Goal: Task Accomplishment & Management: Use online tool/utility

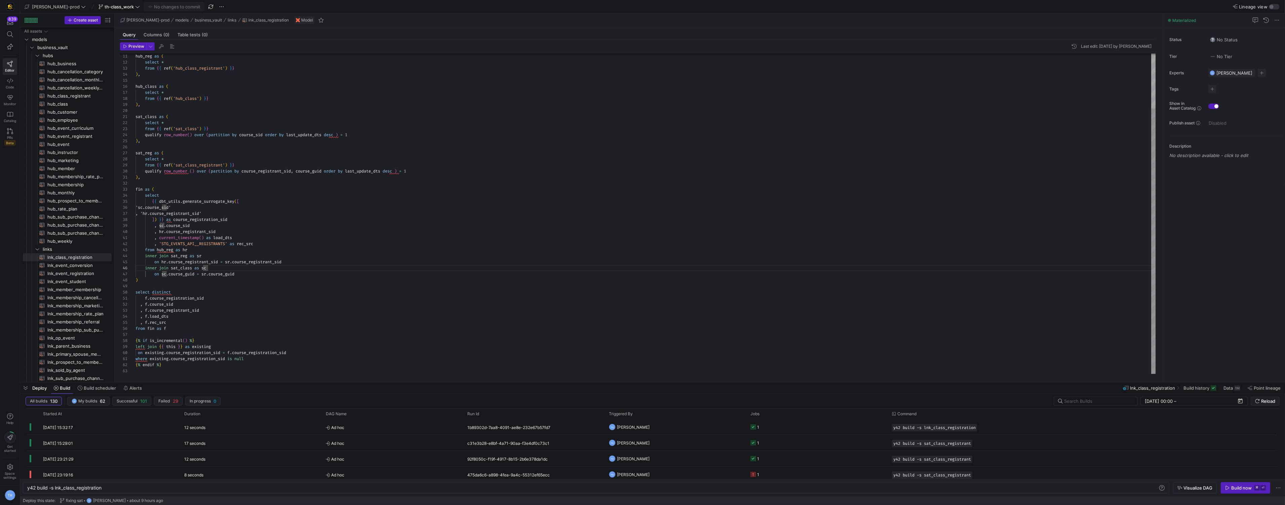
scroll to position [30, 72]
click at [688, 424] on y42-orchestration-triggered-by "TH [PERSON_NAME]" at bounding box center [676, 427] width 134 height 15
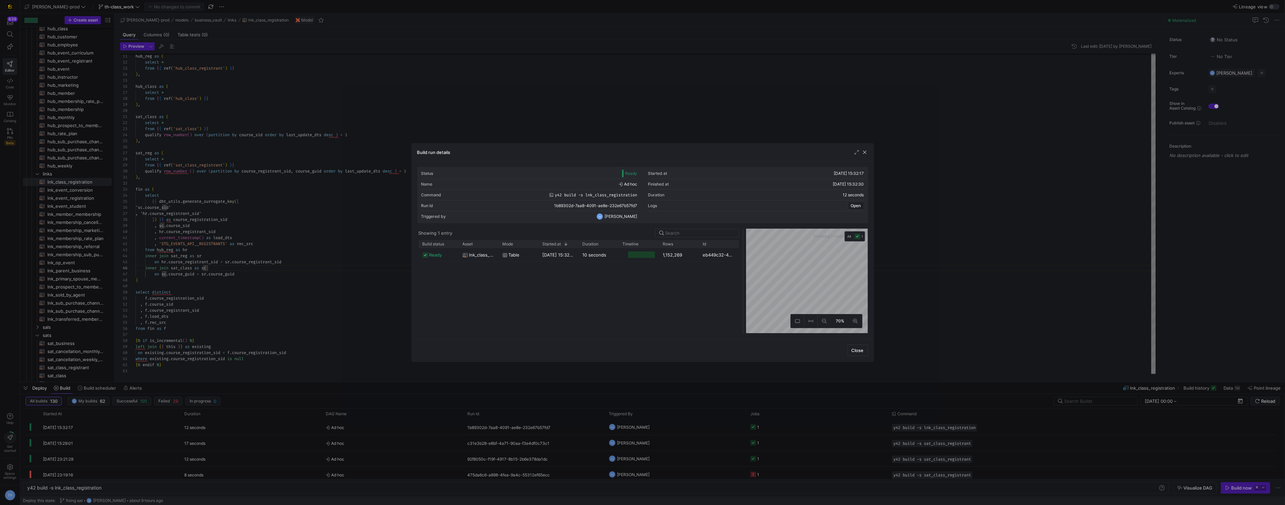
drag, startPoint x: 643, startPoint y: 250, endPoint x: 744, endPoint y: 248, distance: 100.6
click at [744, 248] on div at bounding box center [743, 281] width 3 height 105
click at [712, 127] on div at bounding box center [642, 252] width 1285 height 505
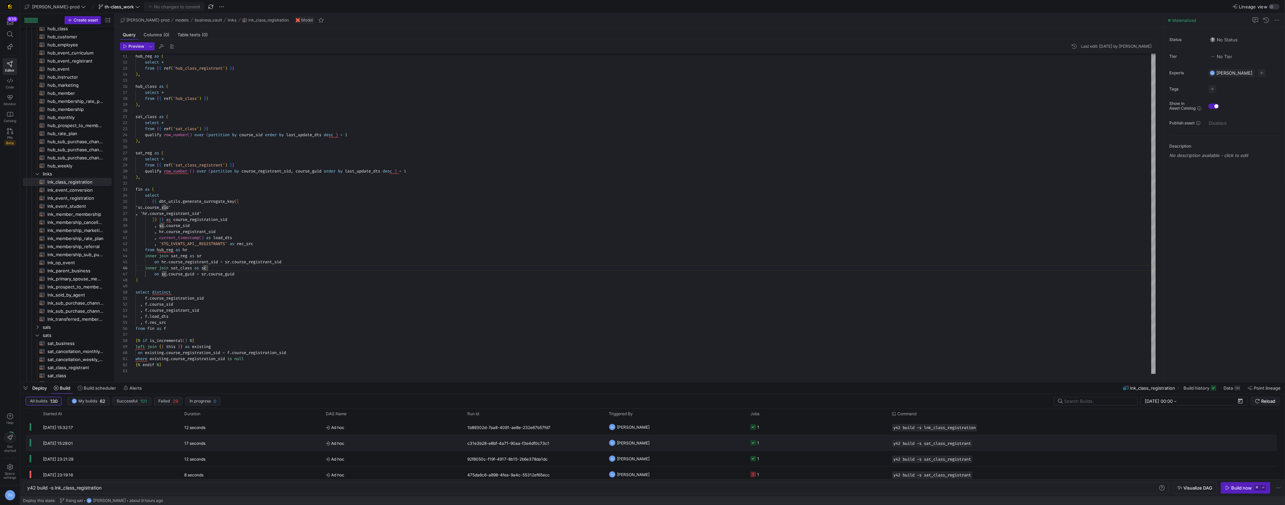
click at [667, 442] on y42-orchestration-triggered-by "TH [PERSON_NAME]" at bounding box center [676, 442] width 134 height 15
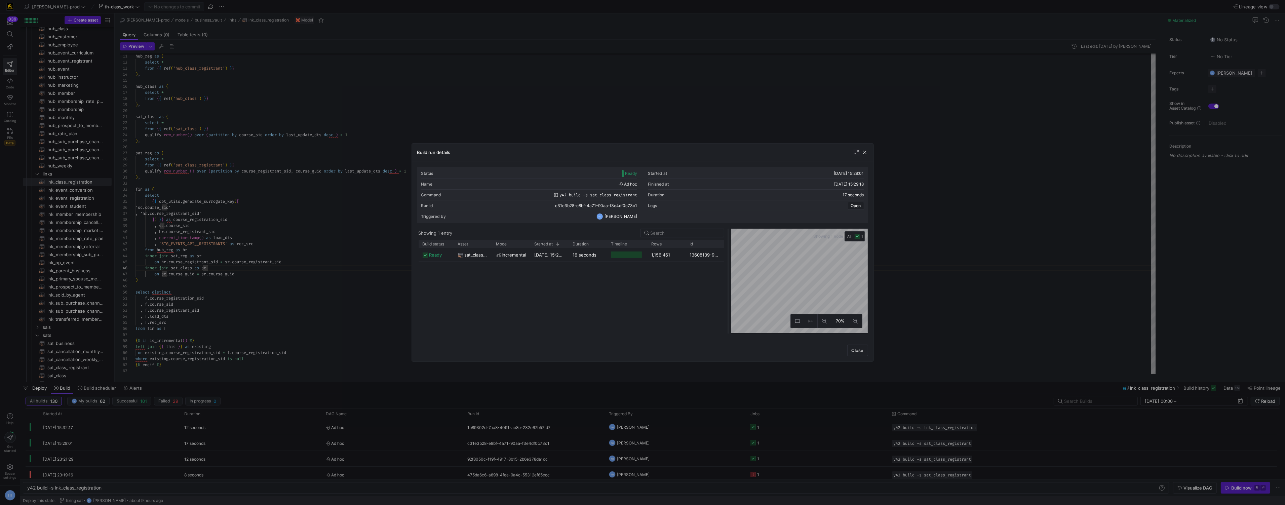
drag, startPoint x: 643, startPoint y: 249, endPoint x: 730, endPoint y: 249, distance: 87.8
click at [730, 249] on div at bounding box center [728, 281] width 3 height 105
click at [704, 131] on div at bounding box center [642, 252] width 1285 height 505
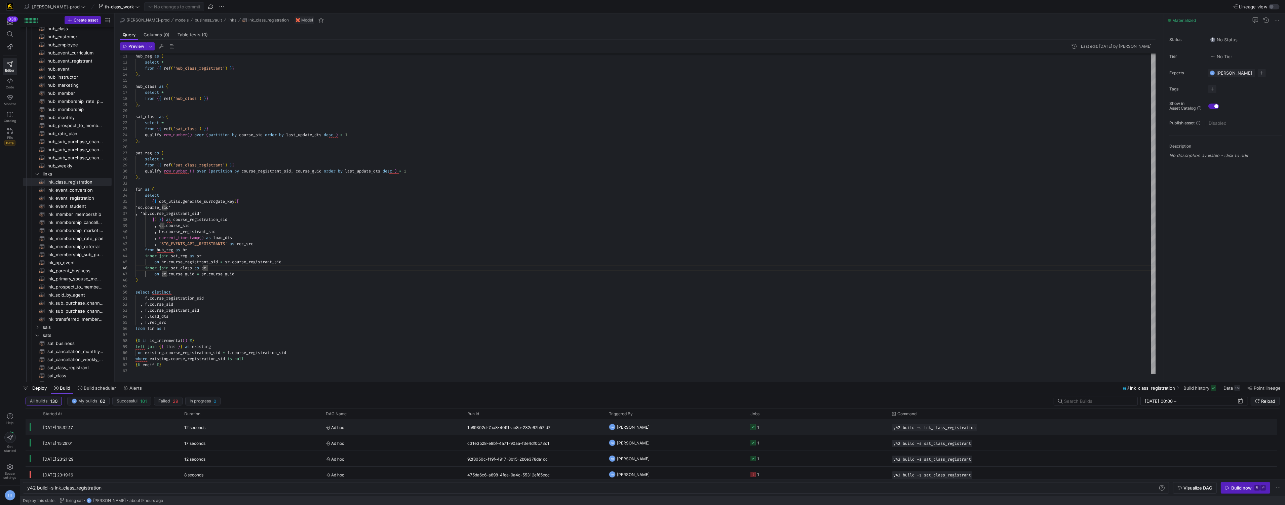
click at [702, 423] on y42-orchestration-triggered-by "TH [PERSON_NAME]" at bounding box center [676, 427] width 134 height 15
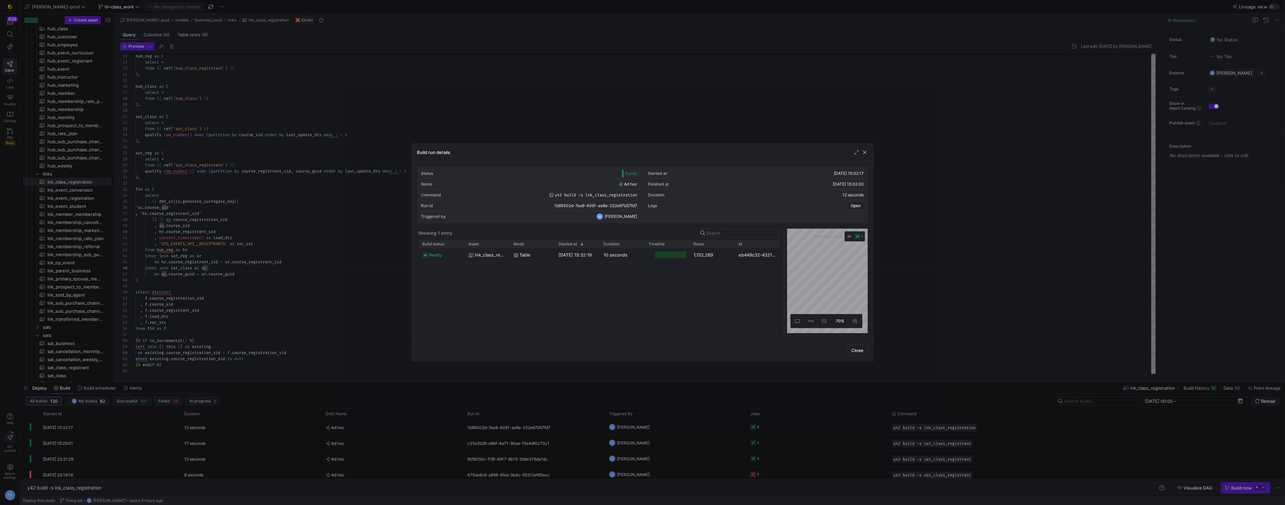
drag, startPoint x: 642, startPoint y: 273, endPoint x: 784, endPoint y: 273, distance: 141.6
click at [784, 273] on div at bounding box center [784, 281] width 3 height 105
click at [336, 109] on div at bounding box center [642, 252] width 1285 height 505
click at [336, 109] on div "hub_reg as ( select * from { { ref ( 'hub_class_registrant' ) } } ) , hub_class…" at bounding box center [646, 180] width 1021 height 387
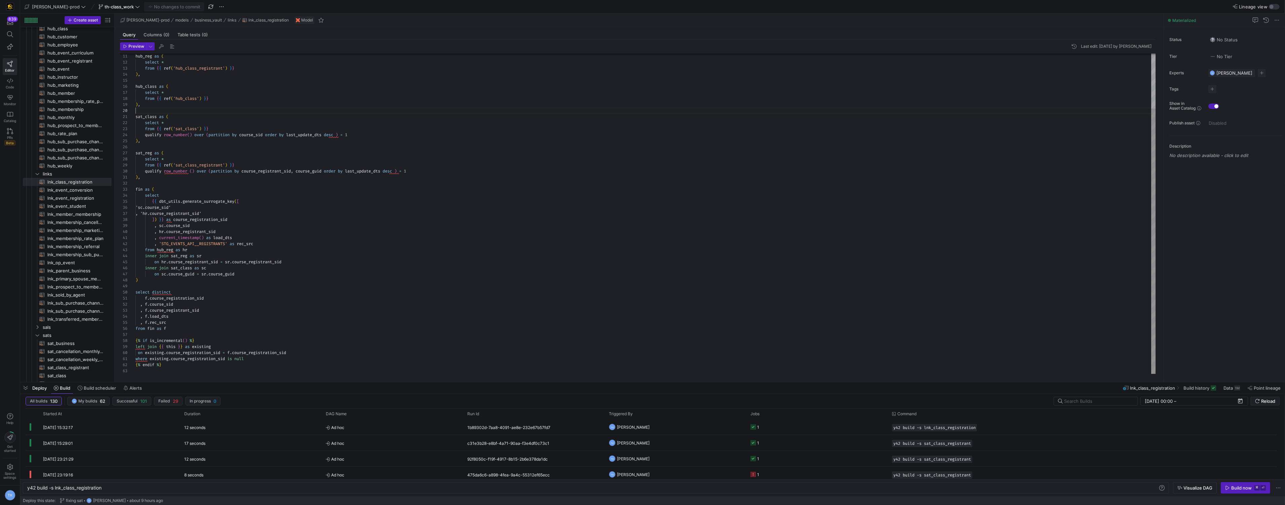
scroll to position [54, 0]
click at [297, 207] on div "hub_reg as ( select * from { { ref ( 'hub_class_registrant' ) } } ) , hub_class…" at bounding box center [646, 180] width 1021 height 387
click at [206, 321] on div "hub_reg as ( select * from { { ref ( 'hub_class_registrant' ) } } ) , hub_class…" at bounding box center [646, 180] width 1021 height 387
click at [218, 294] on div "hub_reg as ( select * from { { ref ( 'hub_class_registrant' ) } } ) , hub_class…" at bounding box center [646, 180] width 1021 height 387
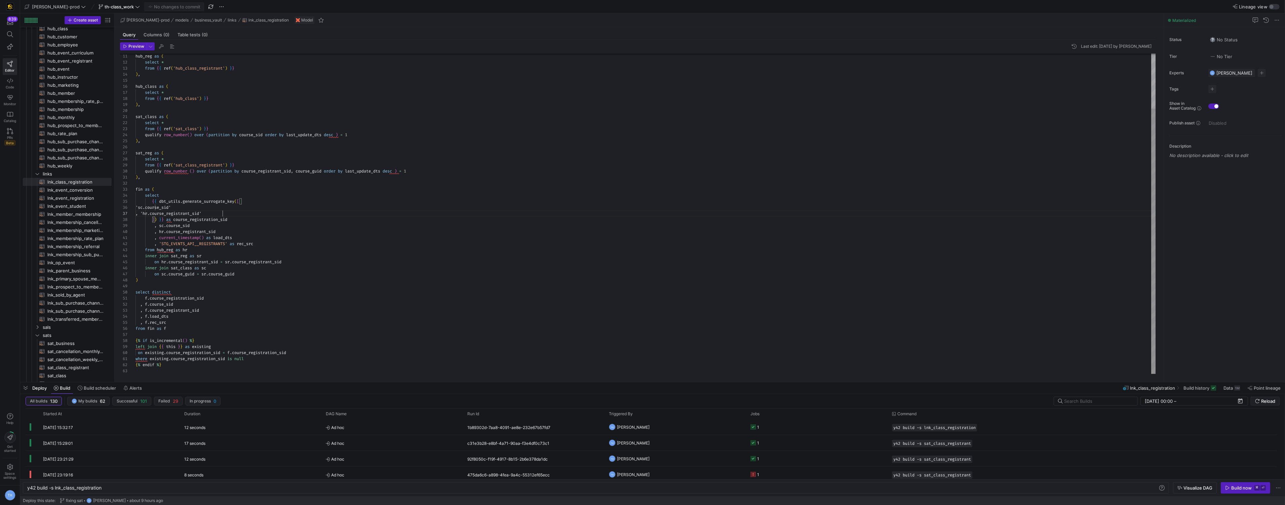
click at [260, 214] on div "hub_reg as ( select * from { { ref ( 'hub_class_registrant' ) } } ) , hub_class…" at bounding box center [646, 180] width 1021 height 387
click at [206, 225] on div "hub_reg as ( select * from { { ref ( 'hub_class_registrant' ) } } ) , hub_class…" at bounding box center [646, 180] width 1021 height 387
click at [243, 243] on div "hub_reg as ( select * from { { ref ( 'hub_class_registrant' ) } } ) , hub_class…" at bounding box center [646, 180] width 1021 height 387
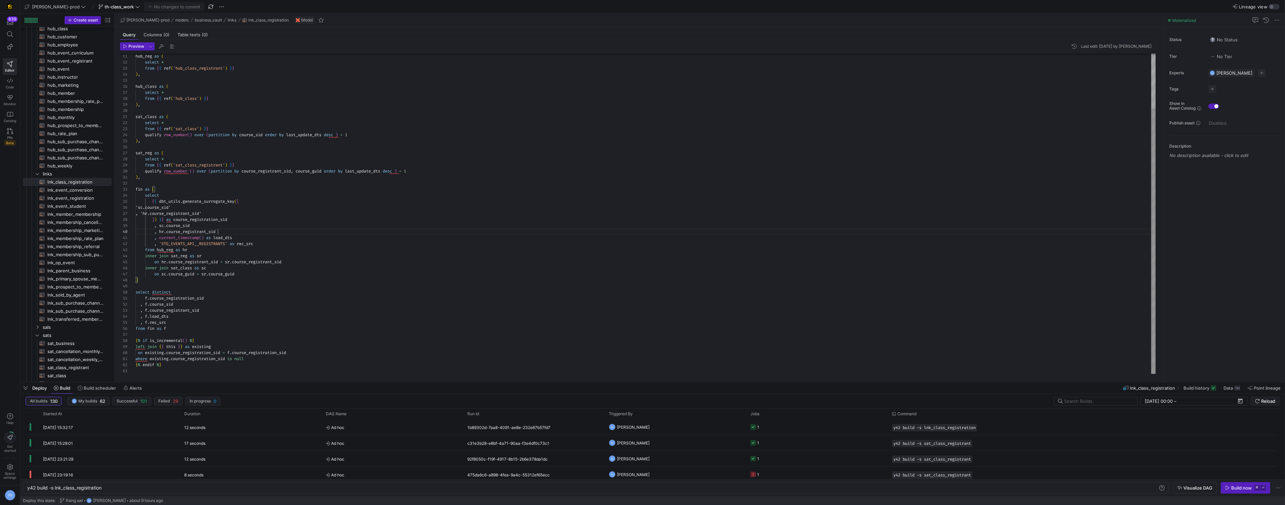
click at [230, 232] on div "hub_reg as ( select * from { { ref ( 'hub_class_registrant' ) } } ) , hub_class…" at bounding box center [646, 180] width 1021 height 387
click at [249, 230] on div "hub_reg as ( select * from { { ref ( 'hub_class_registrant' ) } } ) , hub_class…" at bounding box center [646, 180] width 1021 height 387
click at [252, 230] on div "hub_reg as ( select * from { { ref ( 'hub_class_registrant' ) } } ) , hub_class…" at bounding box center [646, 180] width 1021 height 387
click at [257, 226] on div "hub_reg as ( select * from { { ref ( 'hub_class_registrant' ) } } ) , hub_class…" at bounding box center [646, 180] width 1021 height 387
click at [265, 222] on div "hub_reg as ( select * from { { ref ( 'hub_class_registrant' ) } } ) , hub_class…" at bounding box center [646, 180] width 1021 height 387
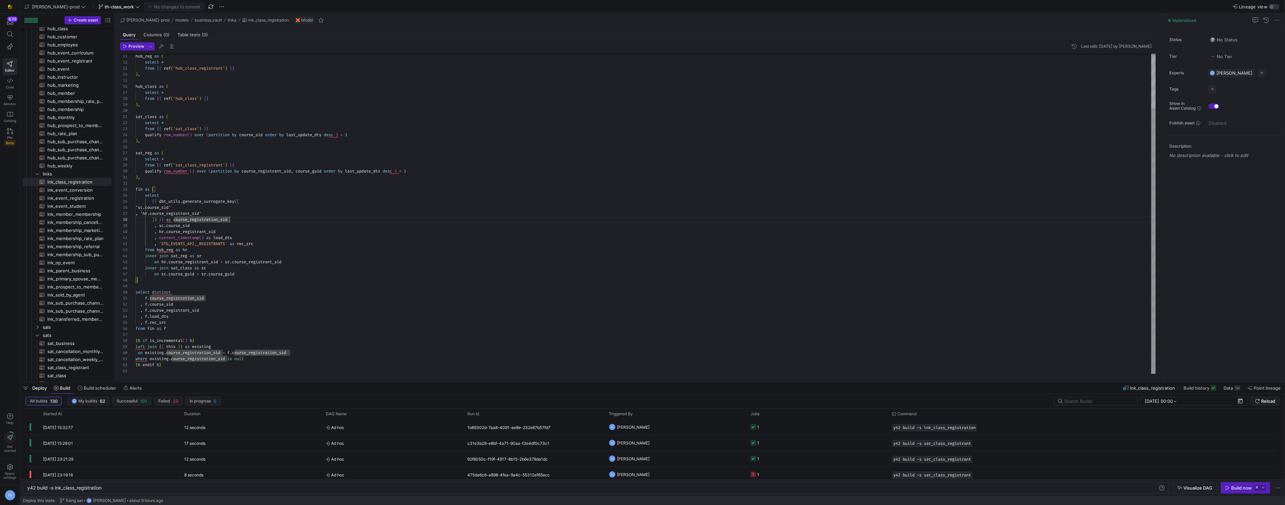
click at [273, 218] on div "hub_reg as ( select * from { { ref ( 'hub_class_registrant' ) } } ) , hub_class…" at bounding box center [646, 180] width 1021 height 387
click at [281, 211] on div "hub_reg as ( select * from { { ref ( 'hub_class_registrant' ) } } ) , hub_class…" at bounding box center [646, 180] width 1021 height 387
click at [213, 271] on div "hub_reg as ( select * from { { ref ( 'hub_class_registrant' ) } } ) , hub_class…" at bounding box center [646, 180] width 1021 height 387
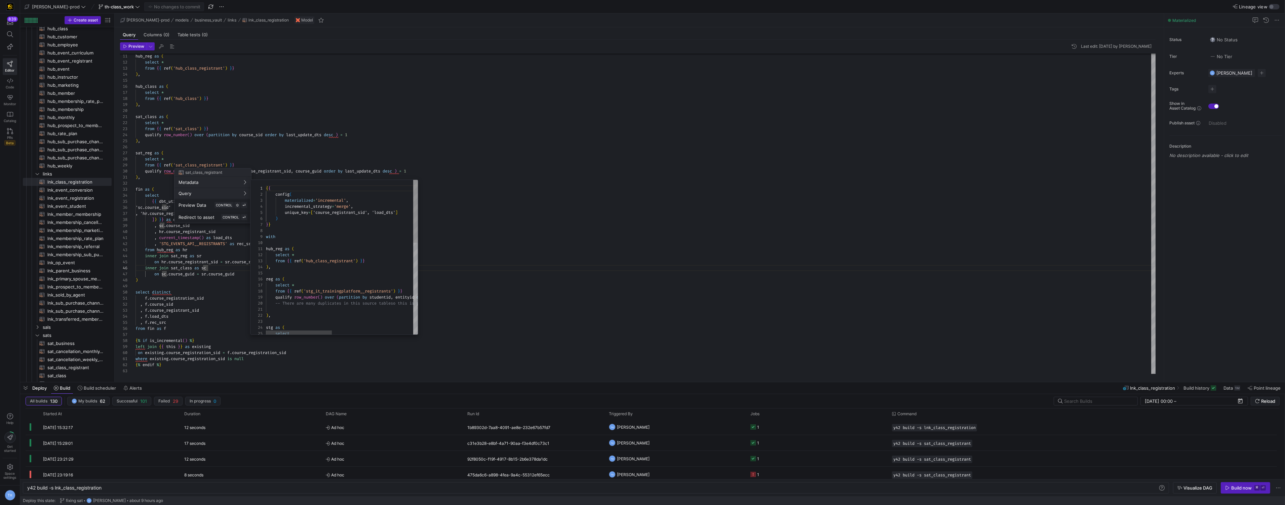
scroll to position [61, 0]
click at [366, 149] on div at bounding box center [642, 252] width 1285 height 505
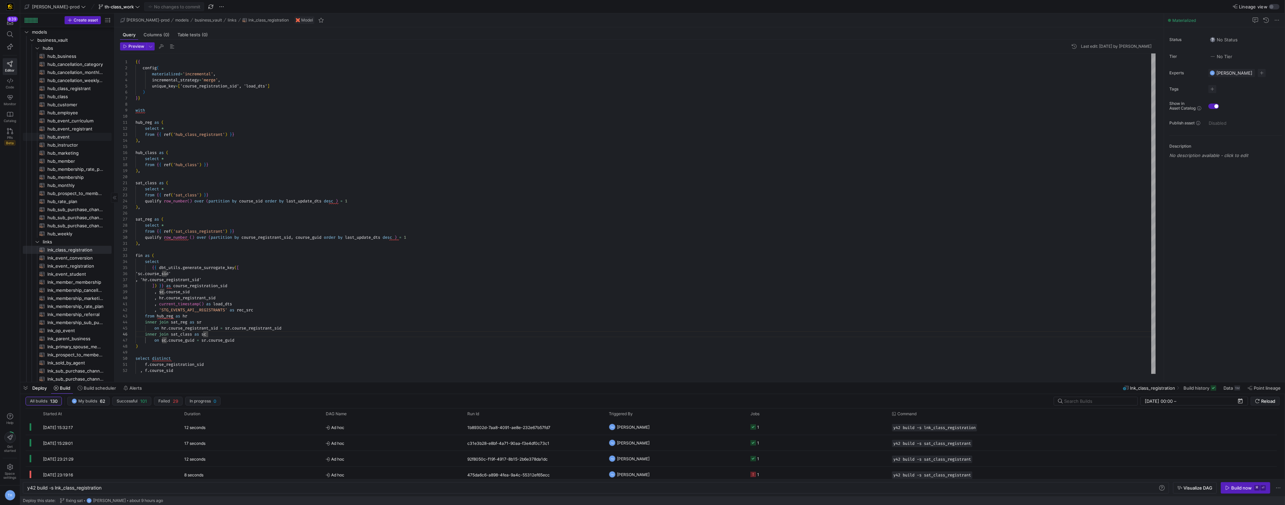
scroll to position [0, 0]
click at [76, 112] on span "hub_customer​​​​​​​​​​" at bounding box center [75, 112] width 56 height 8
type textarea "{{ config( materialized='incremental', incremental_strategy='merge', unique_key…"
type textarea "y42 build -s hub_customer"
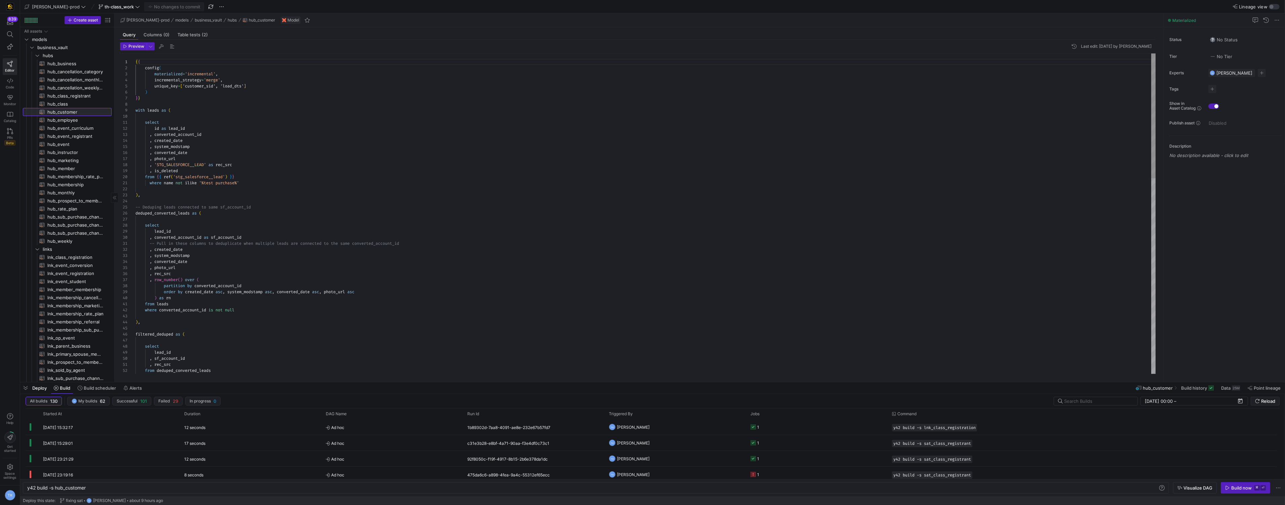
scroll to position [61, 0]
click at [77, 100] on link "hub_class​​​​​​​​​​" at bounding box center [67, 104] width 89 height 8
type textarea "{{ config( materialized='incremental', incremental_strategy='merge', unique_key…"
type textarea "y42 build -s hub_class"
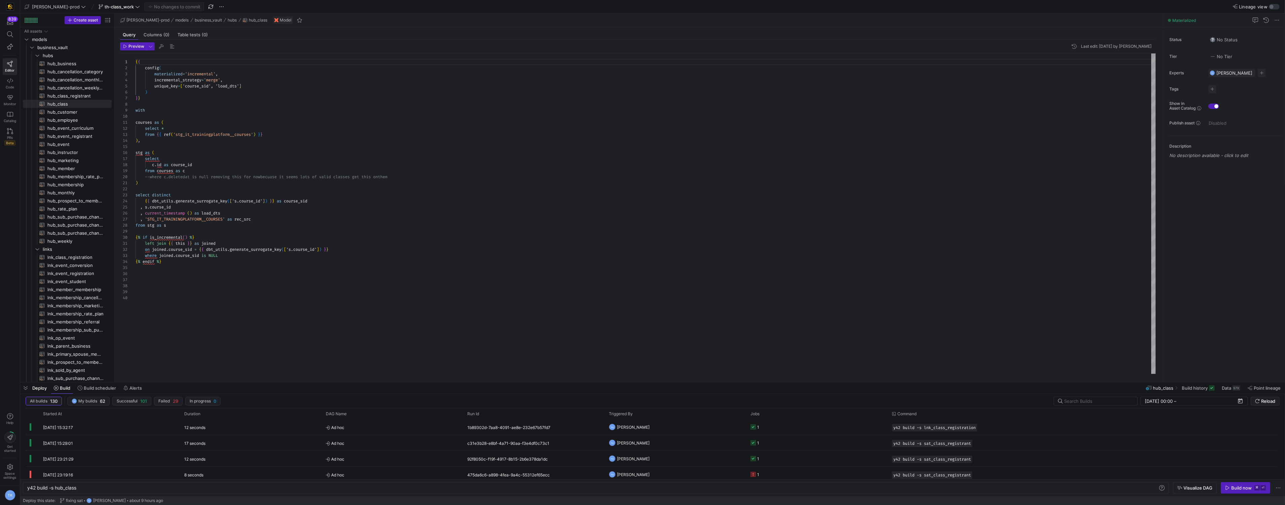
type textarea ") select distinct {{ dbt_utils.generate_surrogate_key(['s.course_id']) }} as co…"
click at [188, 182] on div "{ { config ( materialized = 'incremental' , incremental_strategy = 'merge' , un…" at bounding box center [646, 213] width 1021 height 320
type textarea "f"
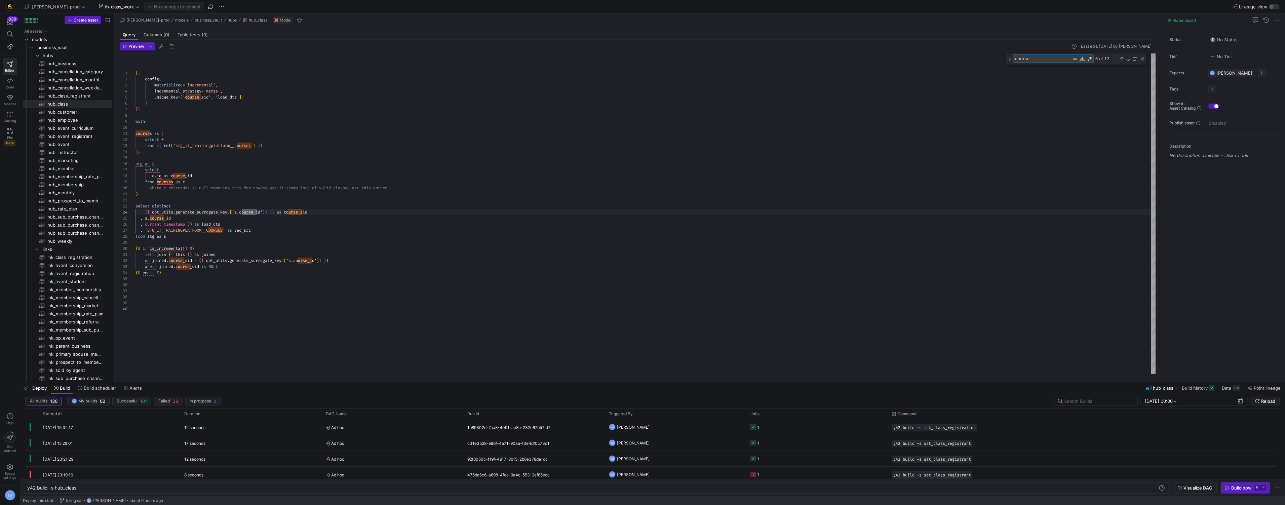
type textarea "course"
click at [1134, 60] on div at bounding box center [642, 252] width 1285 height 505
click at [1134, 60] on div "Find in Selection (⌥⌘L)" at bounding box center [1135, 58] width 7 height 7
click at [1123, 61] on div "Previous Match (⇧Enter)" at bounding box center [1121, 58] width 5 height 5
click at [1130, 60] on div "Next Match (Enter)" at bounding box center [1128, 58] width 5 height 5
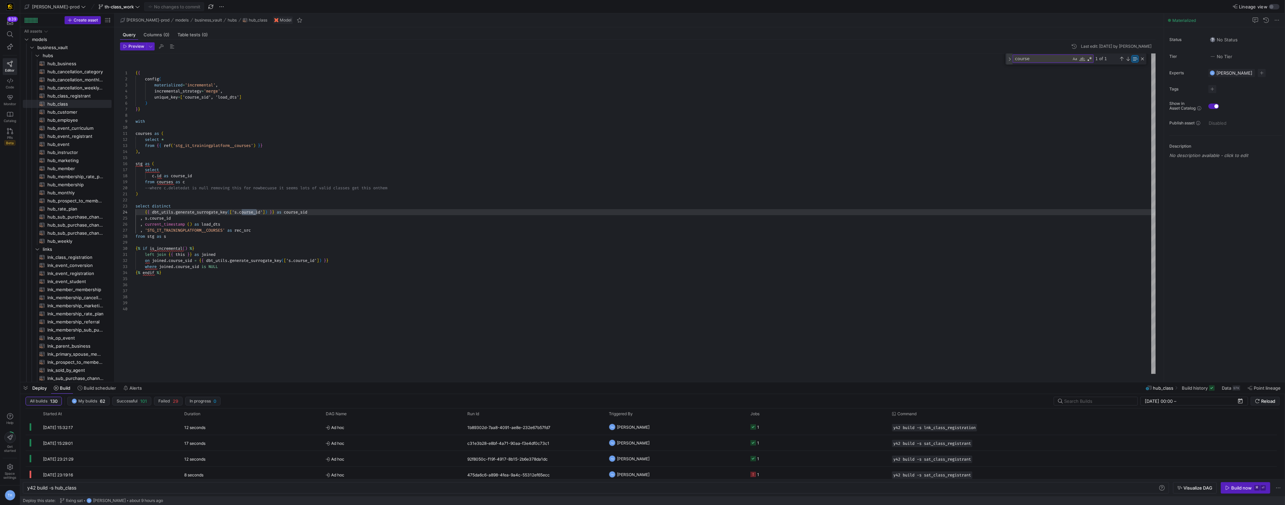
click at [1012, 60] on div "Toggle Replace" at bounding box center [1010, 58] width 6 height 11
click at [1033, 68] on textarea "Replace" at bounding box center [1049, 68] width 73 height 8
type textarea "f"
click at [1134, 59] on div "Find in Selection (⌥⌘L)" at bounding box center [1135, 58] width 7 height 7
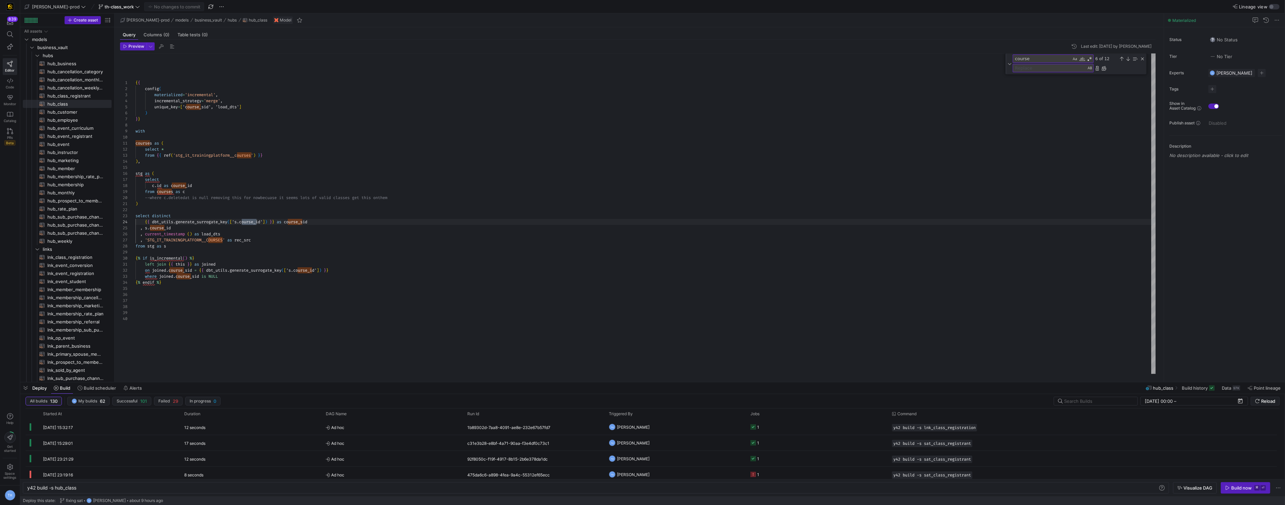
click at [1053, 68] on textarea "Replace" at bounding box center [1049, 68] width 73 height 8
type textarea "class"
click at [1106, 70] on div "Replace All (⌘Enter)" at bounding box center [1103, 68] width 5 height 5
click at [150, 143] on div "{ { config ( materialized = 'incremental' , incremental_strategy = 'merge' , un…" at bounding box center [646, 213] width 1021 height 320
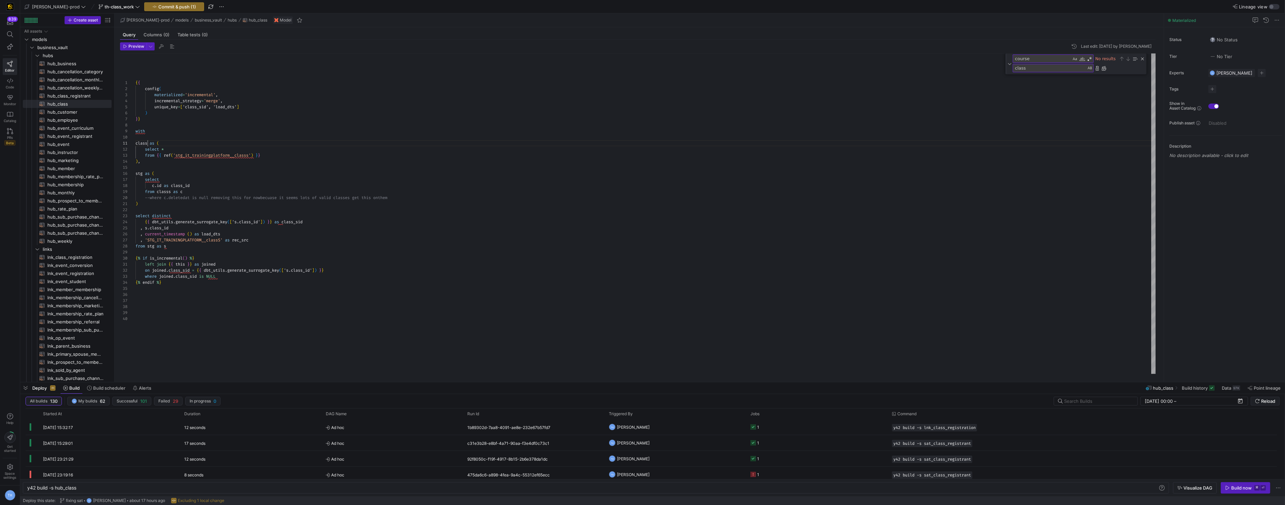
scroll to position [0, 12]
click at [171, 191] on div "{ { config ( materialized = 'incremental' , incremental_strategy = 'merge' , un…" at bounding box center [646, 213] width 1021 height 320
click at [147, 142] on div "{ { config ( materialized = 'incremental' , incremental_strategy = 'merge' , un…" at bounding box center [646, 213] width 1021 height 320
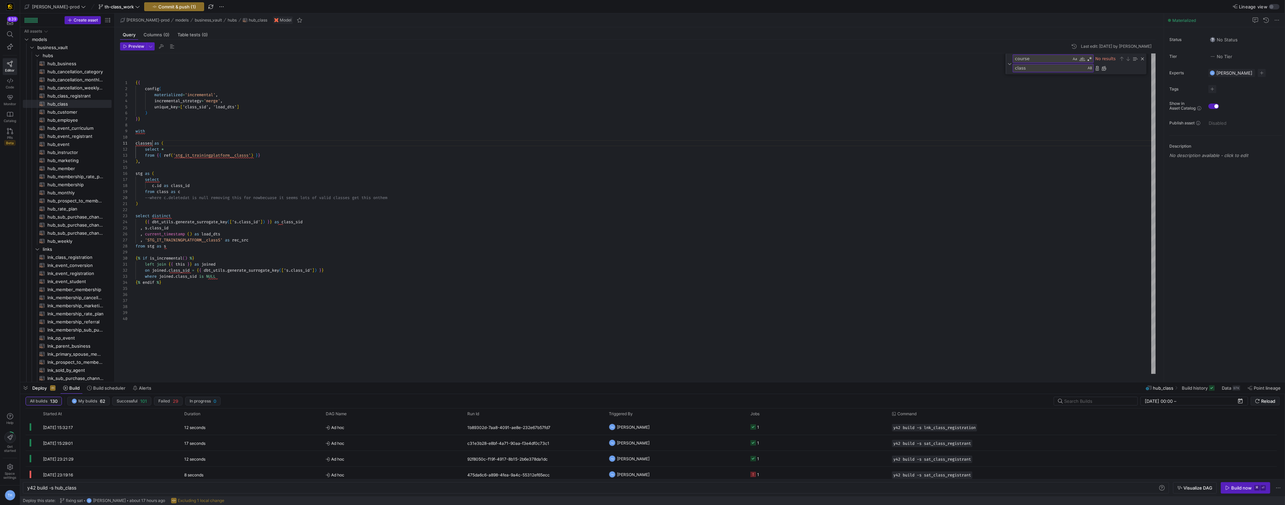
click at [169, 192] on div "{ { config ( materialized = 'incremental' , incremental_strategy = 'merge' , un…" at bounding box center [646, 213] width 1021 height 320
click at [220, 181] on div "{ { config ( materialized = 'incremental' , incremental_strategy = 'merge' , un…" at bounding box center [646, 213] width 1021 height 320
click at [252, 154] on div "{ { config ( materialized = 'incremental' , incremental_strategy = 'merge' , un…" at bounding box center [646, 213] width 1021 height 320
click at [238, 188] on div "{ { config ( materialized = 'incremental' , incremental_strategy = 'merge' , un…" at bounding box center [646, 213] width 1021 height 320
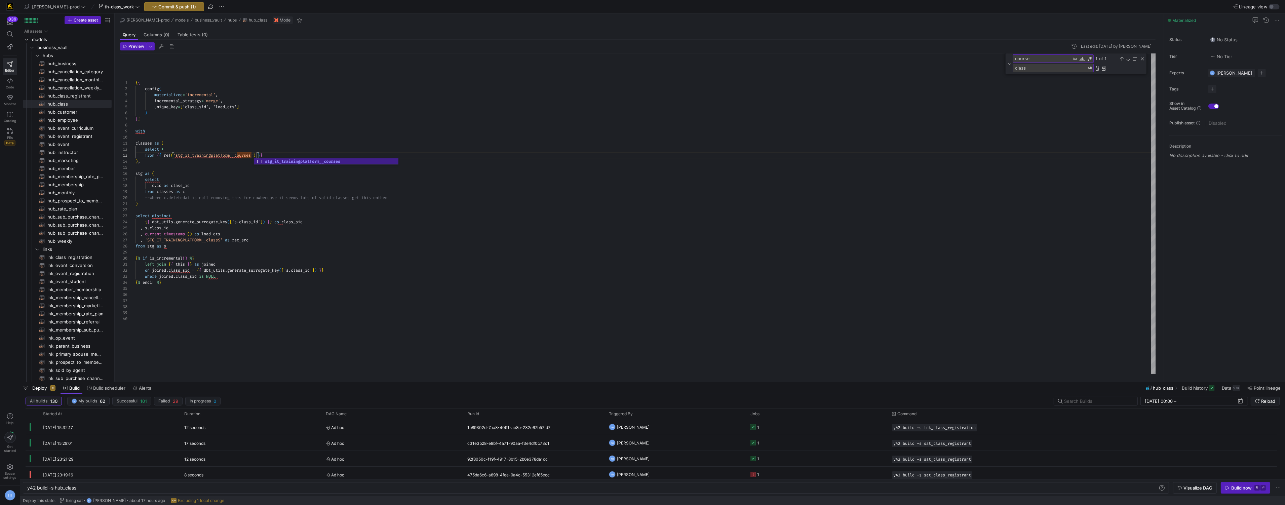
scroll to position [42, 55]
click at [222, 240] on div "{ { config ( materialized = 'incremental' , incremental_strategy = 'merge' , un…" at bounding box center [646, 213] width 1021 height 320
click at [226, 260] on div "{ { config ( materialized = 'incremental' , incremental_strategy = 'merge' , un…" at bounding box center [646, 213] width 1021 height 320
click at [76, 99] on span "hub_class_registrant​​​​​​​​​​" at bounding box center [75, 96] width 56 height 8
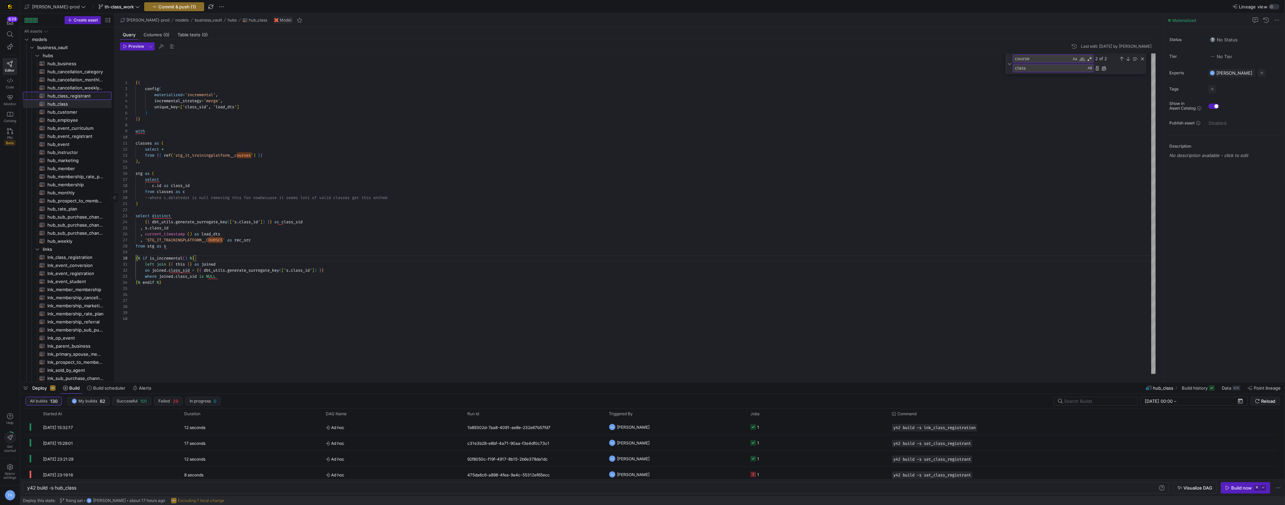
type textarea "{{ config( materialized='incremental', incremental_strategy='merge', unique_key…"
type textarea "y42 build -s hub_class_registrant"
click at [1034, 70] on textarea "class" at bounding box center [1049, 68] width 73 height 8
click at [1041, 67] on textarea "class" at bounding box center [1049, 68] width 73 height 8
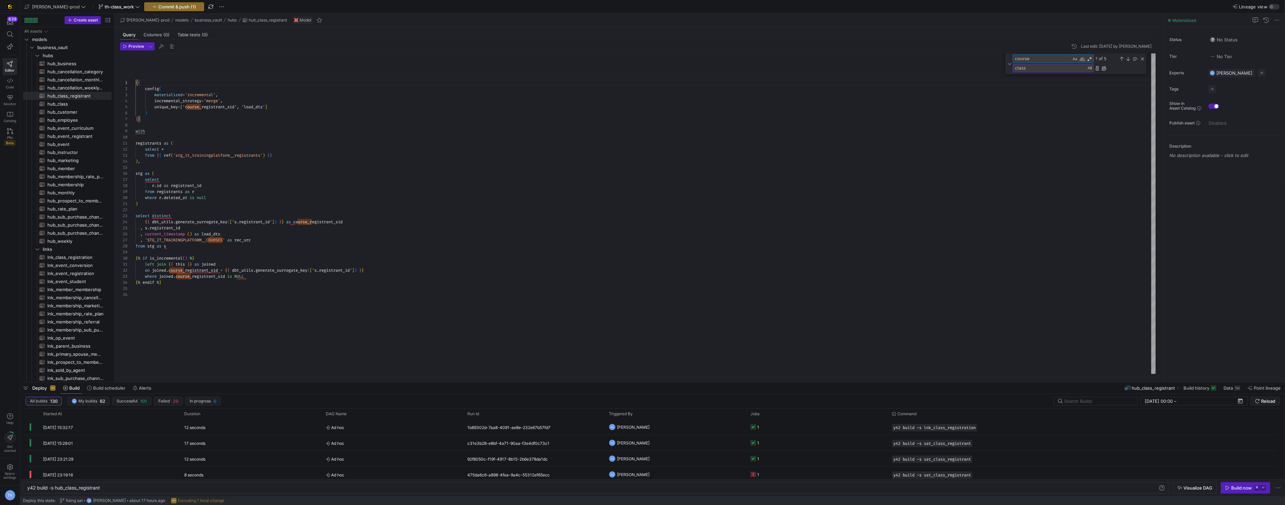
click at [1063, 56] on textarea "course" at bounding box center [1042, 59] width 58 height 8
click at [1050, 65] on textarea "class" at bounding box center [1049, 68] width 73 height 8
click at [1105, 69] on div "Replace All (⌘Enter)" at bounding box center [1103, 68] width 5 height 5
click at [237, 155] on div at bounding box center [642, 252] width 1285 height 505
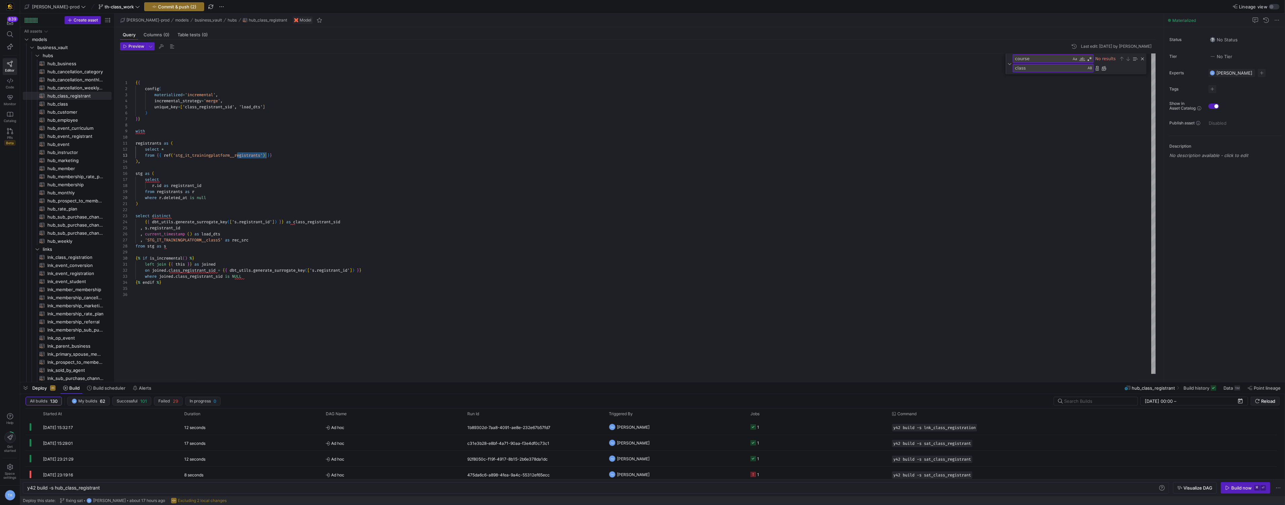
scroll to position [12, 128]
drag, startPoint x: 237, startPoint y: 155, endPoint x: 264, endPoint y: 154, distance: 27.2
click at [264, 154] on div "{ { config ( materialized = 'incremental' , incremental_strategy = 'merge' , un…" at bounding box center [646, 213] width 1021 height 320
drag, startPoint x: 208, startPoint y: 240, endPoint x: 222, endPoint y: 240, distance: 13.8
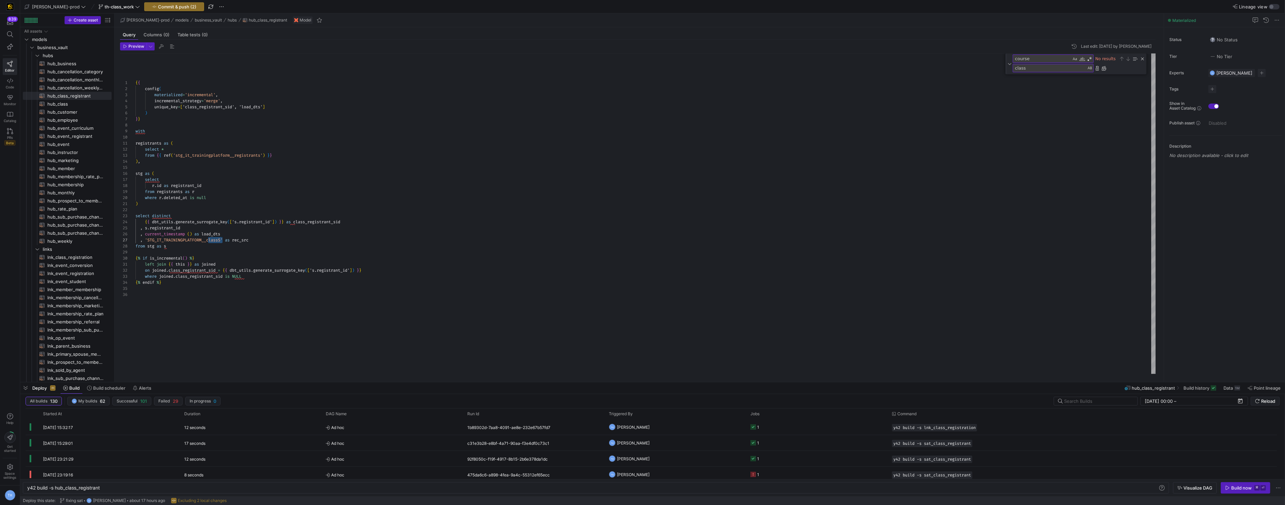
click at [222, 240] on div "{ { config ( materialized = 'incremental' , incremental_strategy = 'merge' , un…" at bounding box center [646, 213] width 1021 height 320
click at [286, 247] on div "{ { config ( materialized = 'incremental' , incremental_strategy = 'merge' , un…" at bounding box center [646, 213] width 1021 height 320
drag, startPoint x: 208, startPoint y: 241, endPoint x: 234, endPoint y: 241, distance: 25.9
click at [234, 241] on span "'STG_IT_TRAININGPLATFORM__registrants'" at bounding box center [189, 239] width 89 height 5
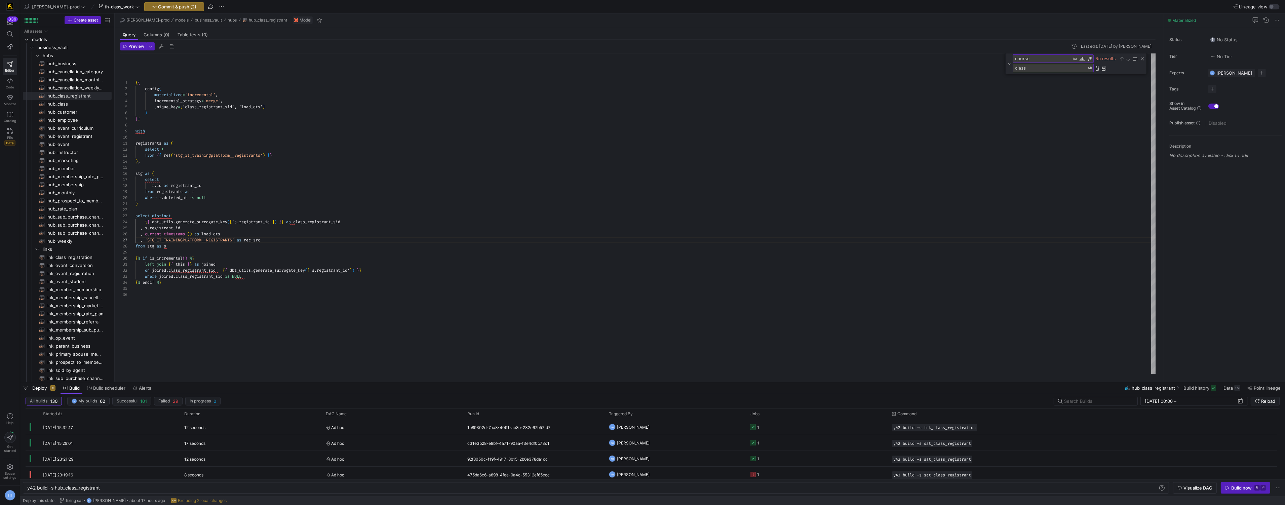
click at [262, 259] on div "{ { config ( materialized = 'incremental' , incremental_strategy = 'merge' , un…" at bounding box center [646, 213] width 1021 height 320
click at [75, 282] on span "sat_class​​​​​​​​​​" at bounding box center [75, 282] width 56 height 8
type textarea "{{ config( materialized='incremental', incremental_strategy='merge', unique_key…"
type textarea "y42 build -s sat_class"
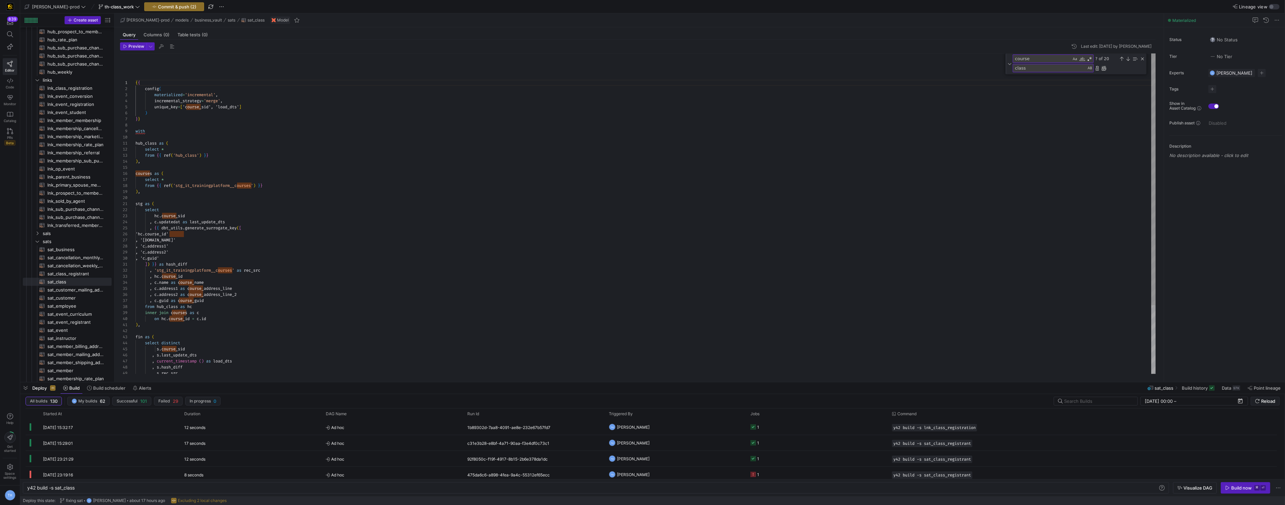
click at [1103, 67] on div "Replace All (⌘Enter)" at bounding box center [1103, 68] width 5 height 5
type textarea "{{ config( materialized='incremental', incremental_strategy='merge', unique_key…"
click at [1059, 60] on textarea "course" at bounding box center [1042, 59] width 58 height 8
type textarea "c"
type textarea "class"
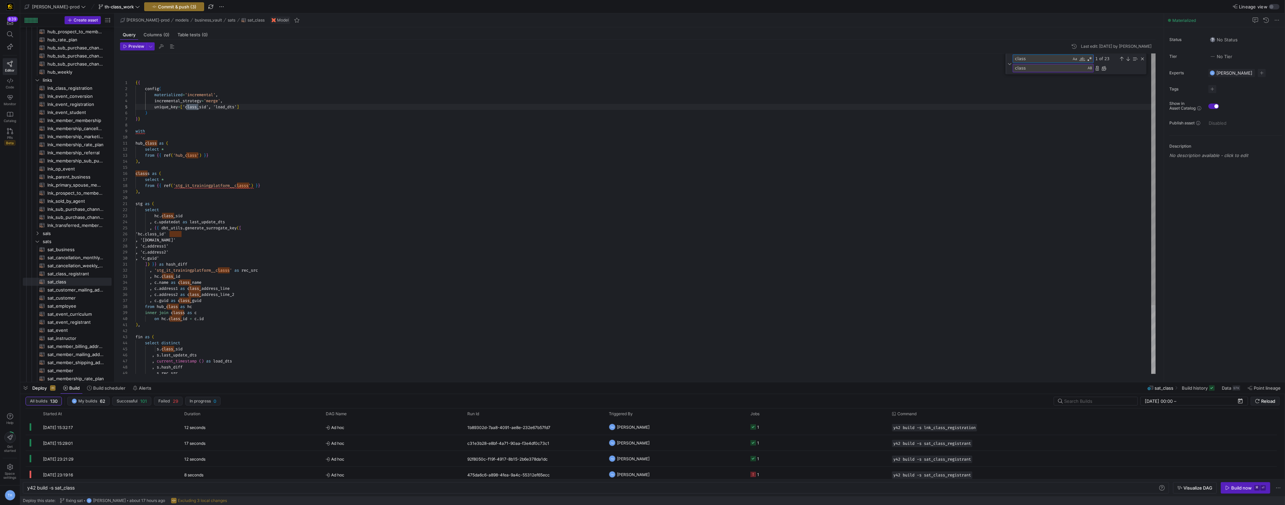
scroll to position [0, 63]
type textarea "hub_class as ( select * from {{ ref('hub_class') }} ), classs as ( select * fro…"
type textarea "classs"
click at [251, 187] on div "{ { config ( materialized = 'incremental' , incremental_strategy = 'merge' , un…" at bounding box center [646, 257] width 1021 height 408
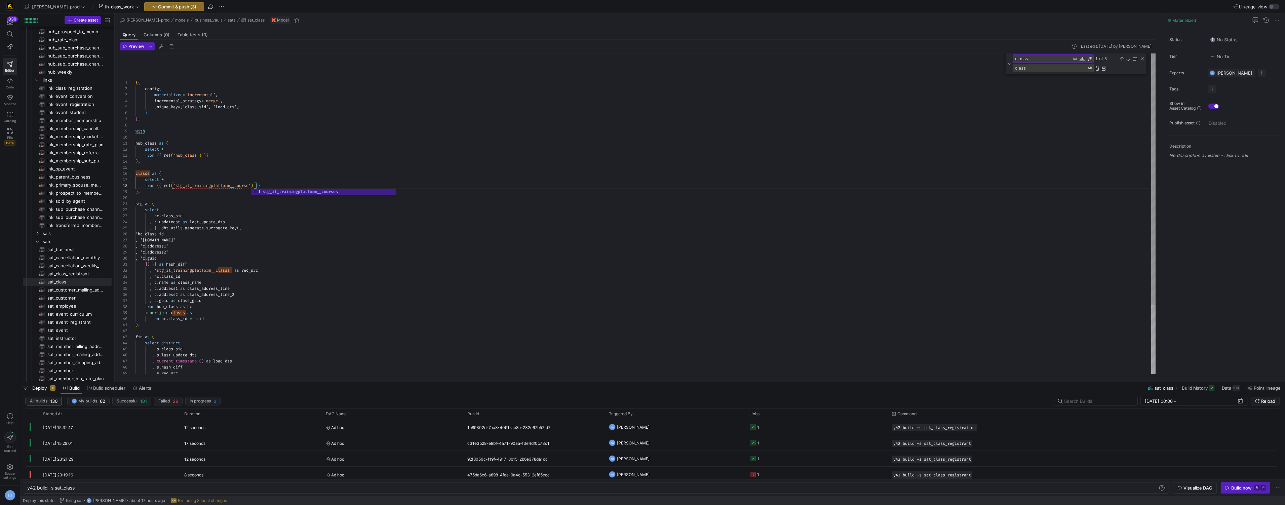
scroll to position [42, 118]
click at [150, 173] on div "{ { config ( materialized = 'incremental' , incremental_strategy = 'merge' , un…" at bounding box center [646, 257] width 1021 height 408
click at [186, 313] on div "{ { config ( materialized = 'incremental' , incremental_strategy = 'merge' , un…" at bounding box center [646, 257] width 1021 height 408
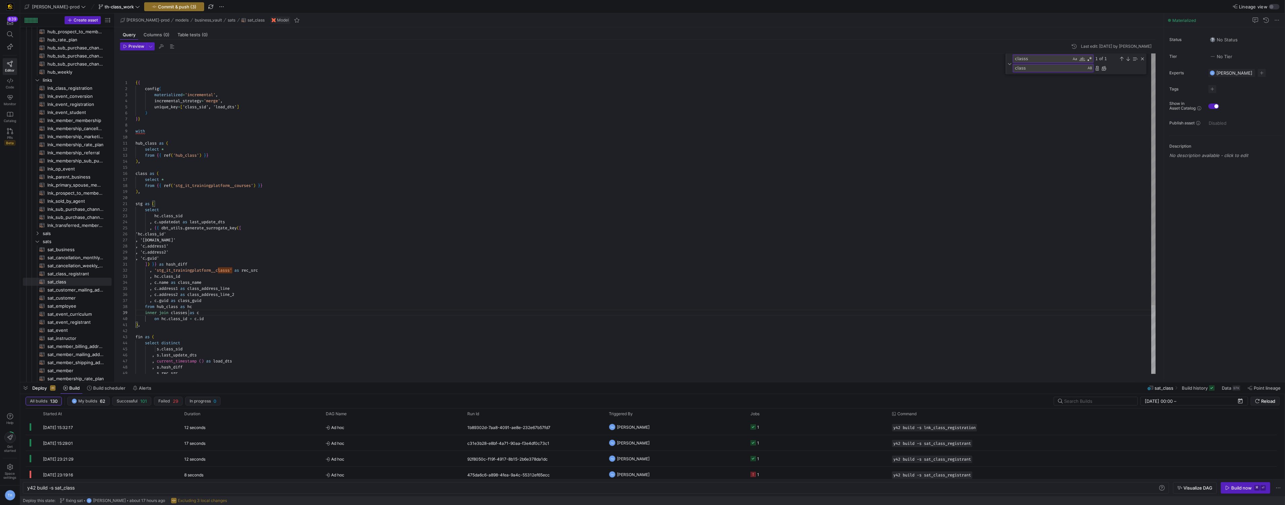
click at [147, 175] on div "{ { config ( materialized = 'incremental' , incremental_strategy = 'merge' , un…" at bounding box center [646, 257] width 1021 height 408
click at [231, 270] on div "{ { config ( materialized = 'incremental' , incremental_strategy = 'merge' , un…" at bounding box center [646, 257] width 1021 height 408
click at [231, 303] on div "hub_class as ( select * from { { ref ( 'hub_class' ) } } ) , classes as ( selec…" at bounding box center [646, 170] width 1021 height 408
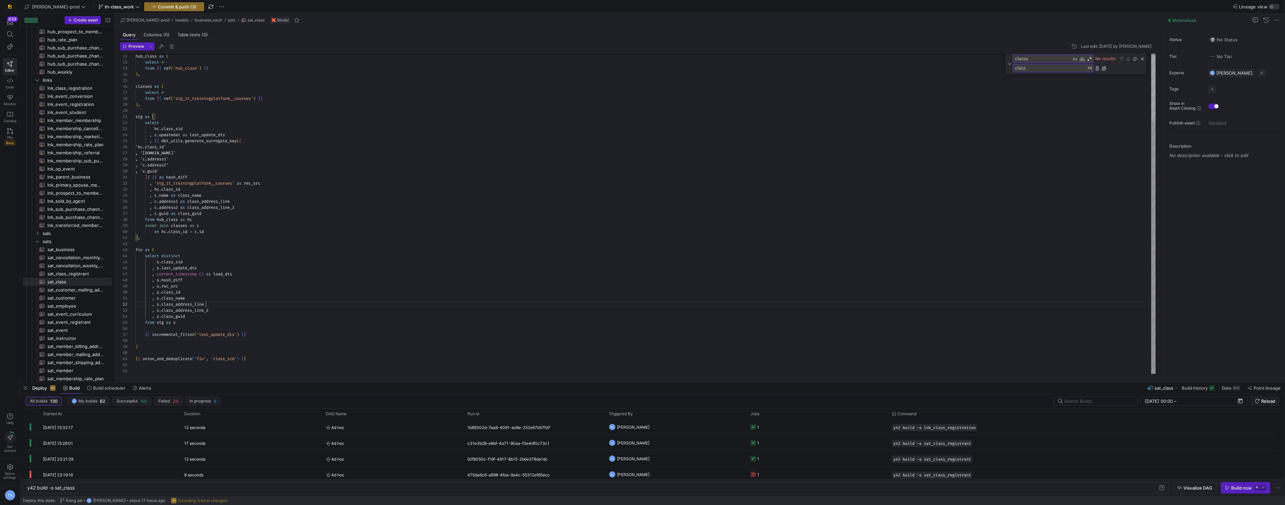
scroll to position [6, 70]
click at [1145, 59] on div "Close (Escape)" at bounding box center [1142, 58] width 5 height 5
click at [81, 267] on span "sat_class_registrant​​​​​​​​​​" at bounding box center [75, 267] width 56 height 8
type textarea "{{ config( materialized='incremental', incremental_strategy='merge', unique_key…"
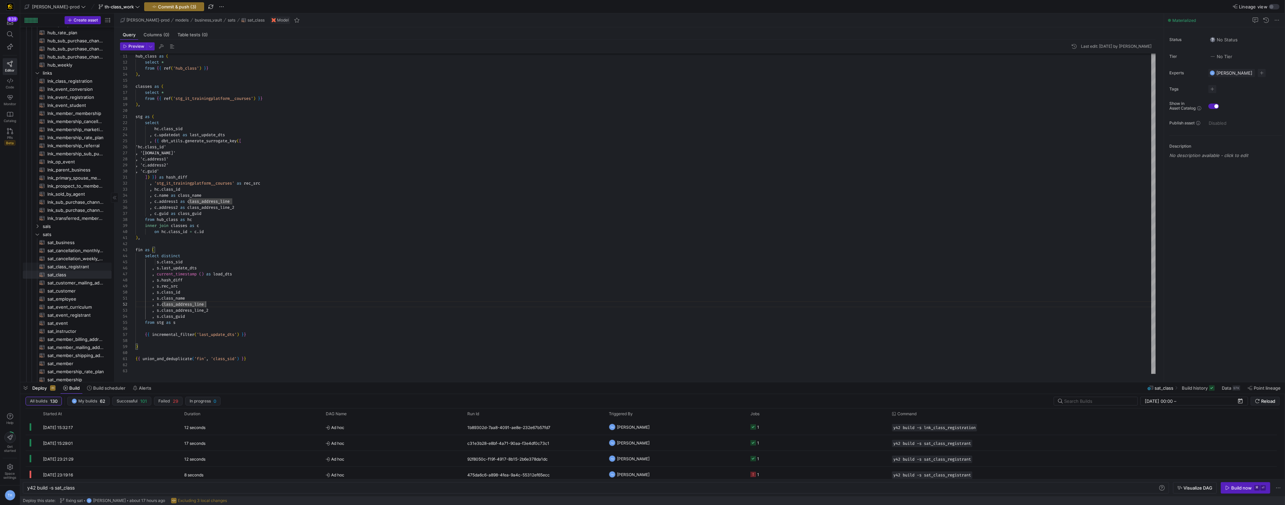
type textarea "y42 build -s sat_class_registrant"
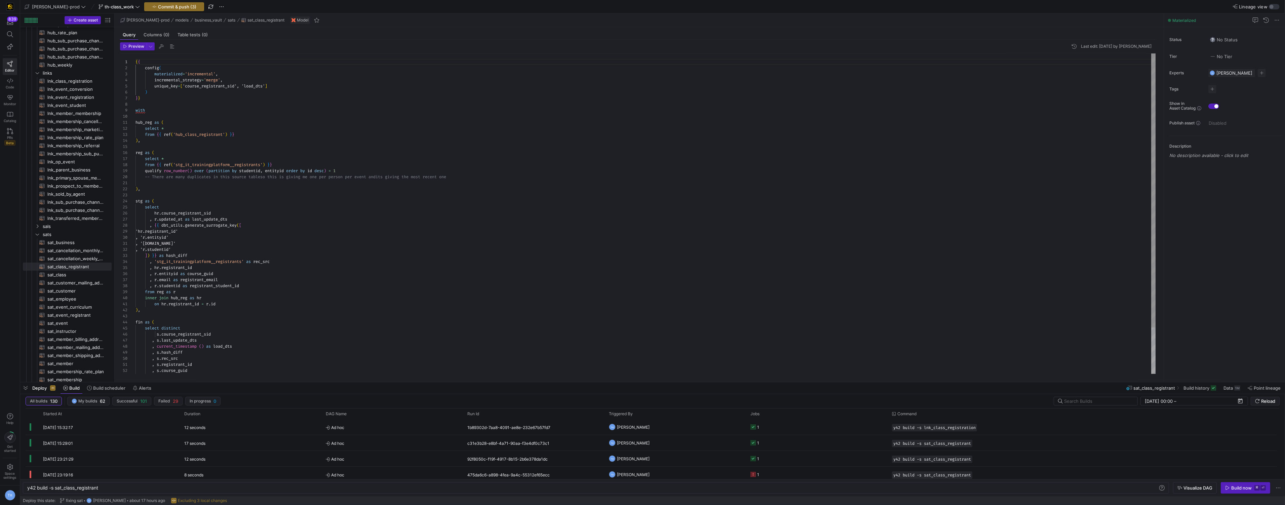
type textarea "hub_reg as ( select * from {{ ref('hub_class_registrant') }} ), reg as ( select…"
click at [895, 146] on div "with hub_reg as ( select * from { { ref ( 'hub_class_registrant' ) } } ) , reg …" at bounding box center [646, 240] width 1021 height 375
type textarea "c"
type textarea "), stg as ( select hr.course_registrant_sid , r.updated_at as last_update_dts ,…"
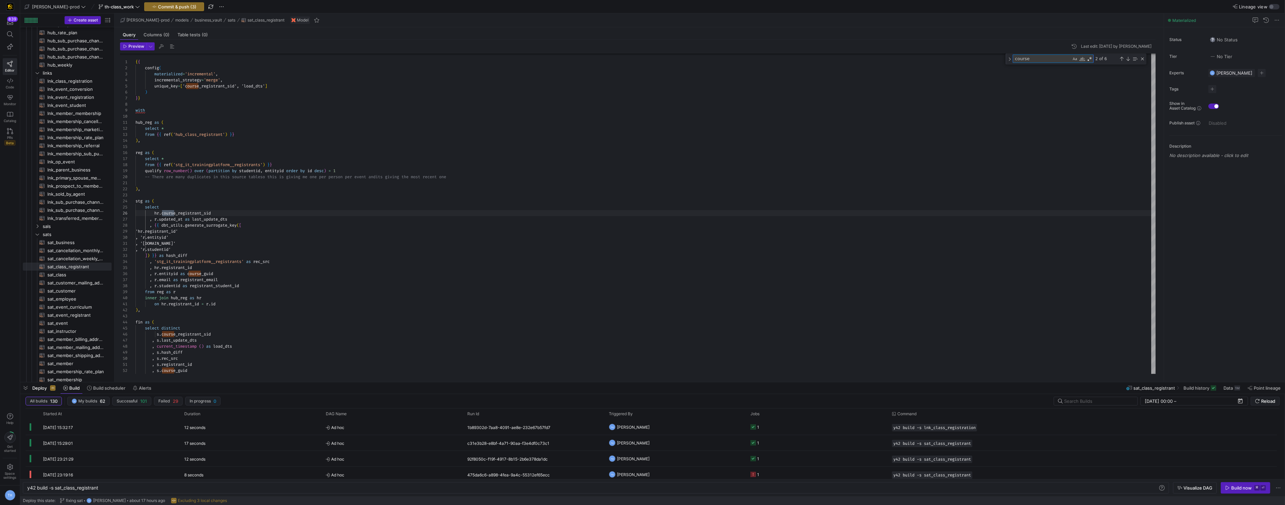
scroll to position [61, 41]
type textarea "course"
click at [1009, 61] on div "Toggle Replace" at bounding box center [1010, 58] width 6 height 11
click at [1027, 69] on textarea "class" at bounding box center [1049, 68] width 73 height 8
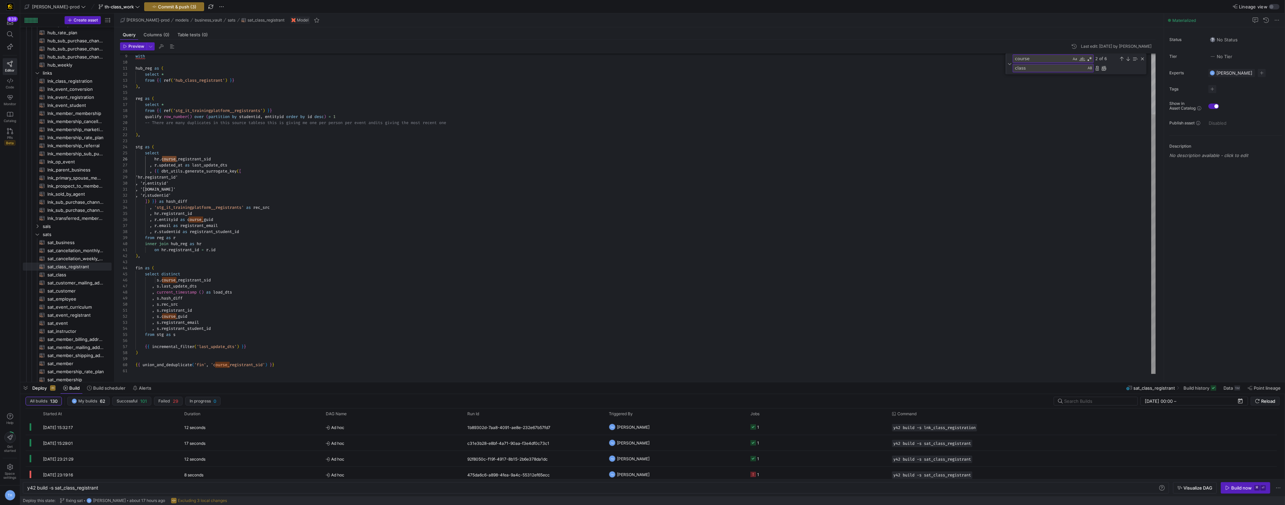
click at [1104, 69] on div "Replace All (⌘Enter)" at bounding box center [1103, 68] width 5 height 5
type textarea ", '[DOMAIN_NAME]' , 'r.studentid' ]) }} as hash_diff , 'stg_it_trainingplatform…"
click at [453, 225] on div "with hub_reg as ( select * from { { ref ( 'hub_class_registrant' ) } } ) , reg …" at bounding box center [646, 175] width 1021 height 395
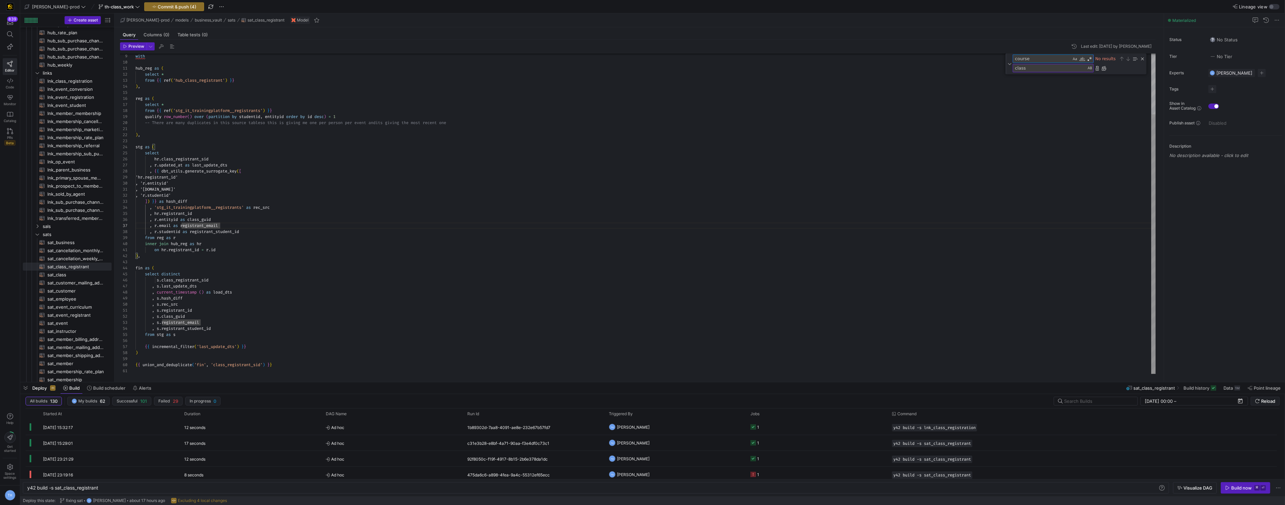
click at [1042, 61] on textarea "course" at bounding box center [1042, 59] width 58 height 8
type textarea "course"
click at [82, 97] on span "lnk_class_registration​​​​​​​​​​" at bounding box center [75, 95] width 56 height 8
type textarea "{{ config( materialized='incremental', incremental_strategy='merge', unique_key…"
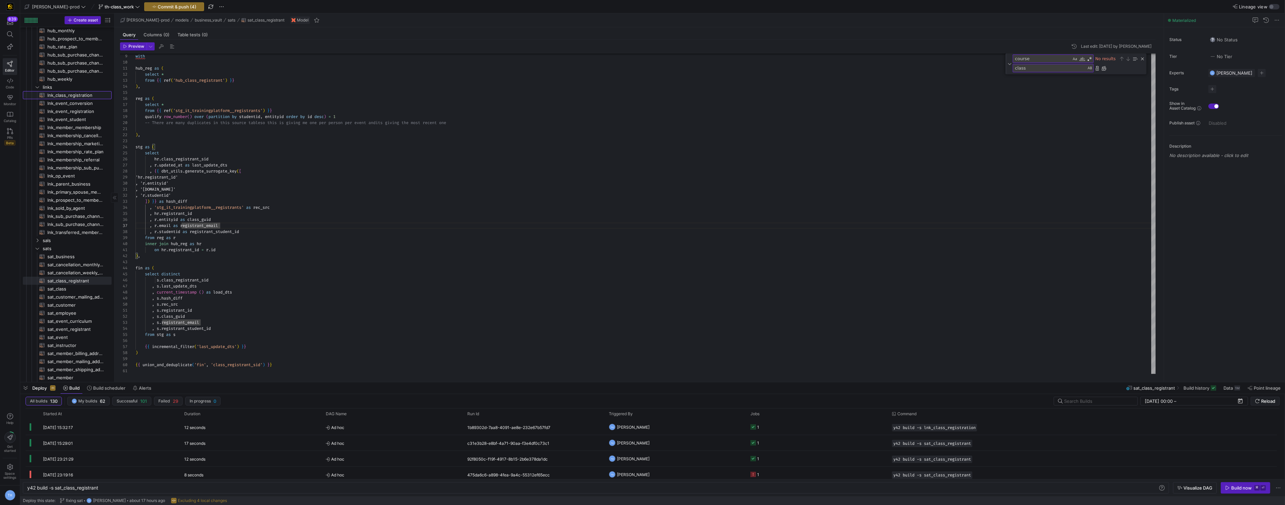
type textarea "y42 build -s lnk_class_registration"
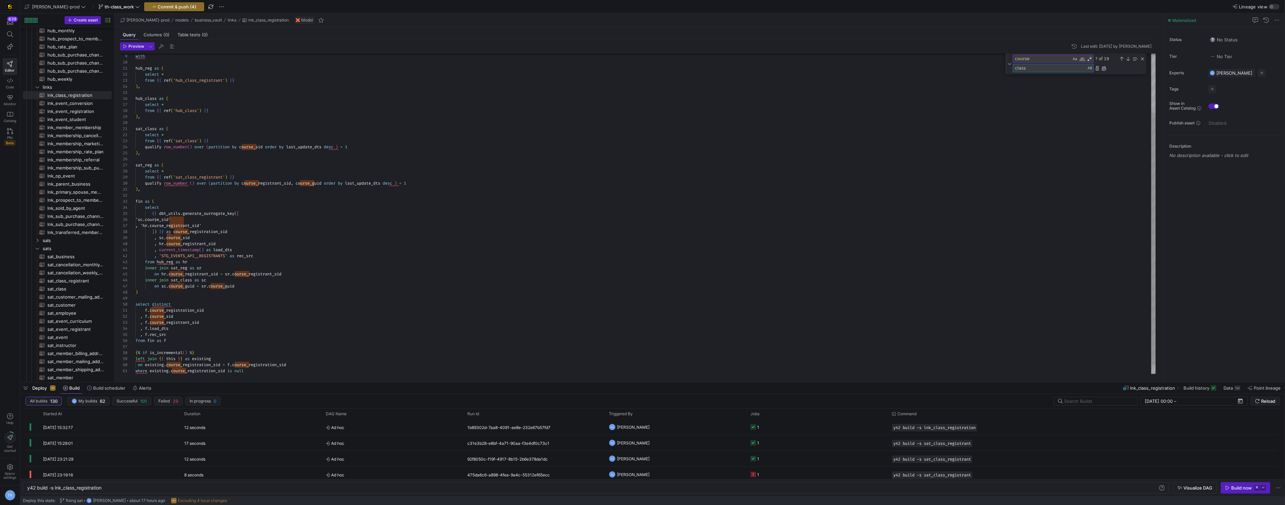
click at [1035, 71] on textarea "class" at bounding box center [1049, 68] width 73 height 8
click at [1105, 68] on div "Replace All (⌘Enter)" at bounding box center [1103, 68] width 5 height 5
type textarea "{{ config( materialized='incremental', incremental_strategy='merge', unique_key…"
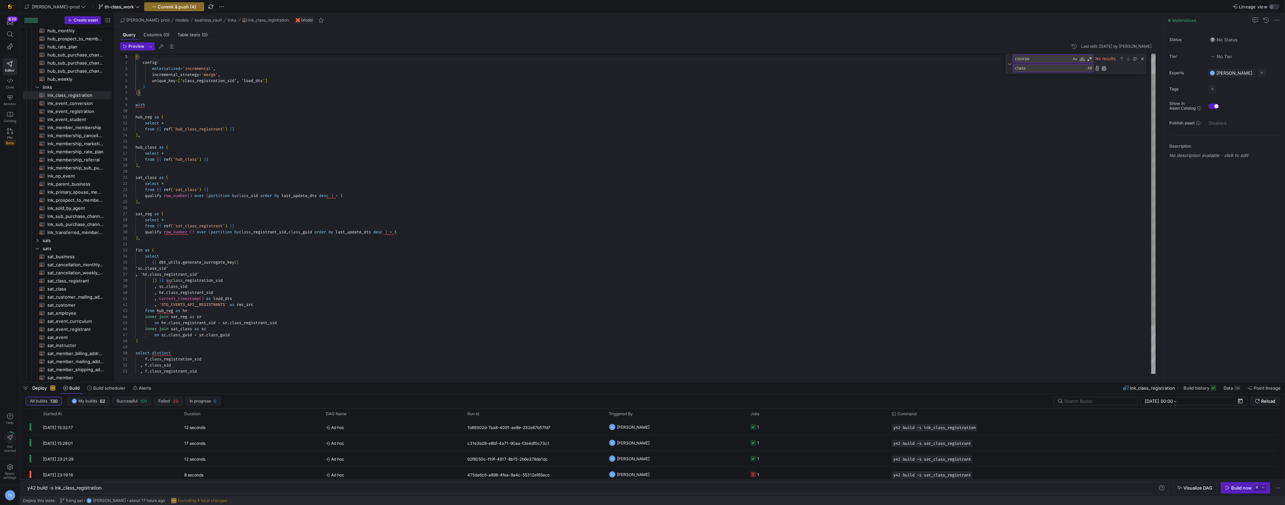
scroll to position [61, 0]
click at [1042, 58] on textarea "course" at bounding box center [1042, 59] width 58 height 8
type textarea "c"
type textarea "class"
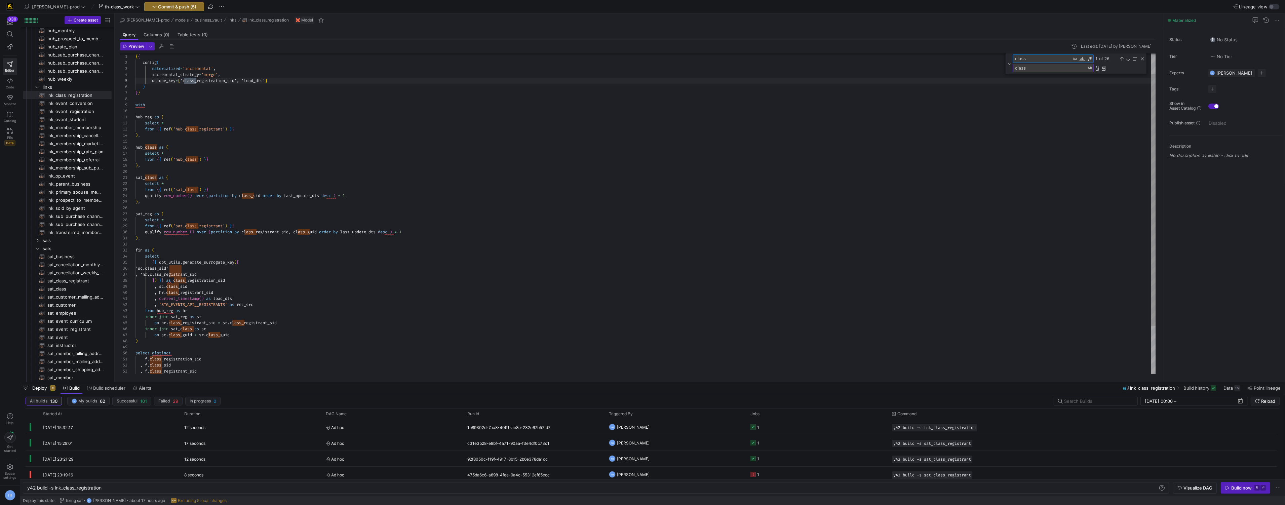
type textarea "sat_class as ( select * from {{ ref('sat_class') }} qualify row_number() over (…"
click at [494, 188] on div "with hub_reg as ( select * from { { ref ( 'hub_class_registrant' ) } } ) , hub_…" at bounding box center [646, 231] width 1021 height 408
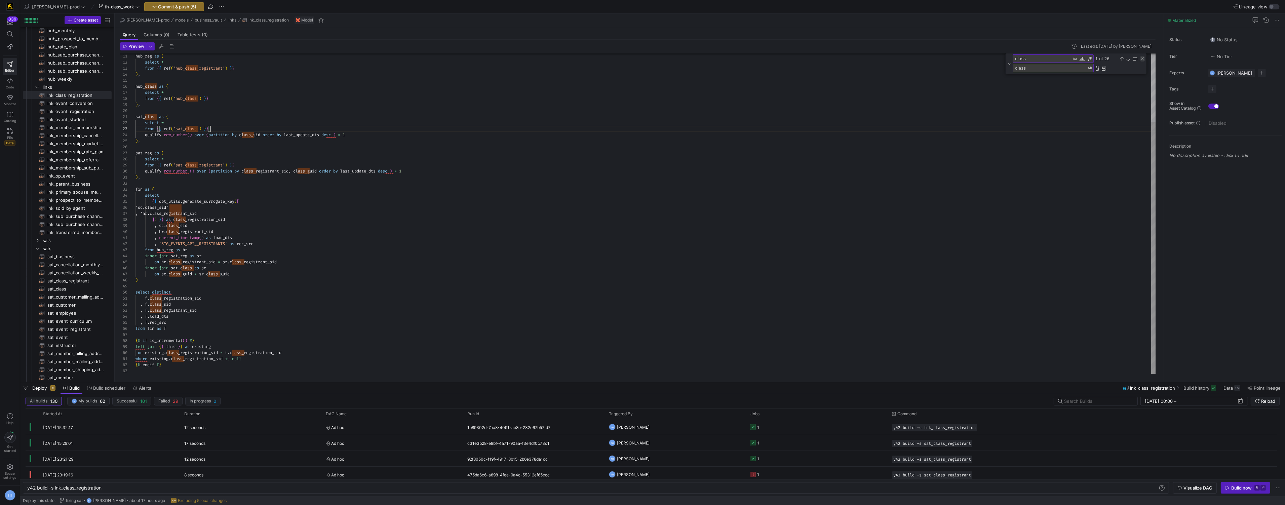
click at [1140, 59] on div "Close (Escape)" at bounding box center [1142, 58] width 5 height 5
click at [158, 6] on span "Commit & push (5)" at bounding box center [177, 6] width 38 height 5
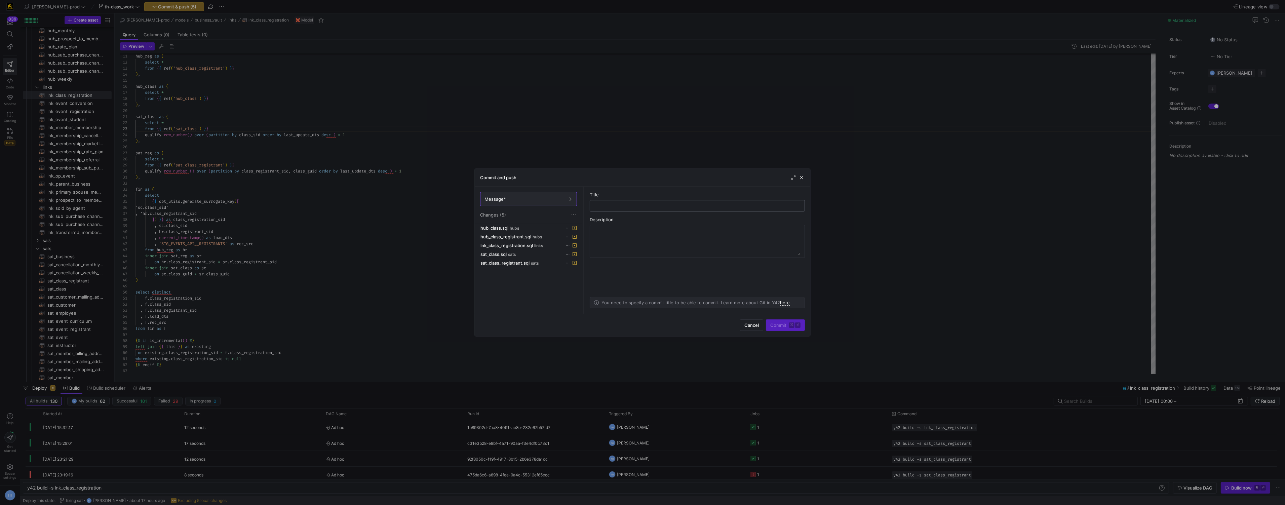
click at [624, 211] on div at bounding box center [698, 205] width 204 height 11
type input "changings all naming to be classes"
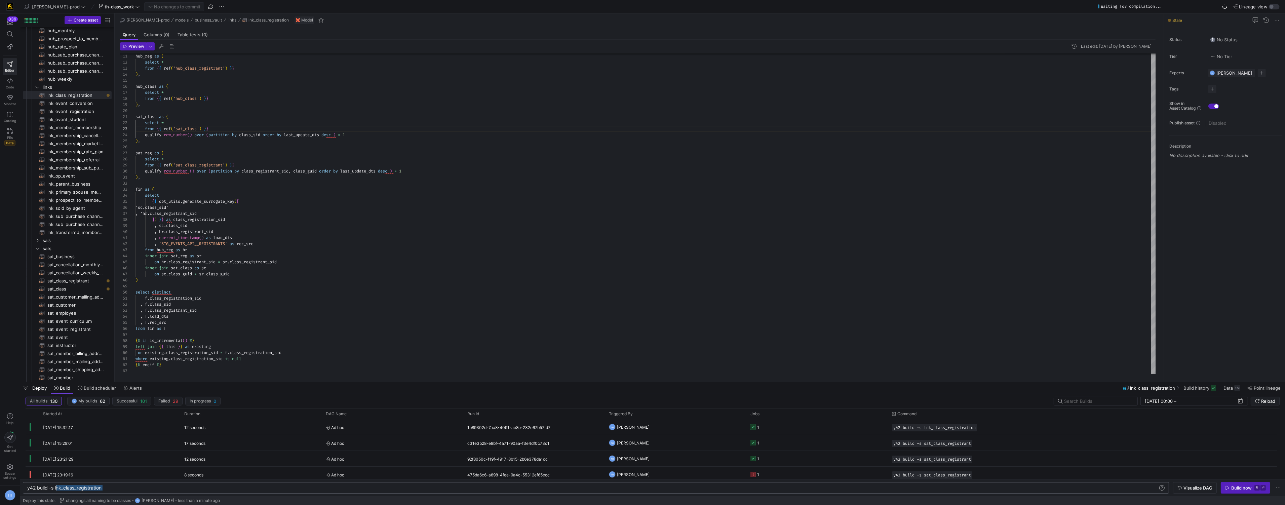
drag, startPoint x: 122, startPoint y: 488, endPoint x: 55, endPoint y: 487, distance: 66.6
click at [55, 487] on div "y42 build -s lnk_class_registration" at bounding box center [592, 487] width 1131 height 5
type textarea "y42 build --stale"
click at [259, 484] on div "y42 build --stale y42 build --stale" at bounding box center [596, 487] width 1146 height 11
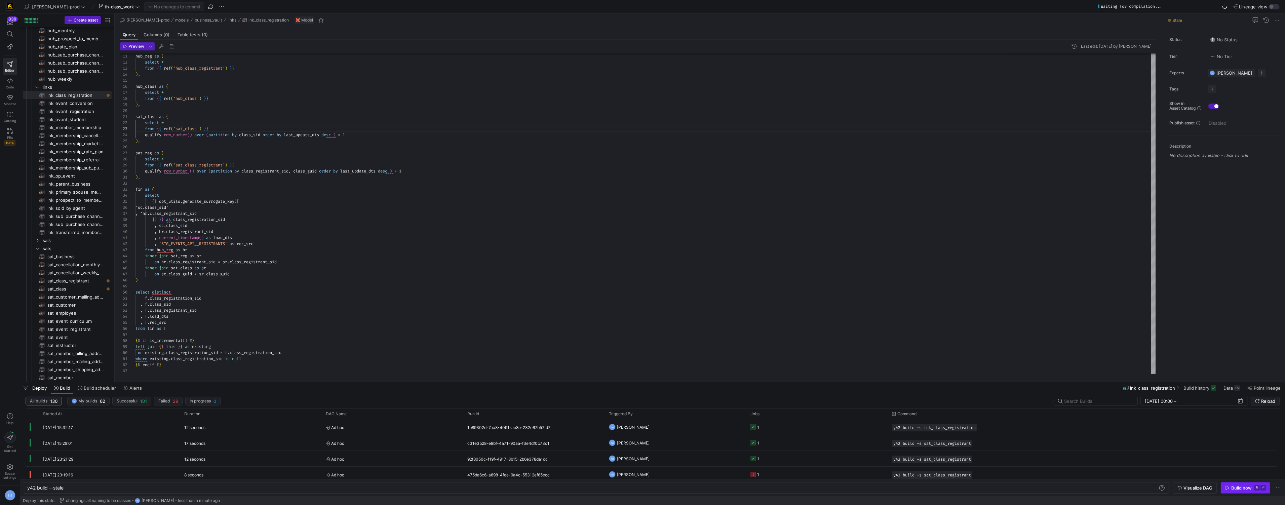
click at [1241, 490] on div "Build now" at bounding box center [1242, 487] width 21 height 5
click at [340, 292] on div "hub_reg as ( select * from { { ref ( 'hub_class_registrant' ) } } ) , hub_class…" at bounding box center [646, 180] width 1021 height 387
click at [269, 428] on div "40 seconds" at bounding box center [251, 426] width 142 height 15
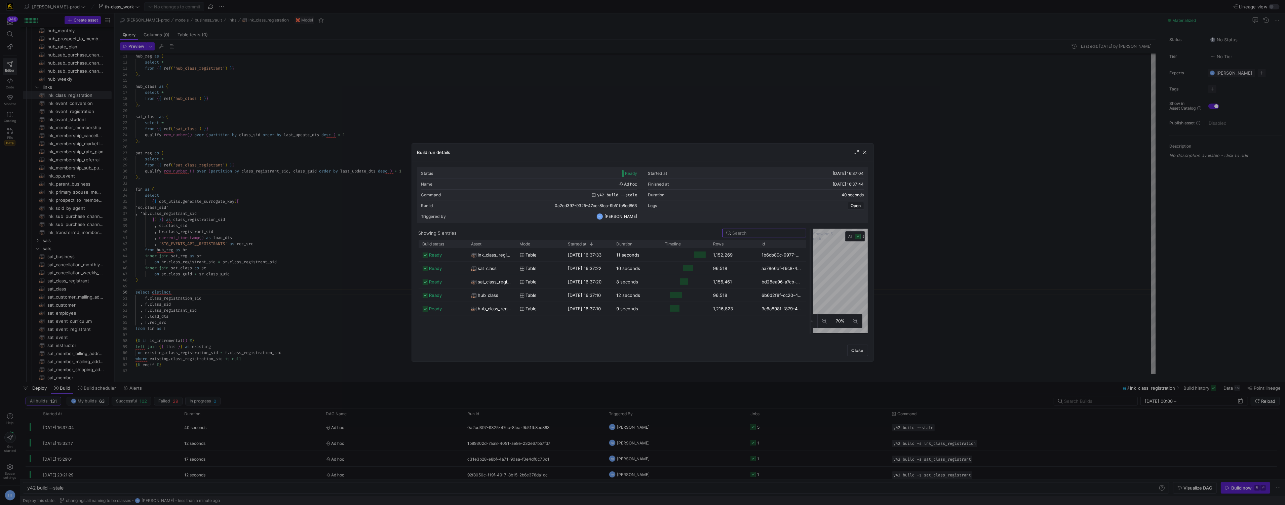
drag, startPoint x: 643, startPoint y: 258, endPoint x: 810, endPoint y: 256, distance: 166.5
click at [811, 256] on div at bounding box center [810, 281] width 3 height 105
click at [785, 107] on div at bounding box center [642, 252] width 1285 height 505
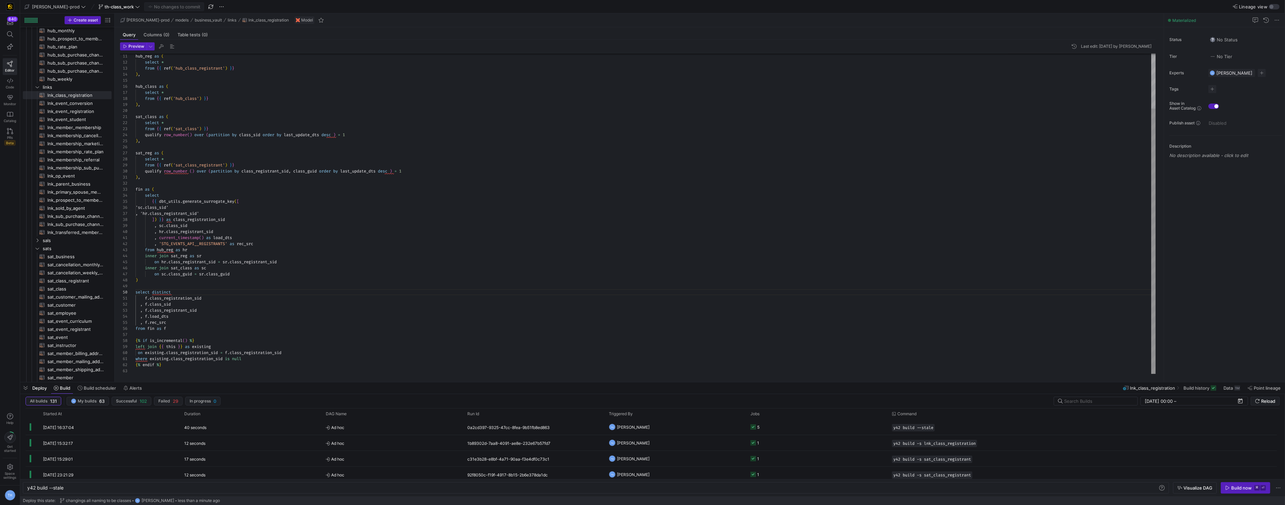
scroll to position [36, 97]
click at [247, 274] on div "hub_reg as ( select * from { { ref ( 'hub_class_registrant' ) } } ) , hub_class…" at bounding box center [646, 180] width 1021 height 387
click at [385, 433] on span "Ad hoc" at bounding box center [393, 428] width 134 height 16
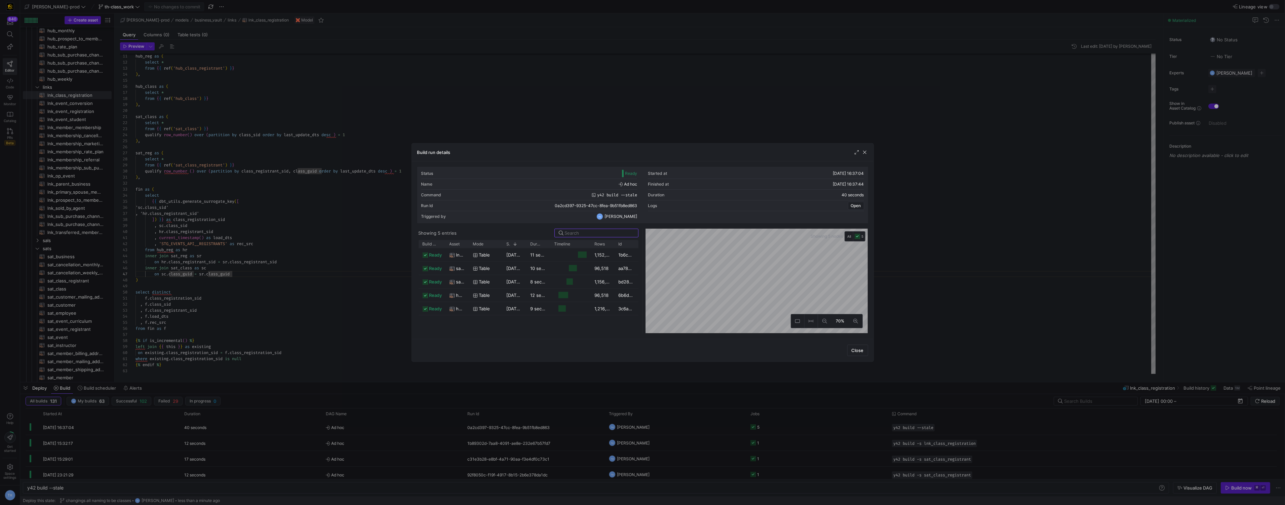
click at [535, 112] on div at bounding box center [642, 252] width 1285 height 505
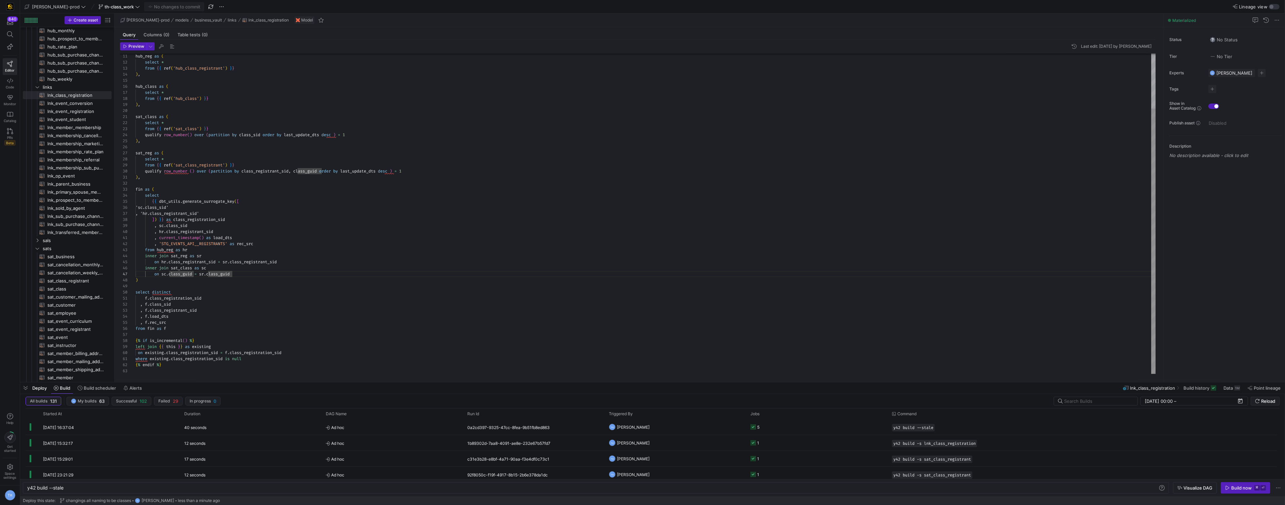
scroll to position [54, 0]
click at [535, 112] on div "hub_reg as ( select * from { { ref ( 'hub_class_registrant' ) } } ) , hub_class…" at bounding box center [646, 180] width 1021 height 387
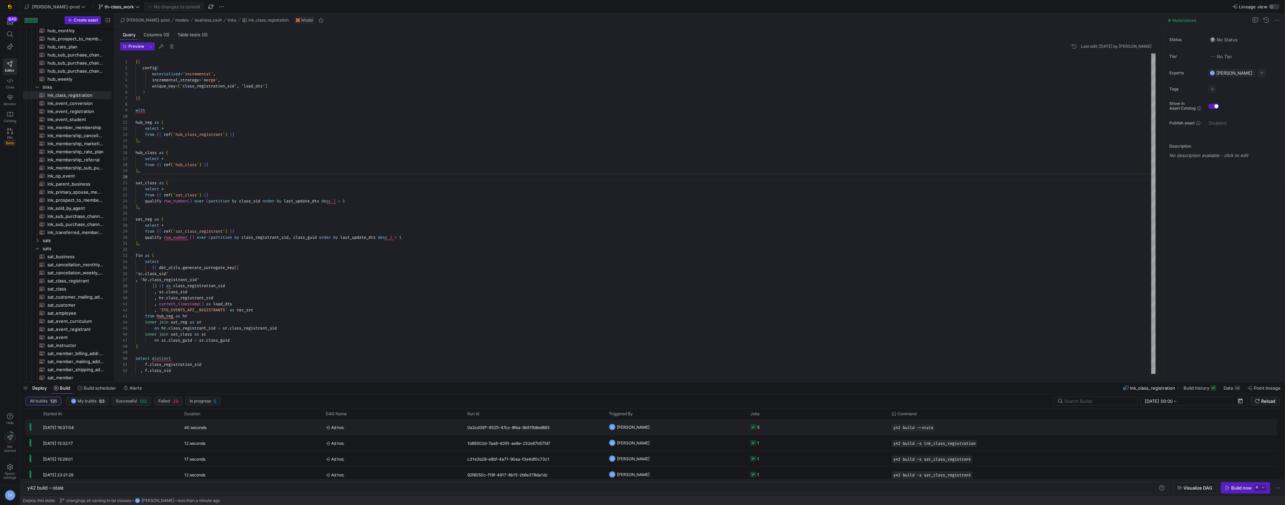
click at [676, 429] on y42-orchestration-triggered-by "TH [PERSON_NAME]" at bounding box center [676, 427] width 134 height 15
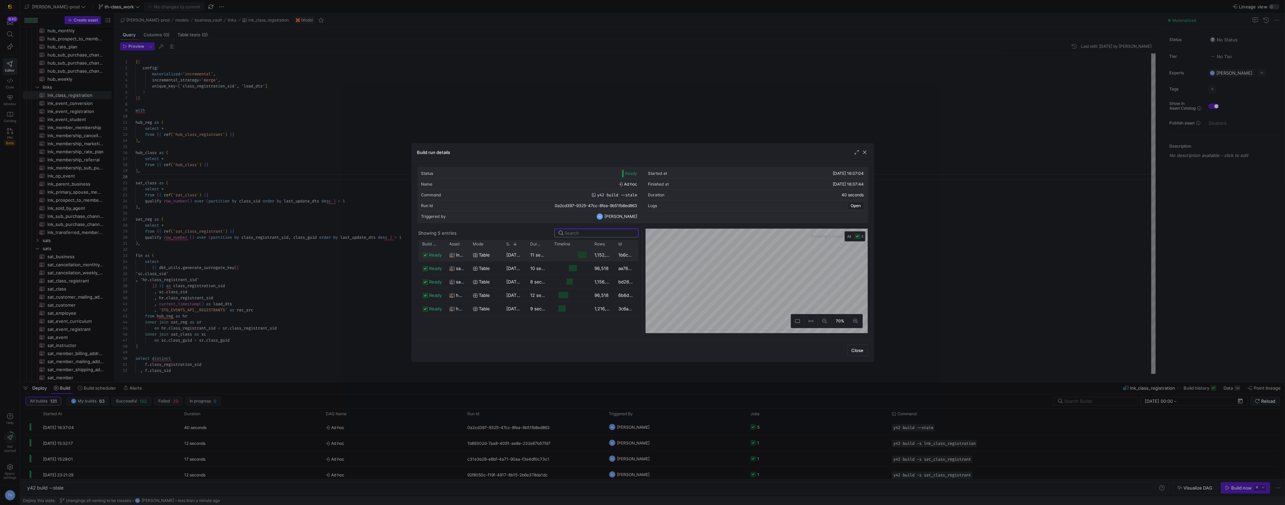
click at [580, 252] on div at bounding box center [582, 255] width 9 height 6
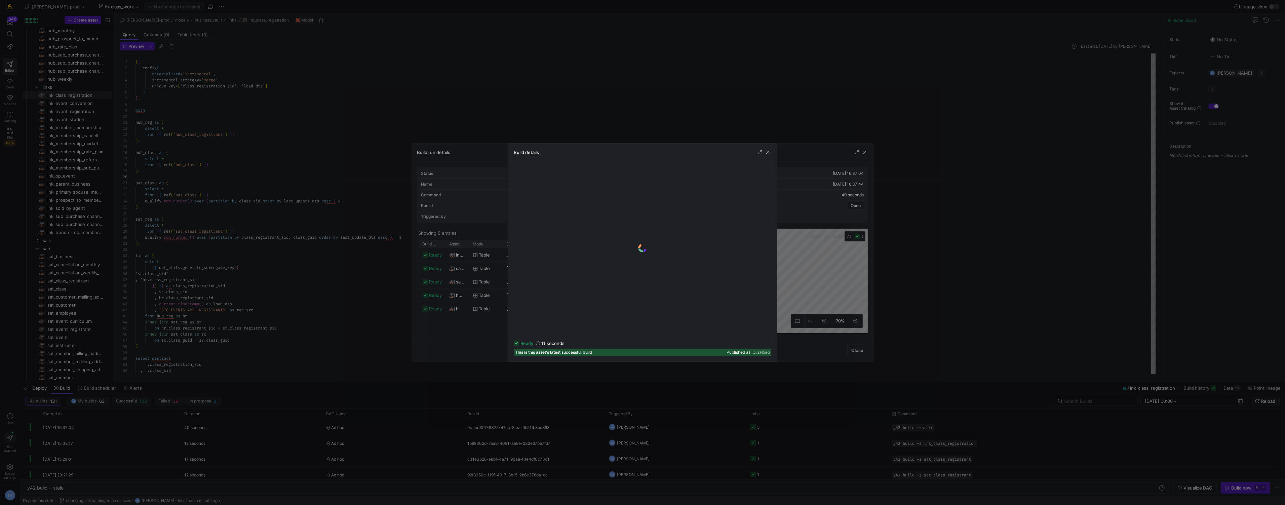
click at [615, 96] on div at bounding box center [642, 252] width 1285 height 505
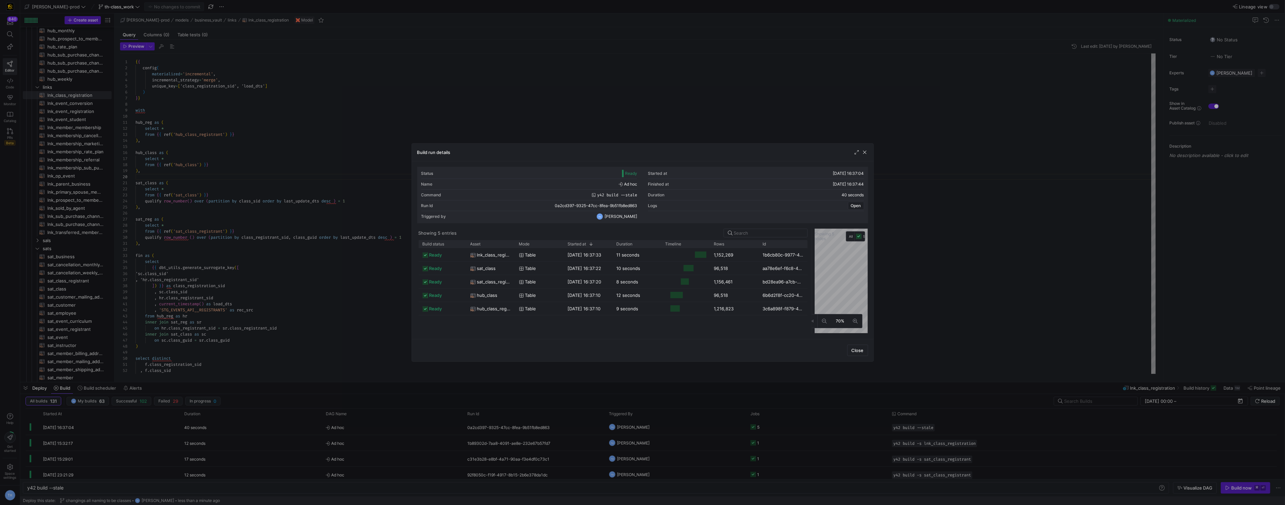
drag, startPoint x: 644, startPoint y: 262, endPoint x: 813, endPoint y: 265, distance: 169.2
click at [670, 165] on div "Status Ready Started at [DATE] 16:37:04 Name Ad hoc Finished at [DATE] 16:37:44…" at bounding box center [643, 250] width 462 height 178
click at [669, 140] on div at bounding box center [642, 252] width 1285 height 505
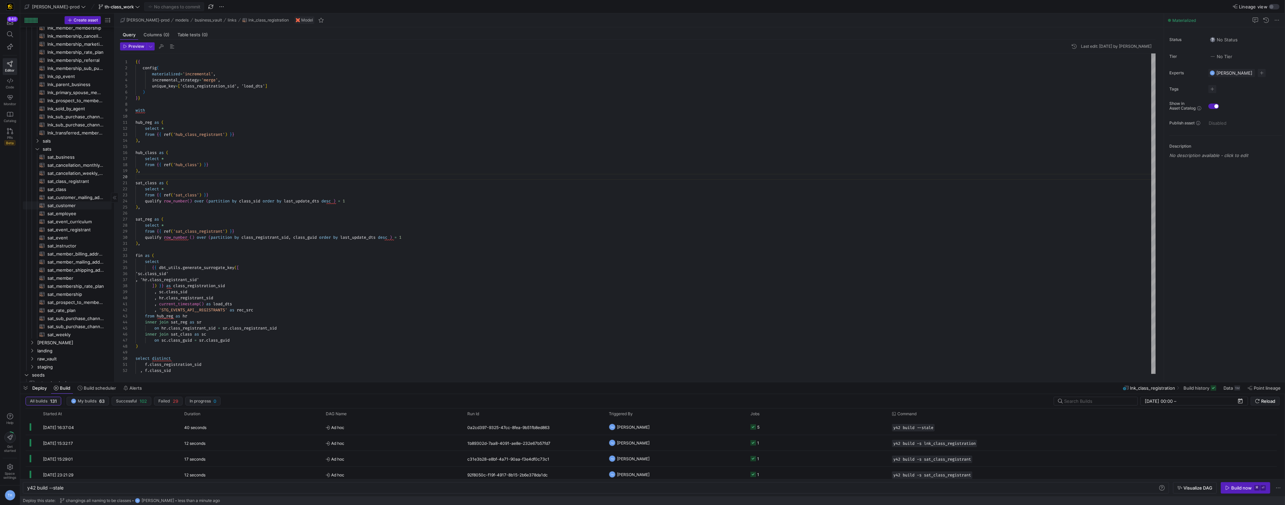
scroll to position [0, 0]
click at [79, 136] on span "hub_event_registrant​​​​​​​​​​" at bounding box center [75, 136] width 56 height 8
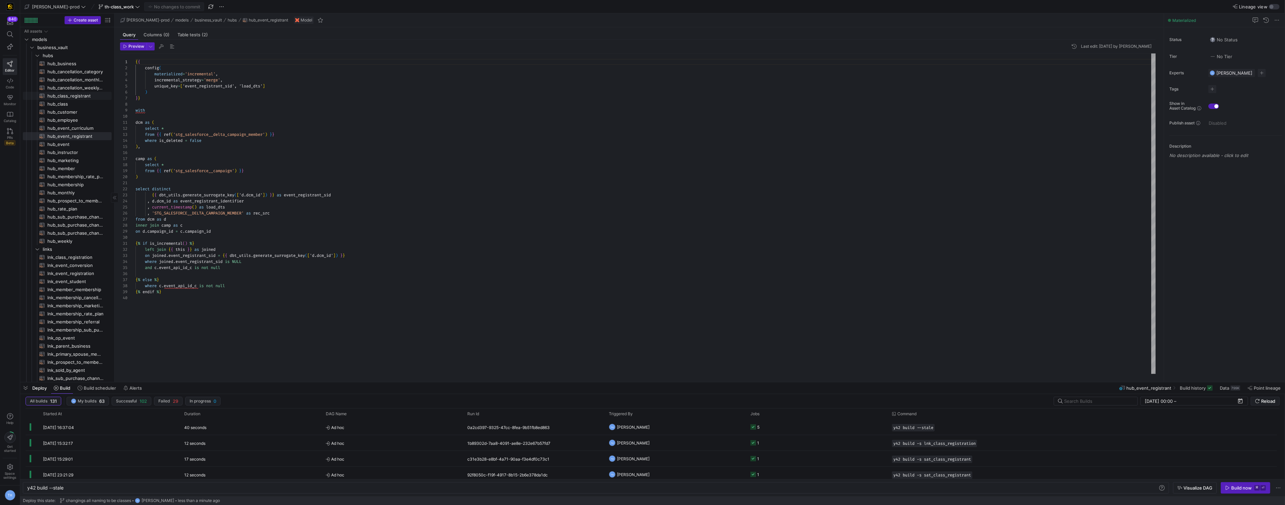
click at [83, 97] on span "hub_class_registrant​​​​​​​​​​" at bounding box center [75, 96] width 56 height 8
type textarea "{{ config( materialized='incremental', incremental_strategy='merge', unique_key…"
click at [118, 481] on y42-orchestration-inline-build "y42 build --stale y42 build --stale Visualize DAG Build now ⌘ ⏎" at bounding box center [652, 487] width 1265 height 17
click at [103, 483] on div "y42 build --stale y42 build --stale" at bounding box center [596, 487] width 1146 height 11
click at [97, 485] on div "y42 build --stale" at bounding box center [592, 487] width 1131 height 5
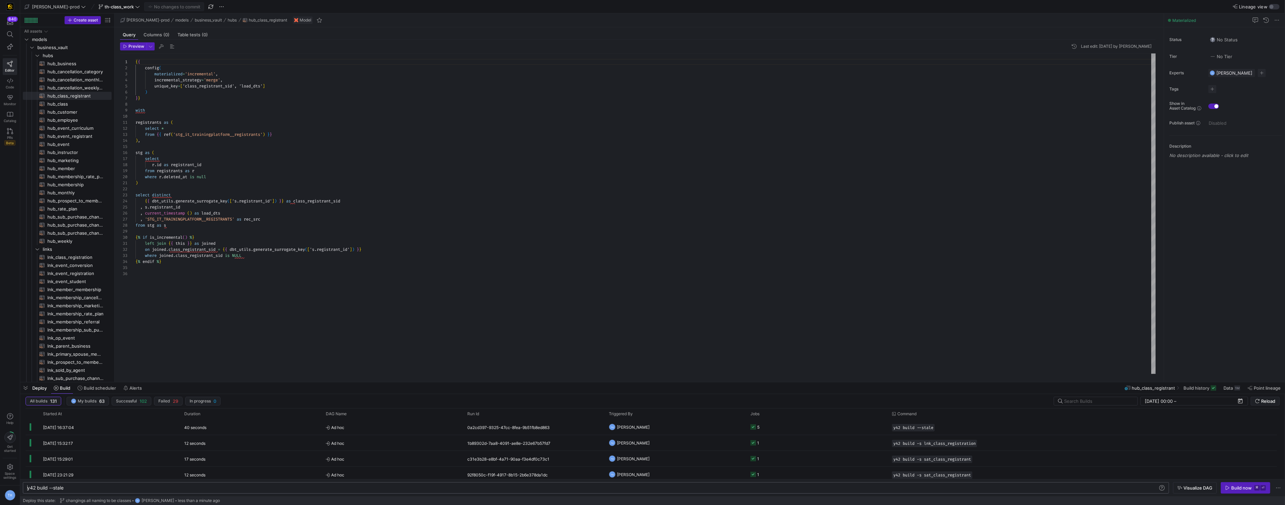
click at [97, 485] on div "y42 build --stale" at bounding box center [592, 487] width 1131 height 5
click at [80, 485] on div "y42 build --stale" at bounding box center [592, 487] width 1131 height 5
click at [75, 486] on div "y42 build --stale" at bounding box center [592, 487] width 1131 height 5
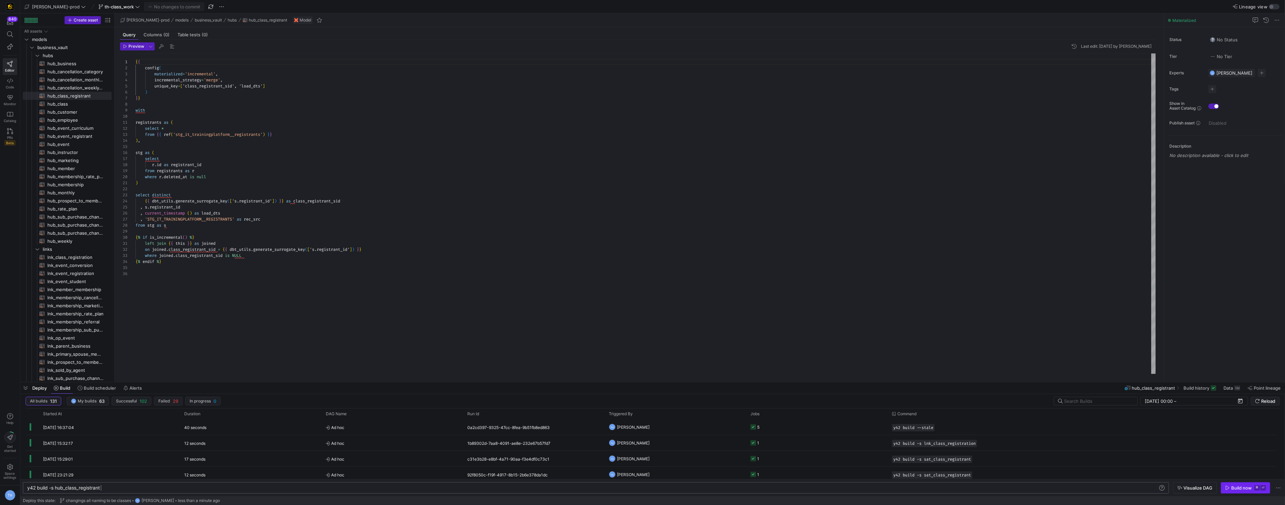
type textarea "y42 build -s hub_class_registrant"
click at [1233, 490] on div "Build now" at bounding box center [1242, 487] width 21 height 5
click at [248, 254] on div "{ { config ( materialized = 'incremental' , incremental_strategy = 'merge' , un…" at bounding box center [646, 213] width 1021 height 320
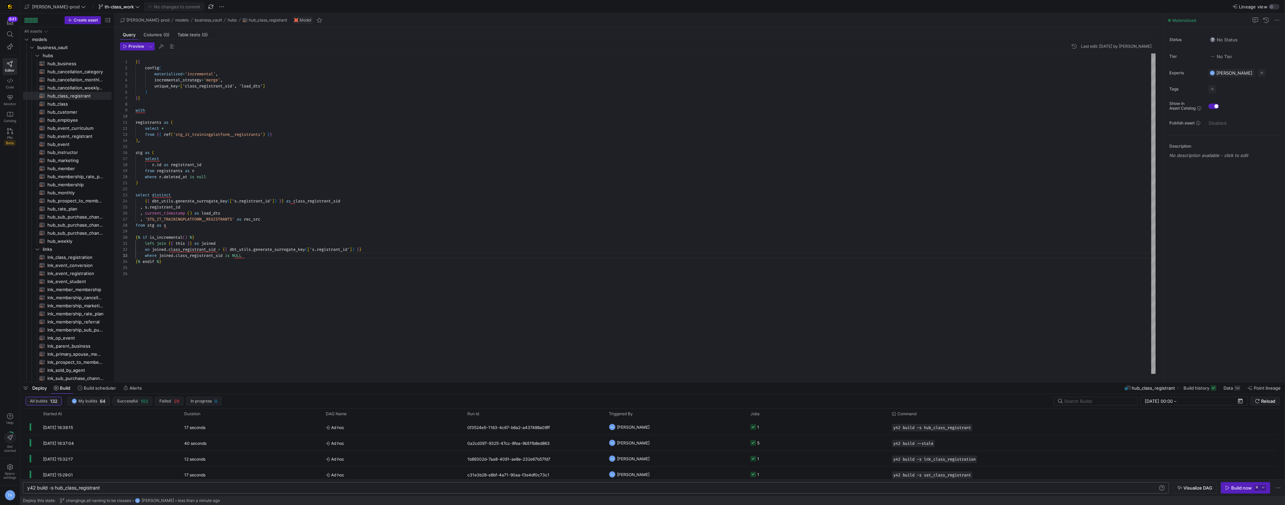
drag, startPoint x: 195, startPoint y: 278, endPoint x: 242, endPoint y: 280, distance: 46.8
click at [198, 278] on div "{ { config ( materialized = 'incremental' , incremental_strategy = 'merge' , un…" at bounding box center [646, 213] width 1021 height 320
click at [799, 430] on y42-job-status-cell-renderer "1" at bounding box center [818, 427] width 134 height 15
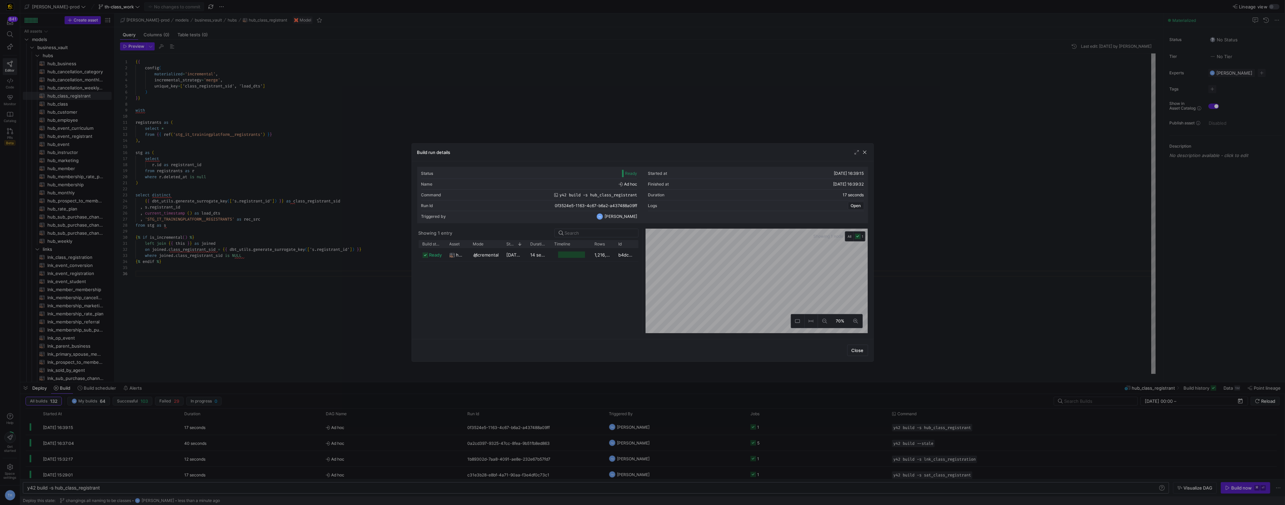
click at [628, 82] on div at bounding box center [642, 252] width 1285 height 505
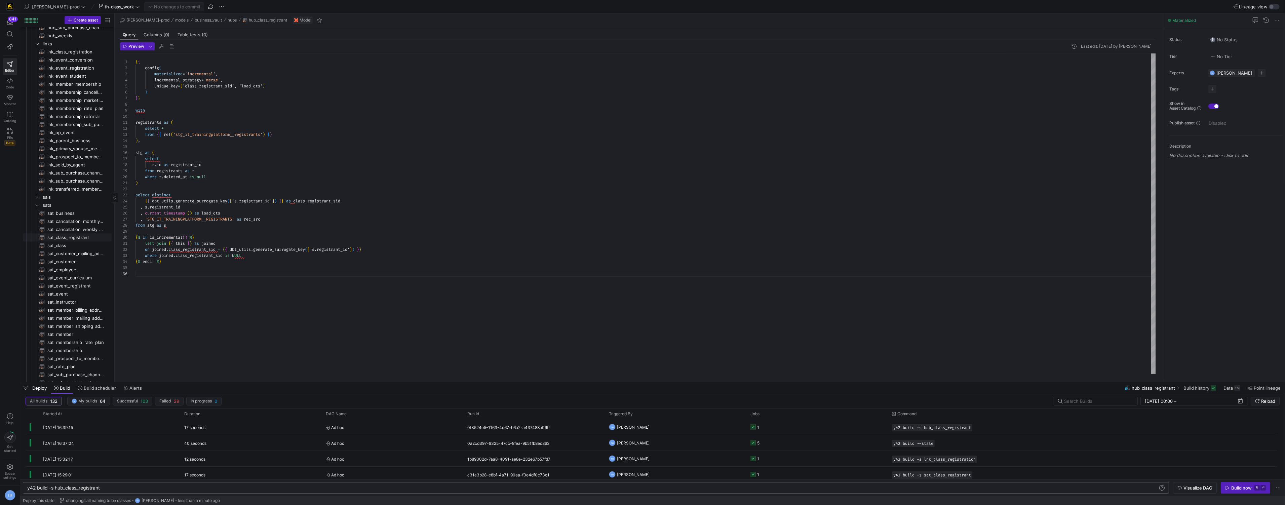
scroll to position [206, 0]
click at [81, 238] on span "sat_class_registrant​​​​​​​​​​" at bounding box center [75, 237] width 56 height 8
type textarea "{{ config( materialized='incremental', incremental_strategy='merge', unique_key…"
type textarea "y42 build -s sat_class_registrant"
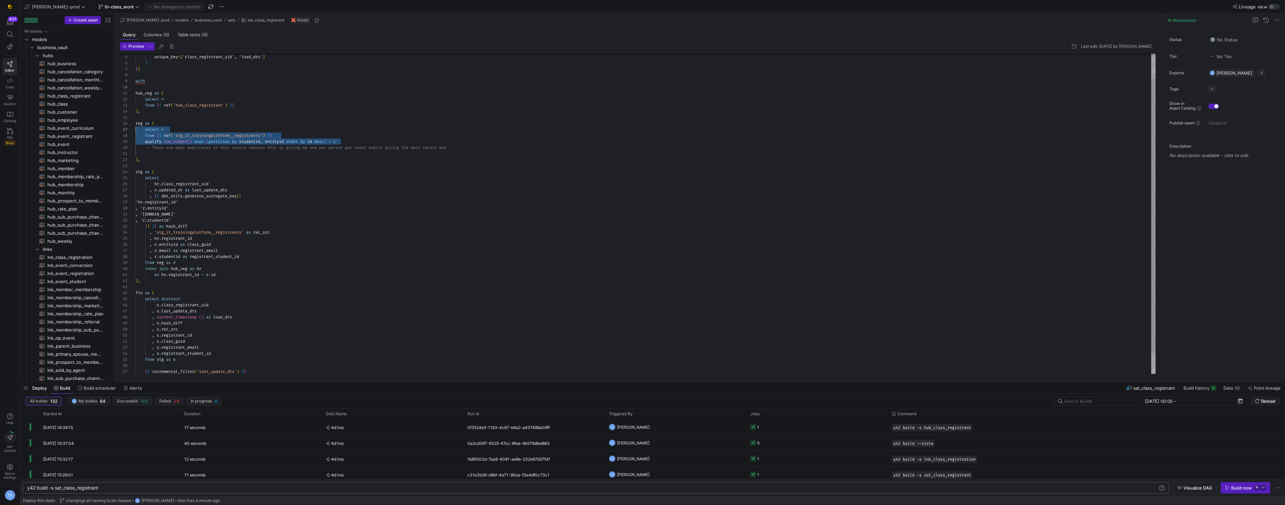
scroll to position [30, 0]
drag, startPoint x: 356, startPoint y: 142, endPoint x: 116, endPoint y: 123, distance: 241.1
click at [136, 123] on div "incremental_strategy = 'merge' , unique_key = [ 'class_registrant_sid', 'load_d…" at bounding box center [646, 211] width 1021 height 375
click at [320, 138] on div "incremental_strategy = 'merge' , unique_key = [ 'class_registrant_sid', 'load_d…" at bounding box center [646, 211] width 1021 height 375
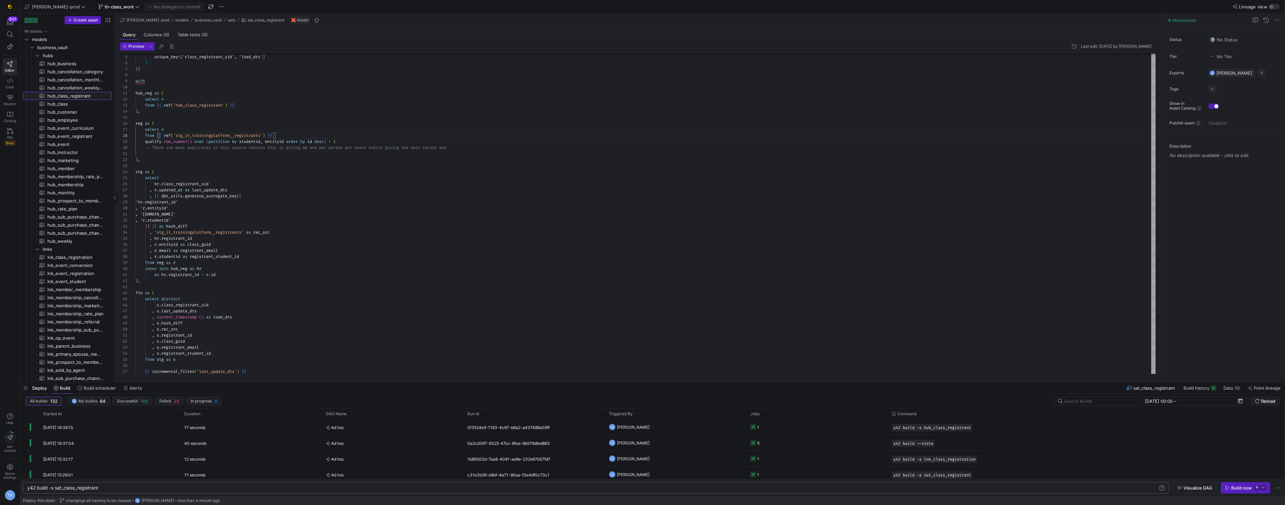
click at [85, 96] on span "hub_class_registrant​​​​​​​​​​" at bounding box center [75, 96] width 56 height 8
type textarea "{{ config( materialized='incremental', incremental_strategy='merge', unique_key…"
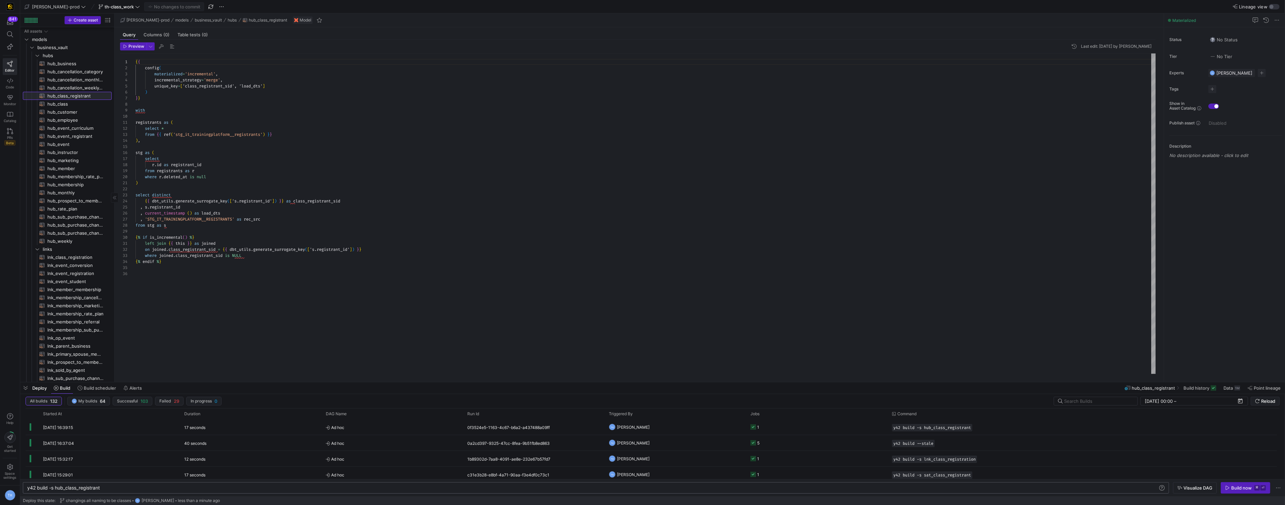
scroll to position [275, 0]
click at [77, 163] on span "sat_class_registrant​​​​​​​​​​" at bounding box center [75, 166] width 56 height 8
type textarea "y42 build -s sat_class_registrant"
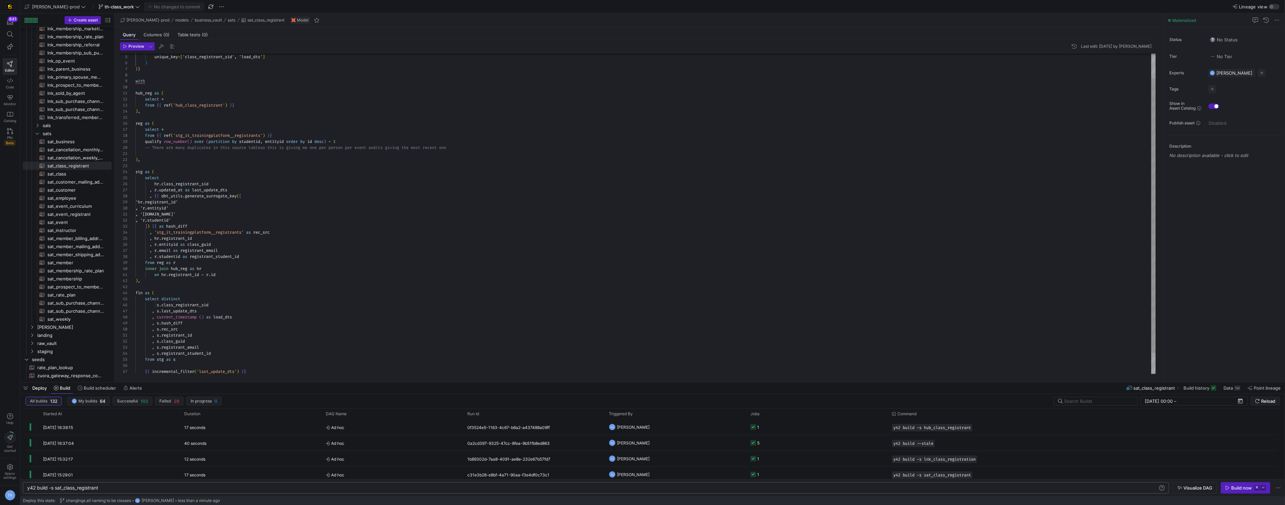
scroll to position [54, 324]
click at [481, 150] on div "incremental_strategy = 'merge' , unique_key = [ 'class_registrant_sid', 'load_d…" at bounding box center [646, 211] width 1021 height 375
click at [156, 154] on div "incremental_strategy = 'merge' , unique_key = [ 'class_registrant_sid', 'load_d…" at bounding box center [646, 211] width 1021 height 375
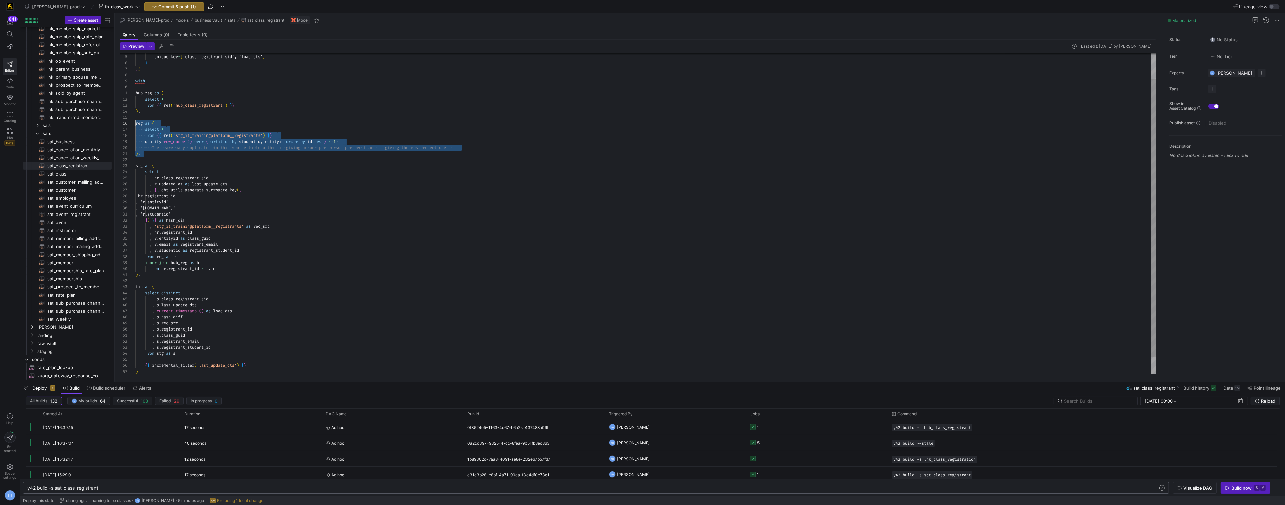
scroll to position [30, 0]
drag, startPoint x: 157, startPoint y: 153, endPoint x: 115, endPoint y: 121, distance: 53.1
click at [136, 121] on div "incremental_strategy = 'merge' , unique_key = [ 'class_registrant_sid', 'load_d…" at bounding box center [646, 208] width 1021 height 369
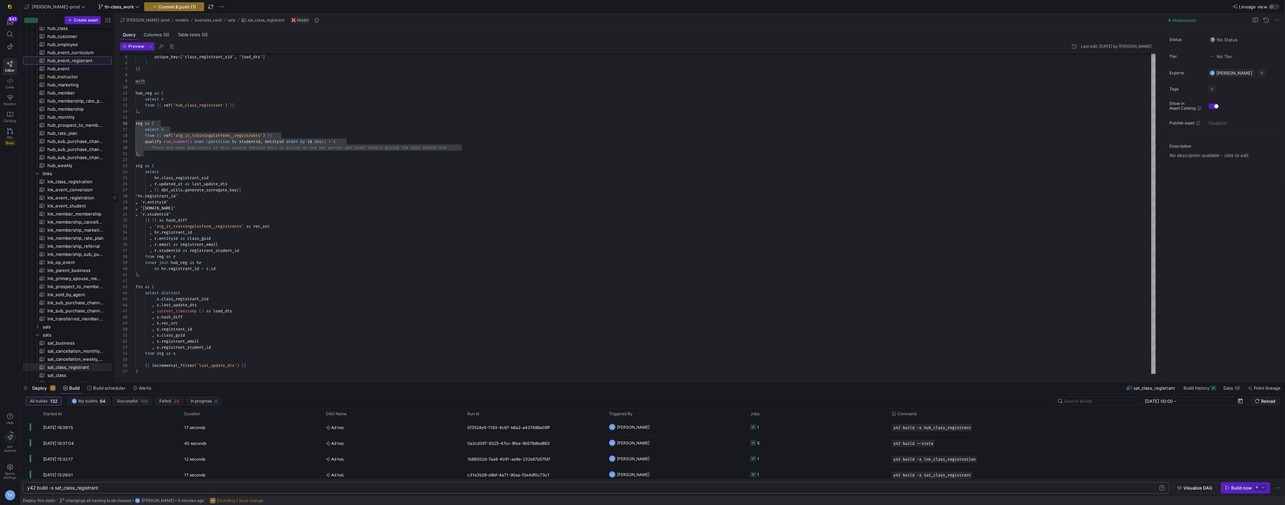
click at [83, 60] on span "hub_event_registrant​​​​​​​​​​" at bounding box center [75, 61] width 56 height 8
type textarea "{{ config( materialized='incremental', incremental_strategy='merge', unique_key…"
type textarea "y42 build -s hub_event_registrant"
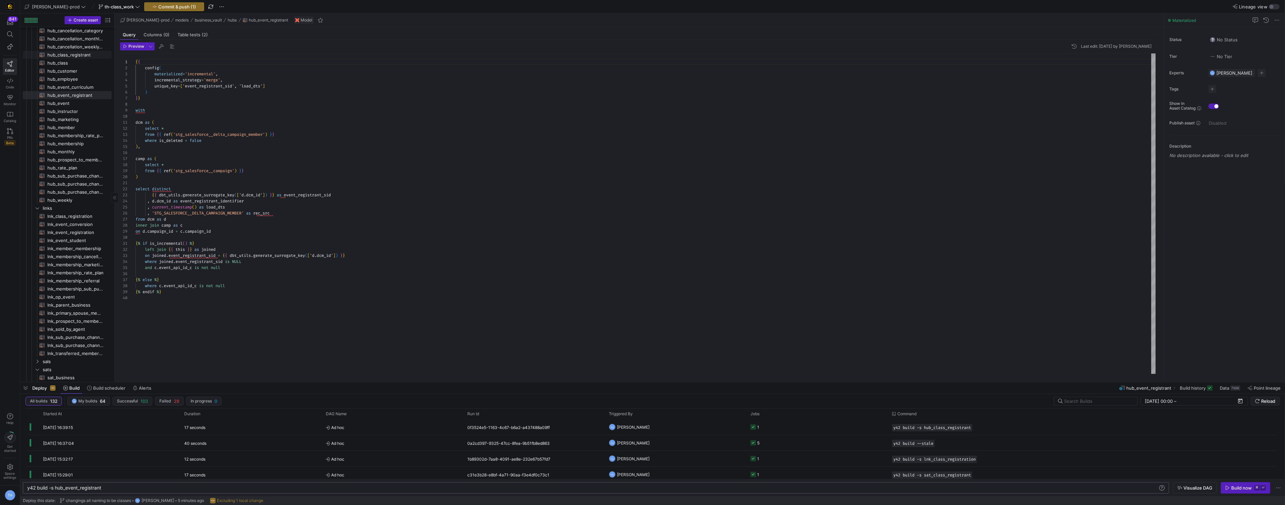
click at [82, 54] on span "hub_class_registrant​​​​​​​​​​" at bounding box center [75, 55] width 56 height 8
type textarea "{{ config( materialized='incremental', incremental_strategy='merge', unique_key…"
type textarea "y42 build -s hub_class_registrant"
click at [199, 242] on div "{ { config ( materialized = 'incremental' , incremental_strategy = 'merge' , un…" at bounding box center [646, 213] width 1021 height 320
drag, startPoint x: 147, startPoint y: 140, endPoint x: 129, endPoint y: 121, distance: 25.2
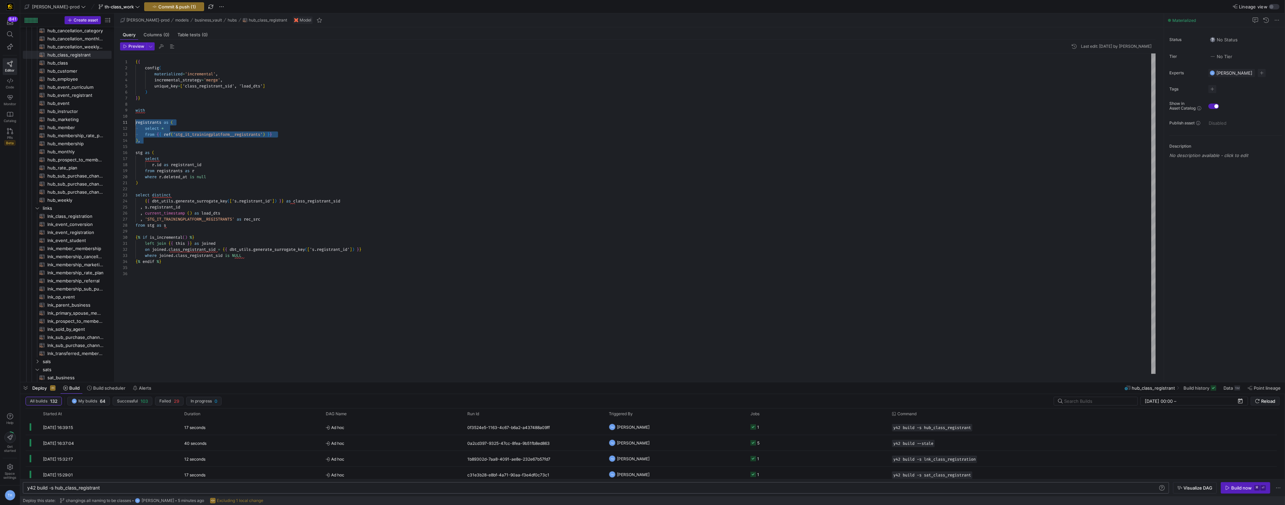
click at [136, 121] on div "{ { config ( materialized = 'incremental' , incremental_strategy = 'merge' , un…" at bounding box center [646, 213] width 1021 height 320
type textarea "reg as ( select * from {{ ref('stg_it_trainingplatform__registrants') }} qualif…"
click at [190, 153] on div "{ { config ( materialized = 'incremental' , incremental_strategy = 'merge' , un…" at bounding box center [646, 213] width 1021 height 320
click at [166, 3] on span "button" at bounding box center [174, 7] width 59 height 8
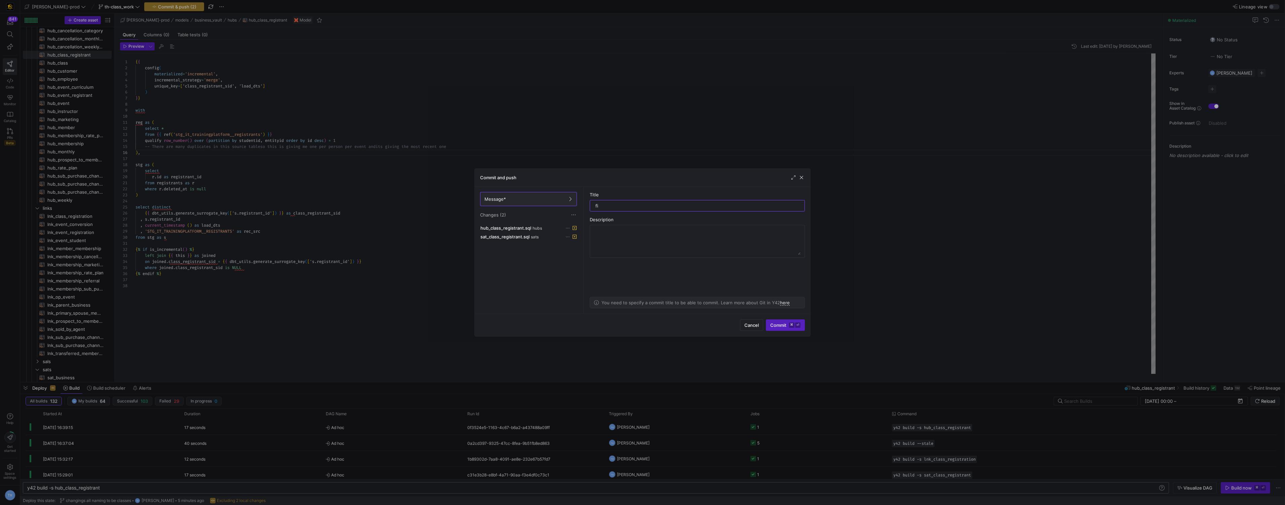
type input "fix"
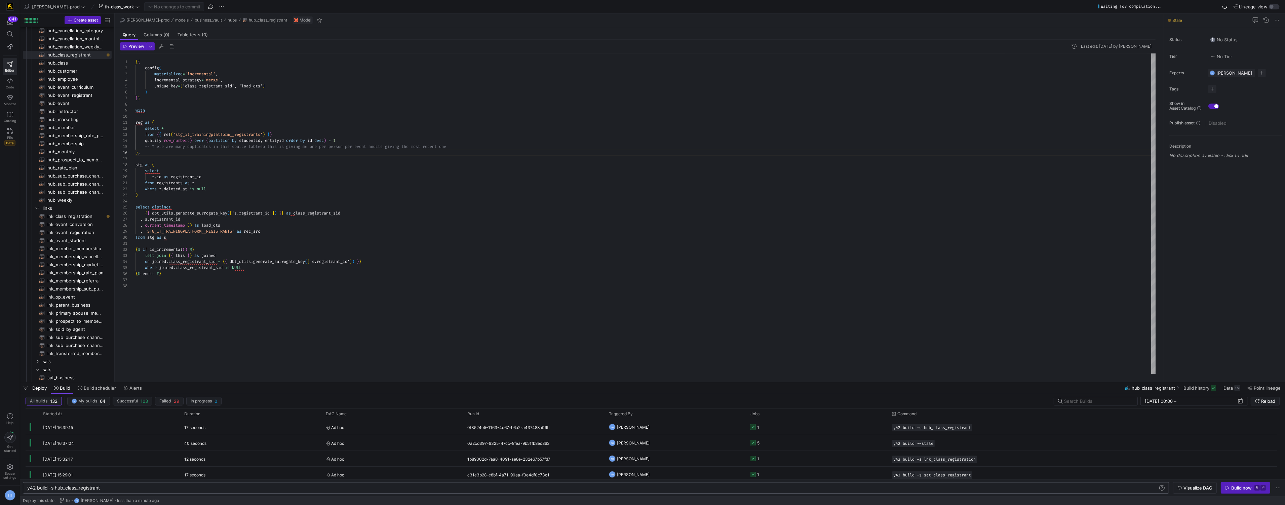
click at [157, 486] on div "y42 build -s hub_class_registrant" at bounding box center [592, 487] width 1131 height 5
type textarea "y42 build -s hub_class_registrant+"
click at [1251, 483] on span "button" at bounding box center [1245, 488] width 49 height 11
click at [672, 425] on y42-orchestration-triggered-by "TH [PERSON_NAME]" at bounding box center [676, 427] width 134 height 15
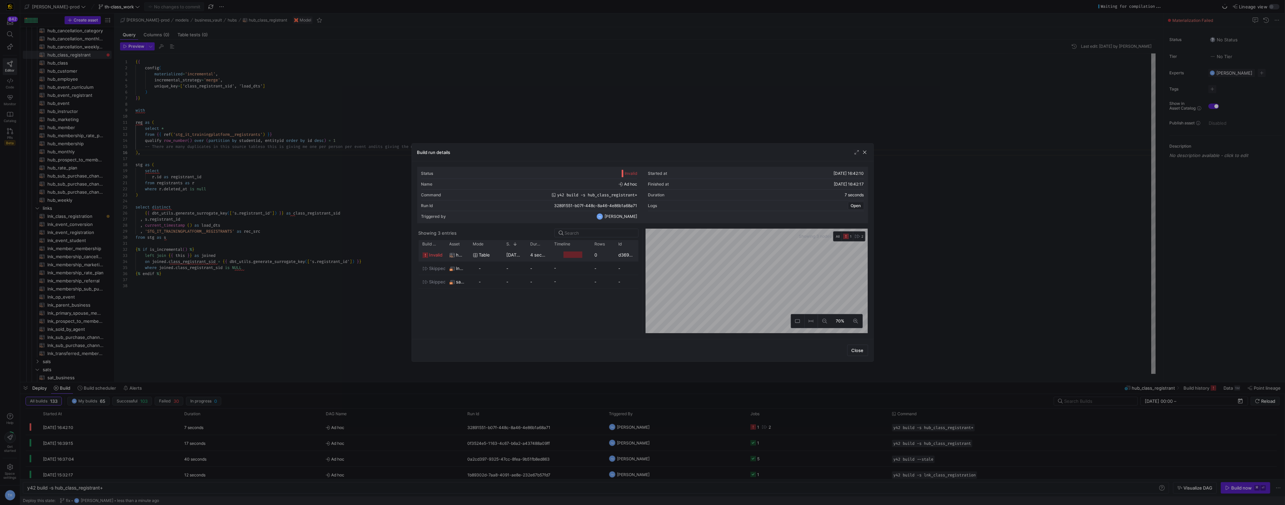
click at [579, 253] on div at bounding box center [573, 255] width 19 height 6
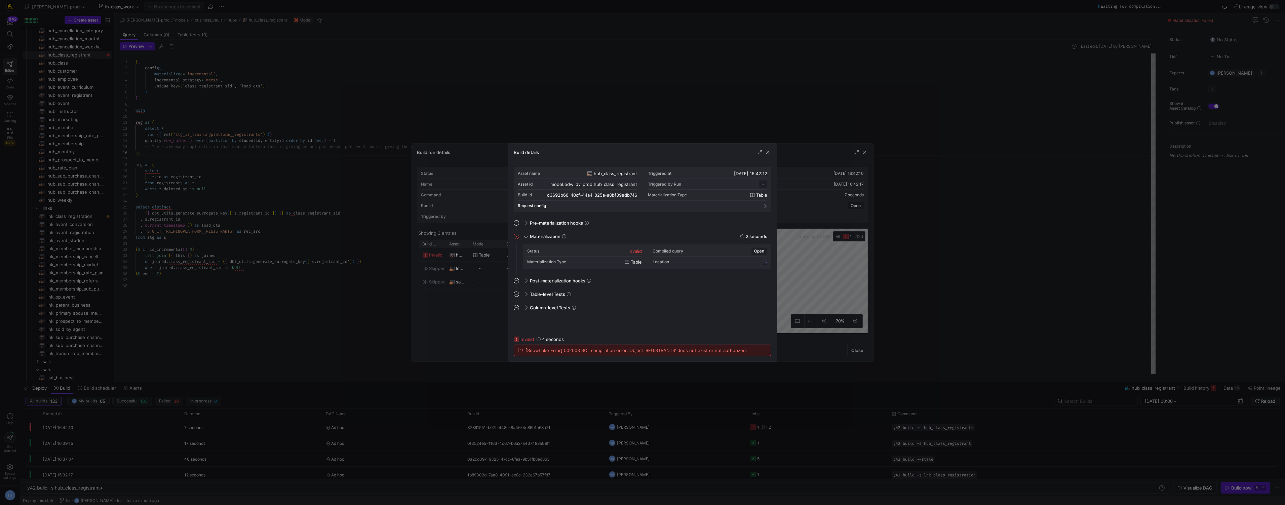
scroll to position [61, 0]
click at [561, 71] on div at bounding box center [642, 252] width 1285 height 505
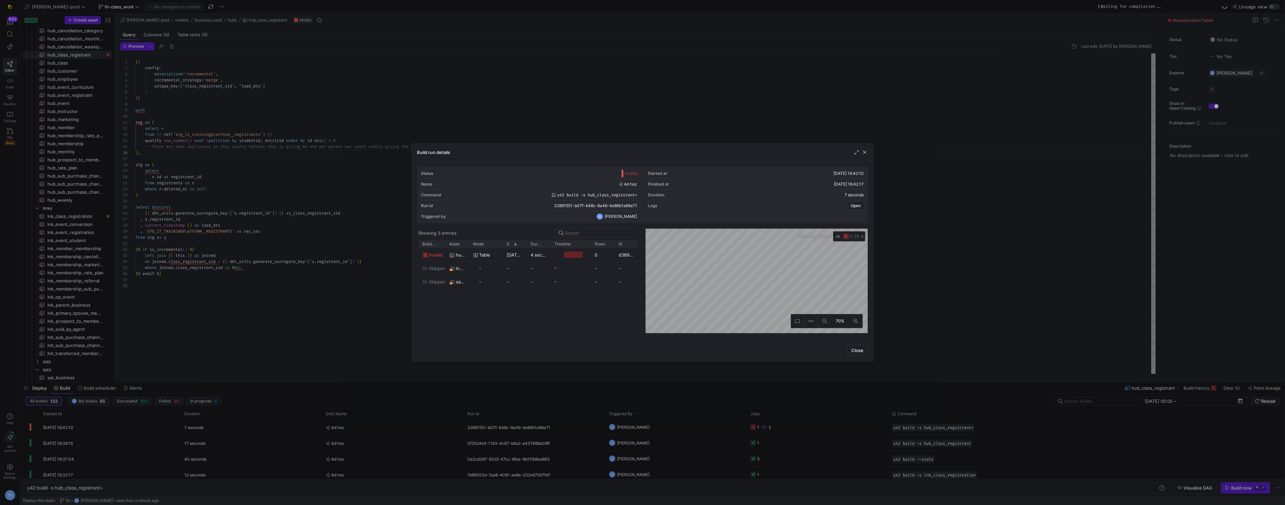
click at [561, 71] on div at bounding box center [642, 252] width 1285 height 505
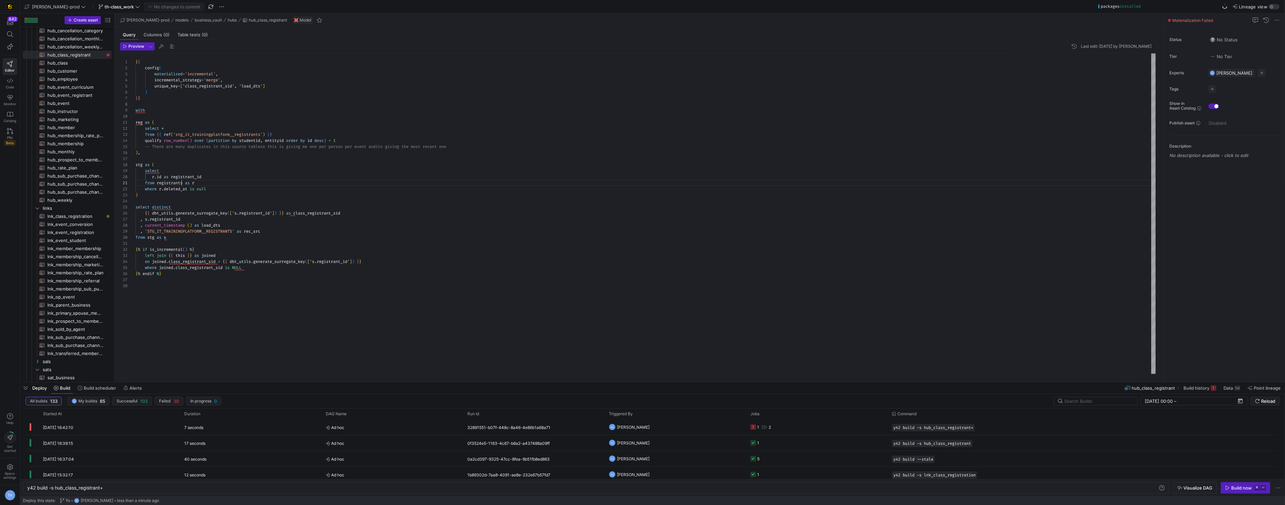
scroll to position [0, 46]
click at [182, 182] on div "{ { config ( materialized = 'incremental' , incremental_strategy = 'merge' , un…" at bounding box center [646, 213] width 1021 height 320
type textarea "from reg as r where r.deleted_at is null ) select distinct {{ dbt_utils.generat…"
click at [161, 4] on span "Commit & push (1)" at bounding box center [177, 6] width 38 height 5
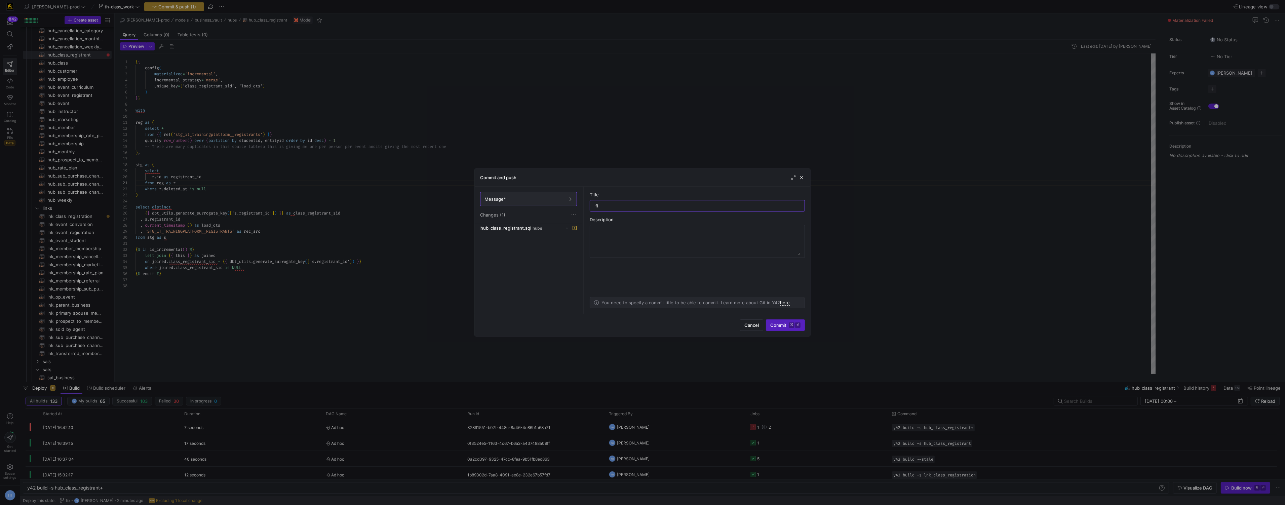
type input "fix"
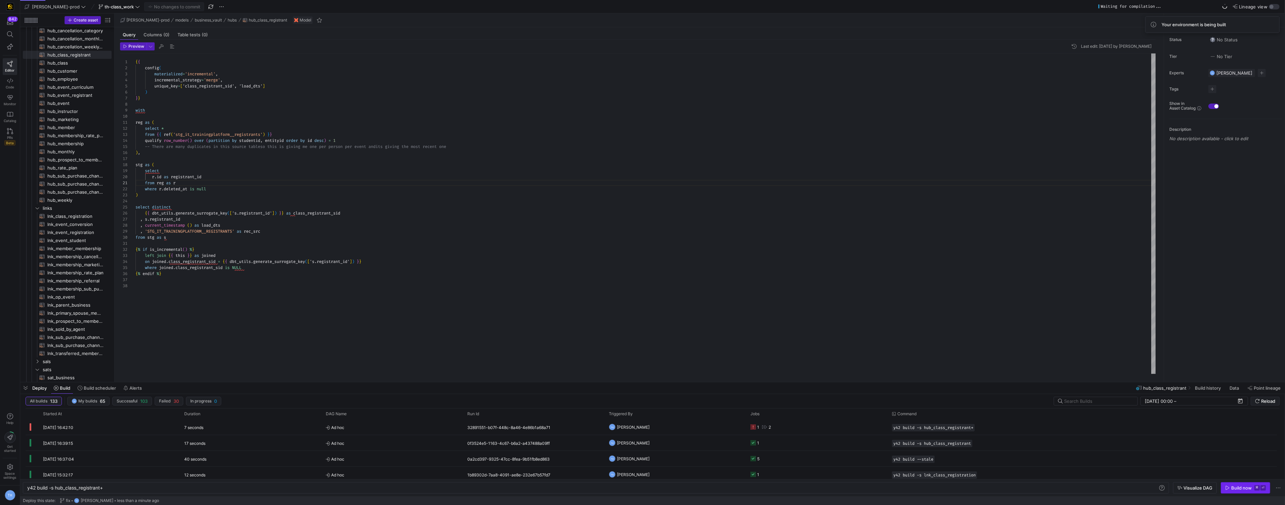
click at [1233, 486] on div "Build now" at bounding box center [1242, 487] width 21 height 5
click at [784, 425] on y42-job-status-cell-renderer "3" at bounding box center [818, 427] width 134 height 15
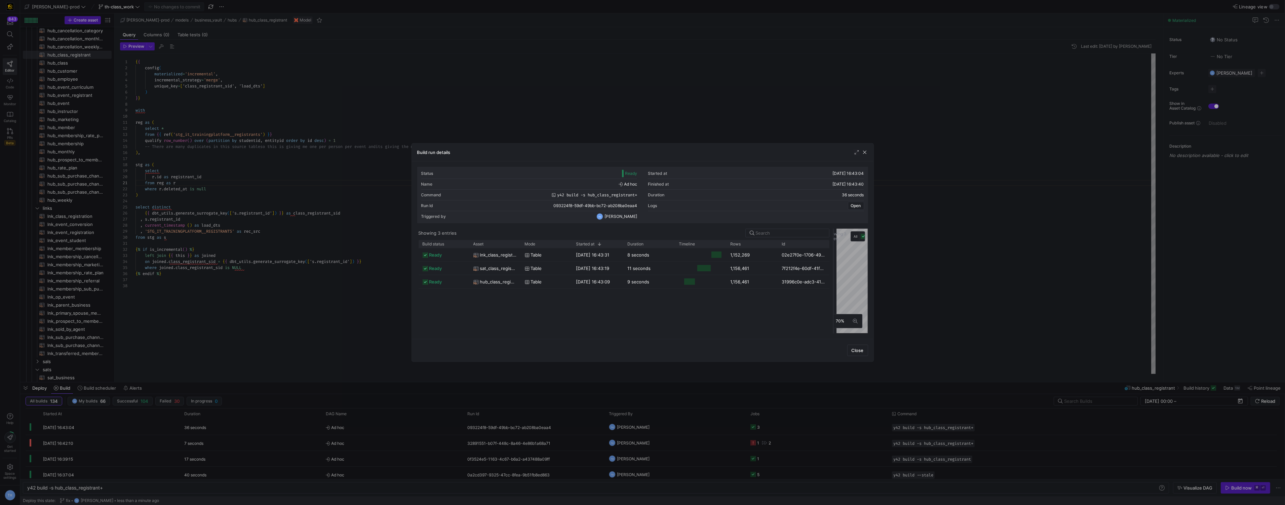
drag, startPoint x: 643, startPoint y: 245, endPoint x: 833, endPoint y: 251, distance: 189.8
click at [834, 251] on div at bounding box center [833, 281] width 3 height 105
click at [628, 105] on div at bounding box center [642, 252] width 1285 height 505
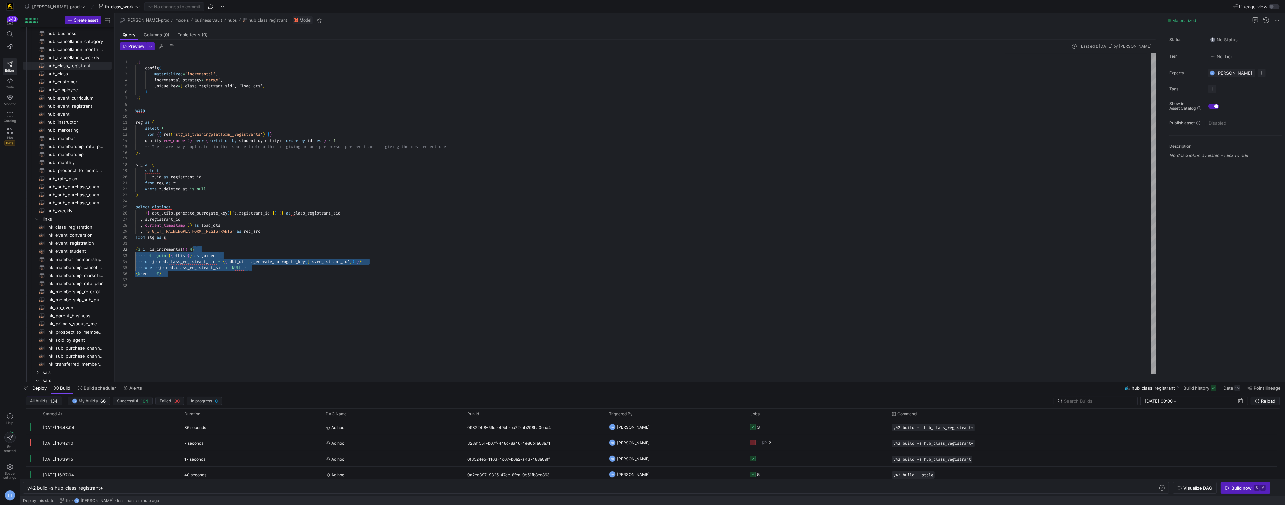
scroll to position [0, 0]
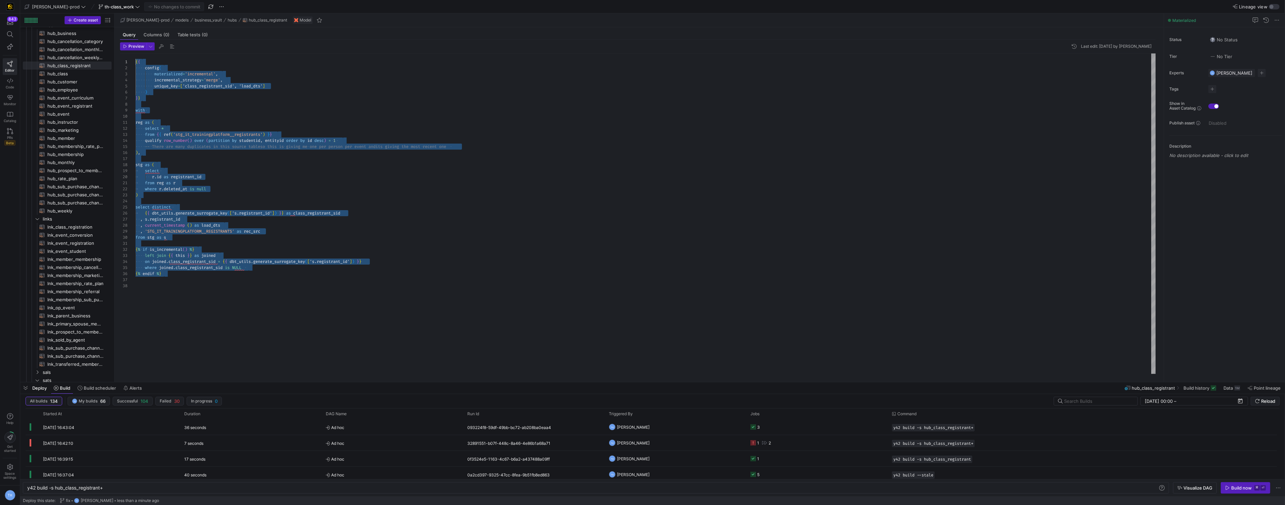
drag, startPoint x: 239, startPoint y: 278, endPoint x: 87, endPoint y: -3, distance: 320.1
click at [136, 53] on div "{ { config ( materialized = 'incremental' , incremental_strategy = 'merge' , un…" at bounding box center [646, 213] width 1021 height 320
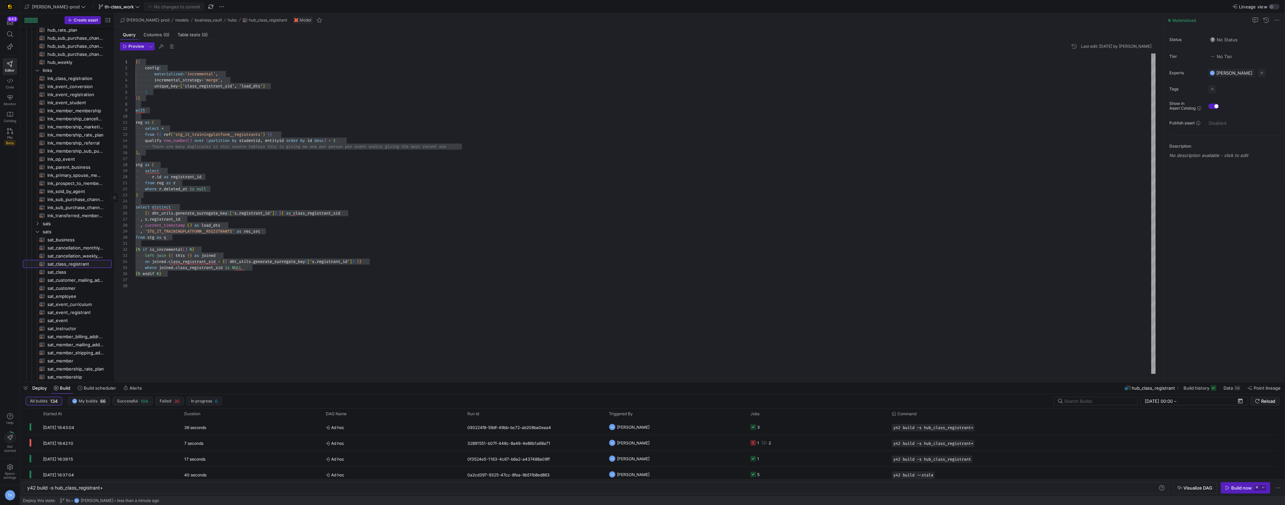
click at [79, 265] on span "sat_class_registrant​​​​​​​​​​" at bounding box center [75, 264] width 56 height 8
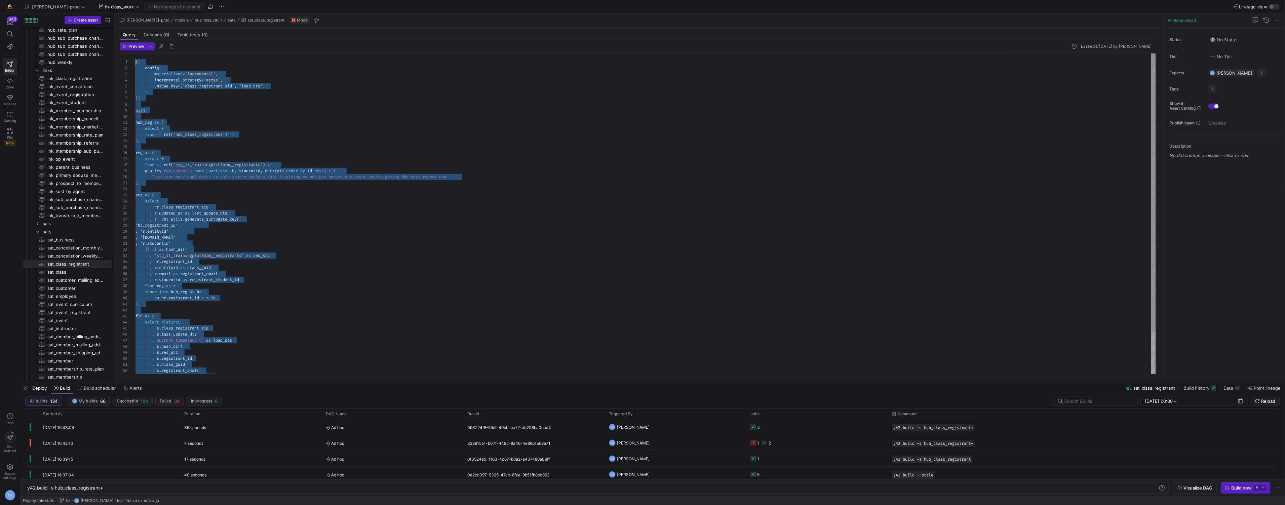
drag, startPoint x: 292, startPoint y: 368, endPoint x: 118, endPoint y: 50, distance: 361.8
click at [69, 106] on span "hub_class​​​​​​​​​​" at bounding box center [75, 104] width 56 height 8
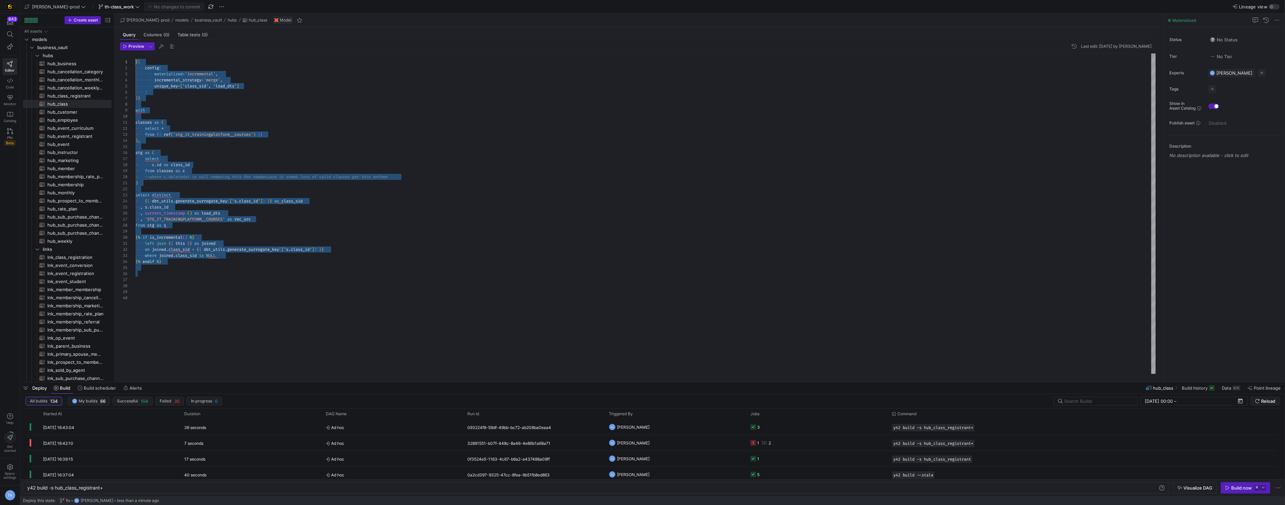
drag, startPoint x: 188, startPoint y: 251, endPoint x: 80, endPoint y: -33, distance: 303.7
click at [80, 0] on html "843 Editor Code Monitor Catalog PRs Beta Help Get started Space settings TH [PE…" at bounding box center [642, 252] width 1285 height 505
click at [70, 173] on span "sat_class​​​​​​​​​​" at bounding box center [75, 174] width 56 height 8
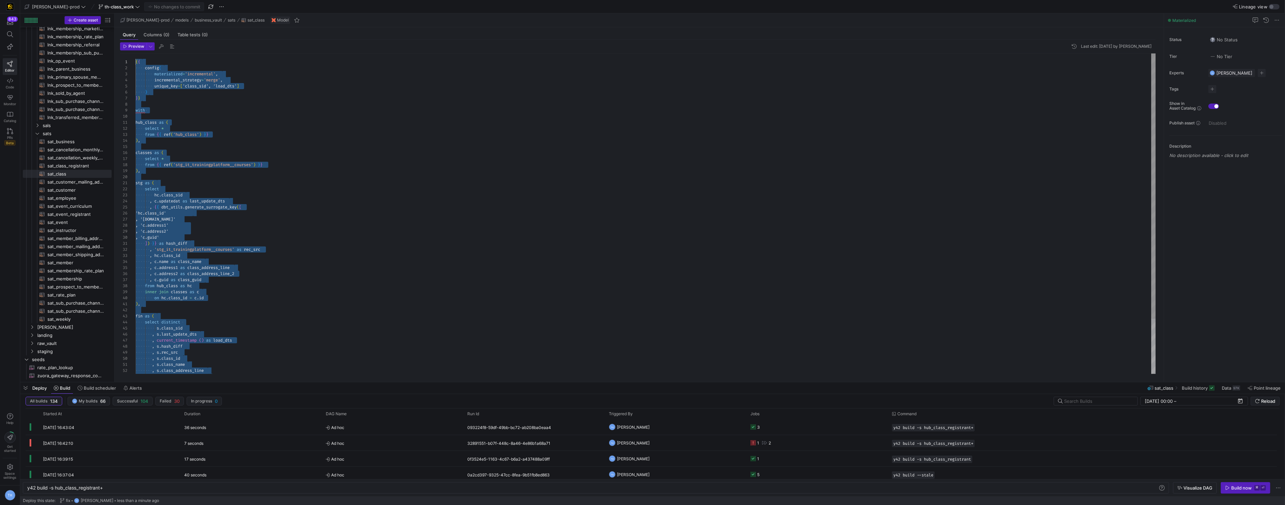
drag, startPoint x: 258, startPoint y: 357, endPoint x: 98, endPoint y: -33, distance: 422.0
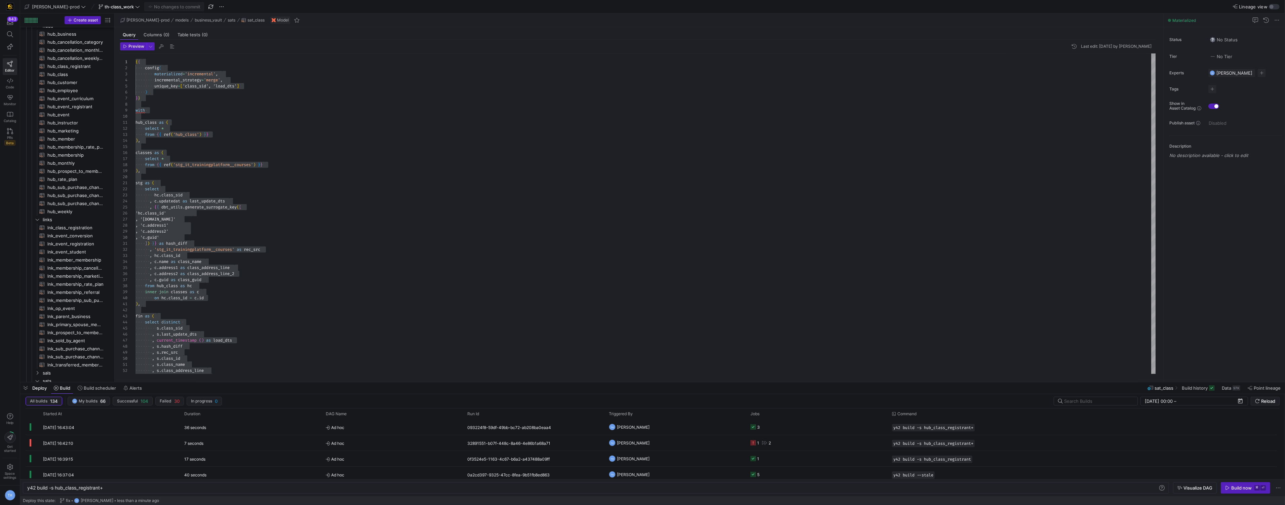
scroll to position [22, 0]
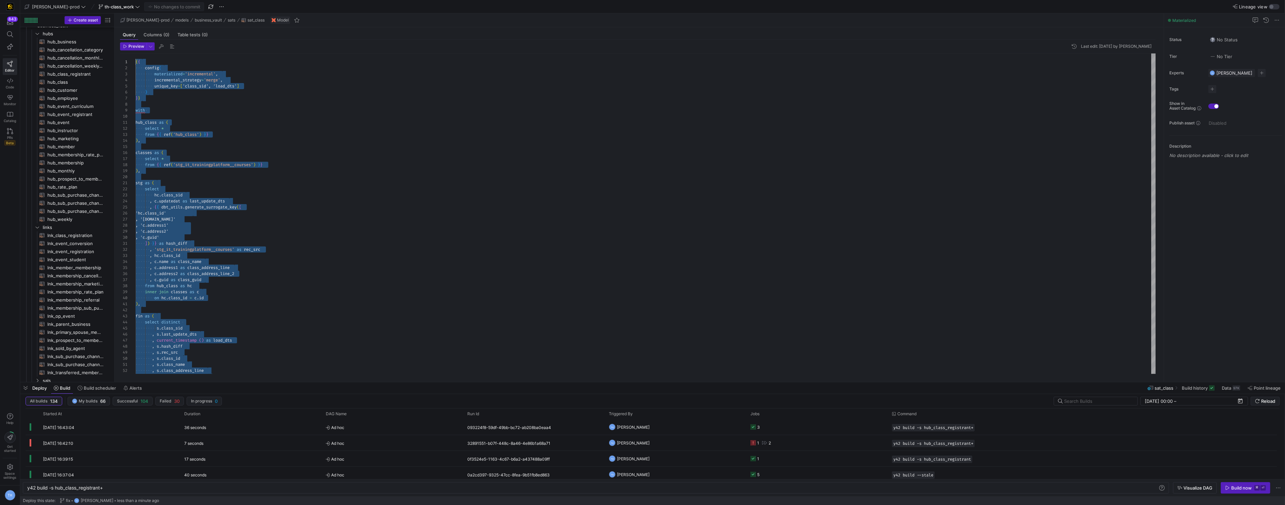
click at [243, 196] on div "hub_class as ( select * from { { ref ( 'hub_class' ) } } ) , classes as ( selec…" at bounding box center [646, 246] width 1021 height 387
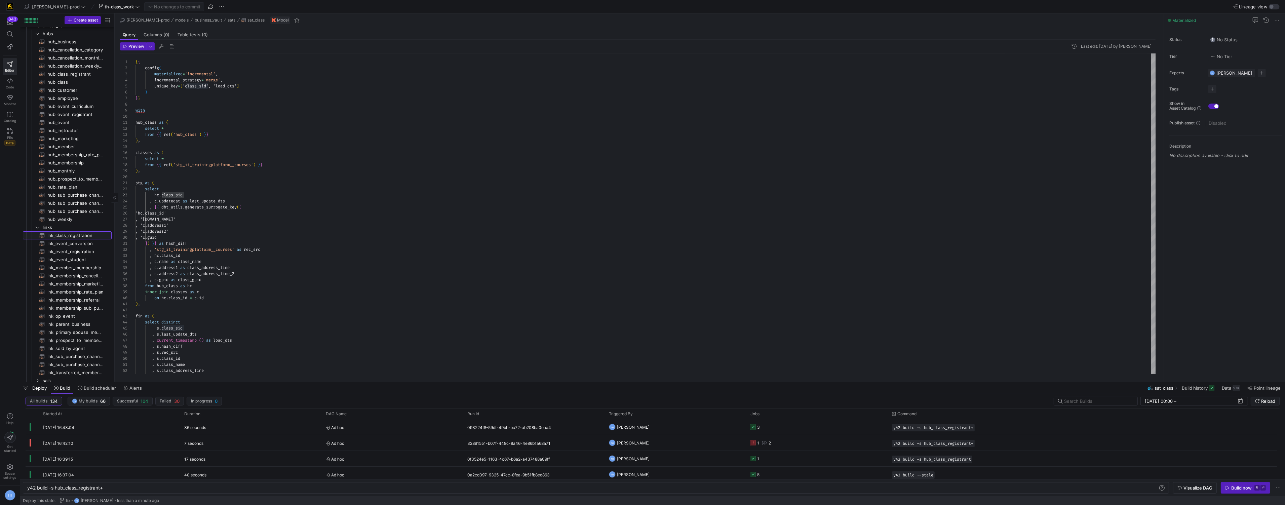
click at [69, 237] on span "lnk_class_registration​​​​​​​​​​" at bounding box center [75, 236] width 56 height 8
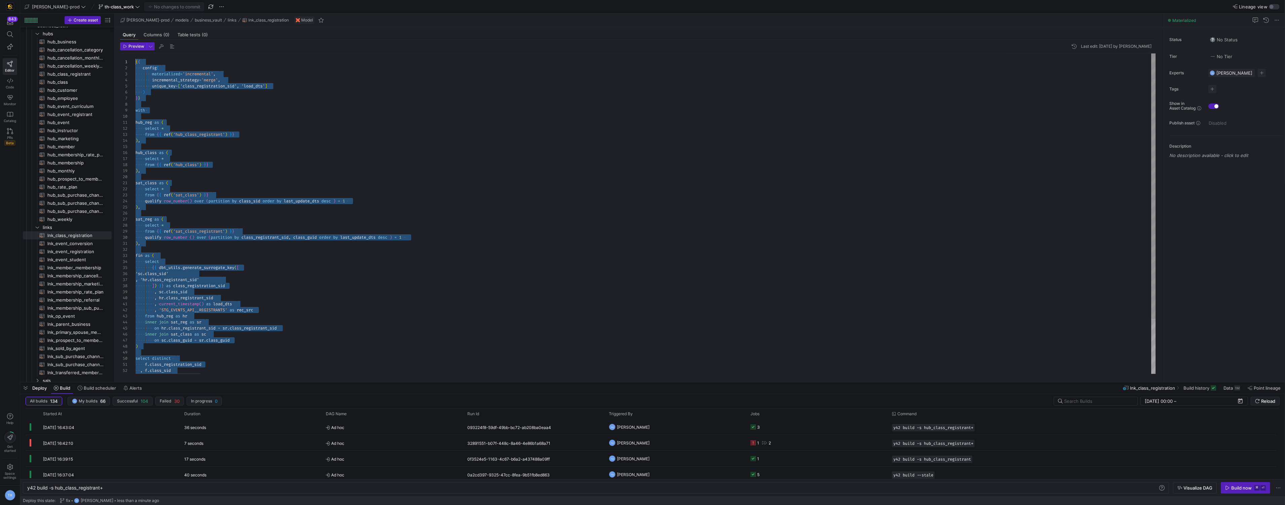
drag, startPoint x: 192, startPoint y: 371, endPoint x: 192, endPoint y: -32, distance: 403.2
click at [189, 247] on div "hub_reg as ( select * from { { ref ( 'hub_class_registrant' ) } } ) , hub_class…" at bounding box center [646, 246] width 1021 height 387
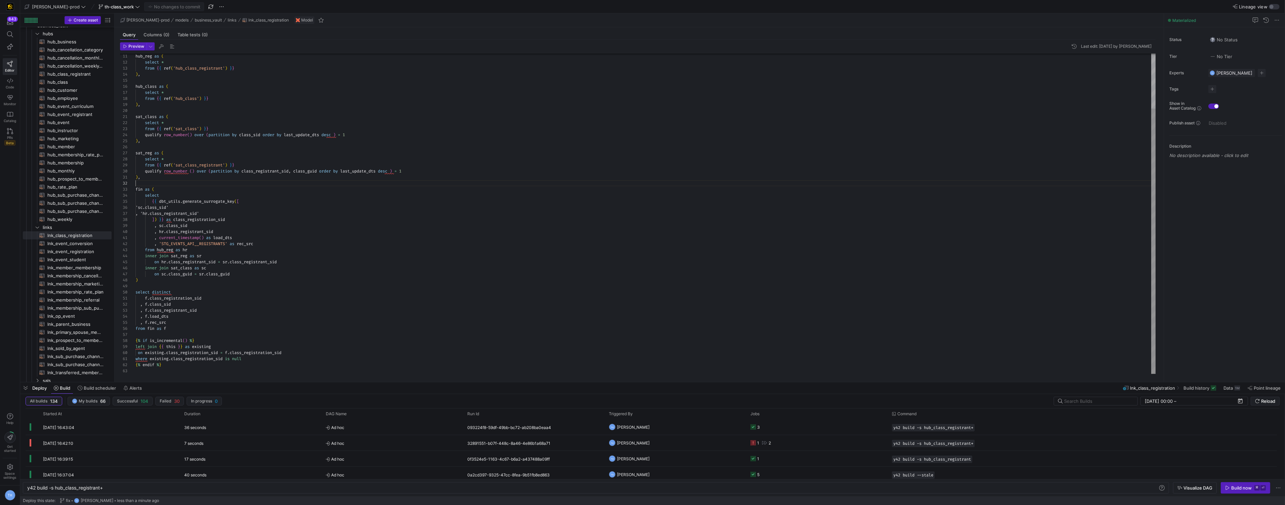
click at [177, 369] on div "hub_reg as ( select * from { { ref ( 'hub_class_registrant' ) } } ) , hub_class…" at bounding box center [646, 180] width 1021 height 387
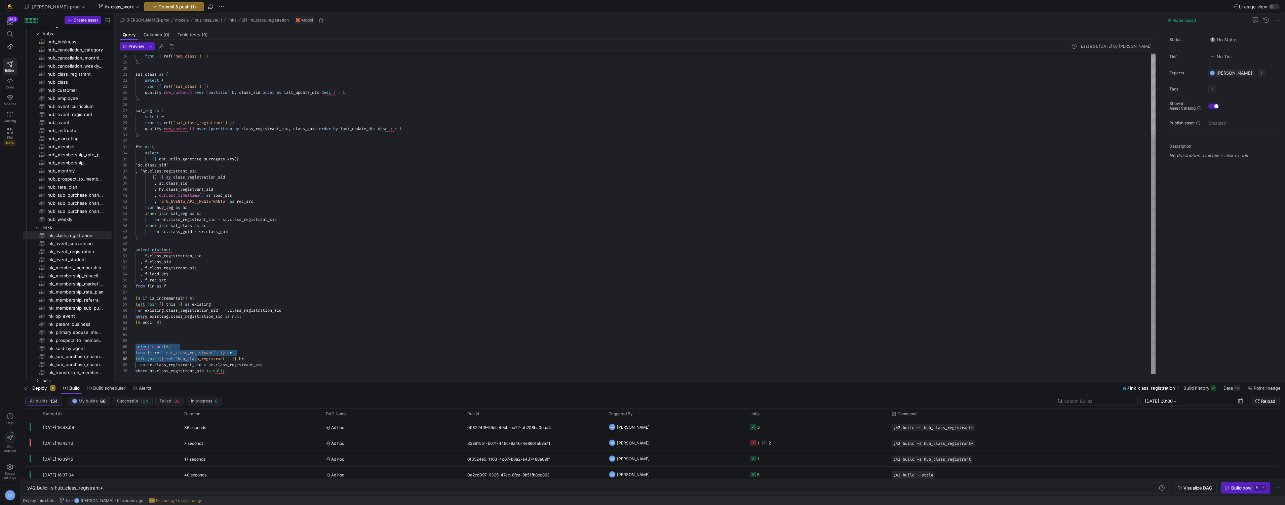
scroll to position [30, 92]
drag, startPoint x: 137, startPoint y: 346, endPoint x: 275, endPoint y: 380, distance: 143.1
click at [280, 374] on div "from { { ref ( 'hub_class' ) } } ) , sat_class as ( select * from { { ref ( 'sa…" at bounding box center [646, 159] width 1021 height 429
click at [257, 370] on span "Compile Selection" at bounding box center [261, 370] width 53 height 4
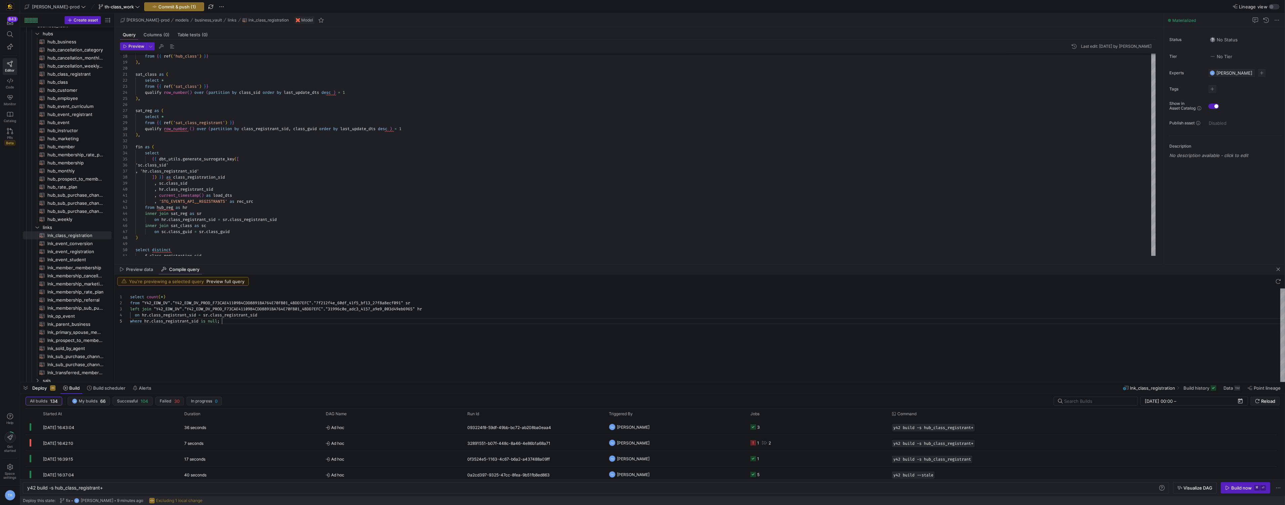
scroll to position [0, 0]
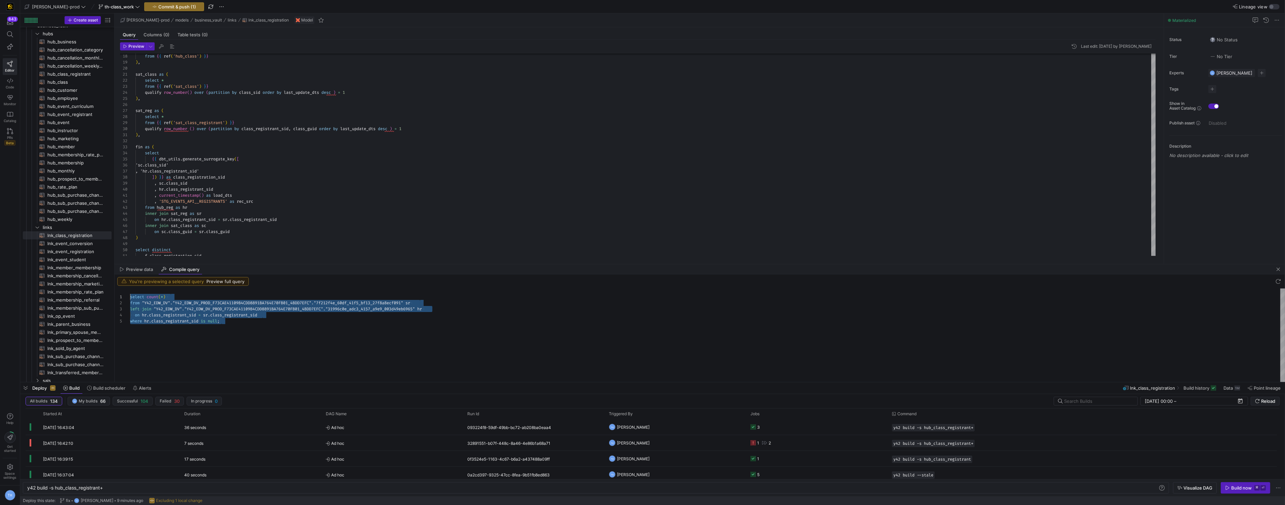
drag, startPoint x: 239, startPoint y: 329, endPoint x: 88, endPoint y: 292, distance: 155.9
click at [130, 292] on div "select count ( * ) from "Y42_EDW_DV" . "Y42_EDW_DV_PROD_F73CAE41109B4CDD8891BA7…" at bounding box center [707, 335] width 1155 height 93
click at [276, 231] on div "from { { ref ( 'hub_class' ) } } ) , sat_class as ( select * from { { ref ( 'sa…" at bounding box center [646, 159] width 1021 height 429
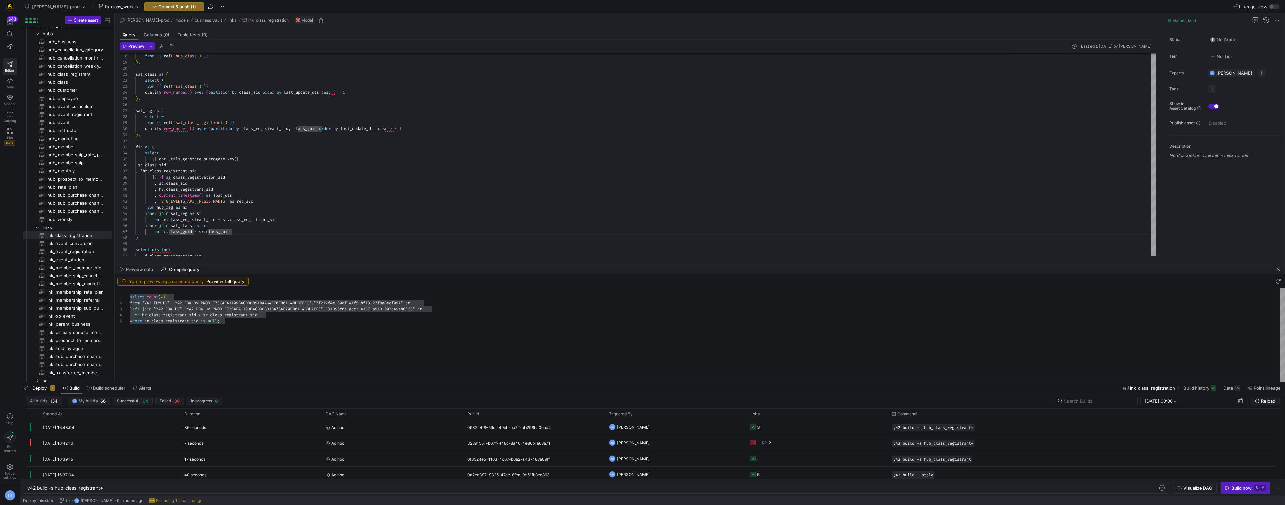
click at [279, 275] on div "You're previewing a selected query Preview full query" at bounding box center [700, 281] width 1171 height 14
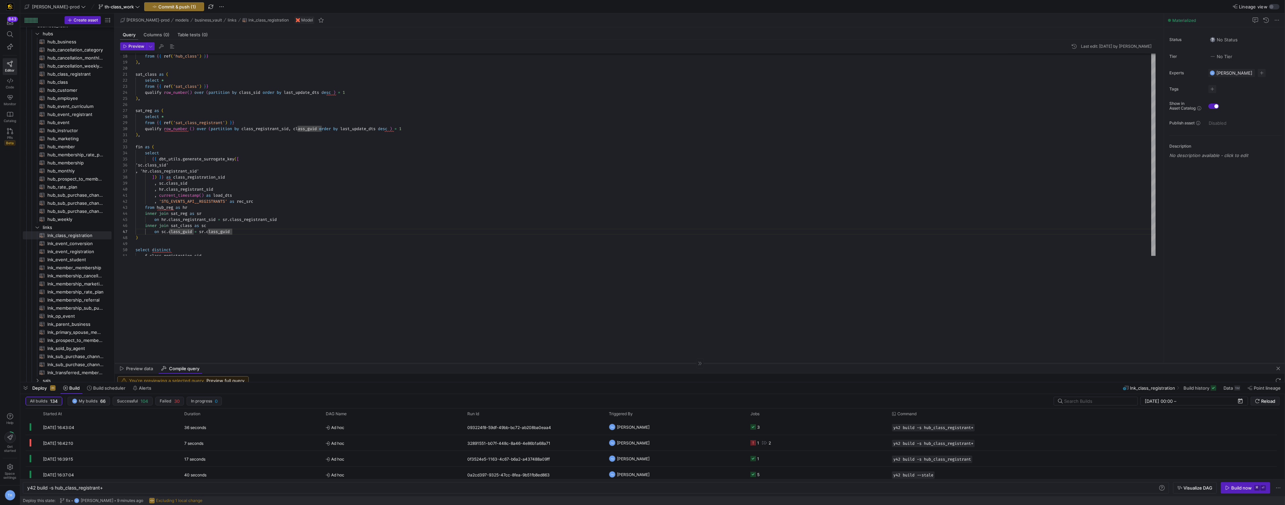
drag, startPoint x: 280, startPoint y: 264, endPoint x: 275, endPoint y: 363, distance: 99.0
click at [275, 363] on div at bounding box center [700, 363] width 1171 height 0
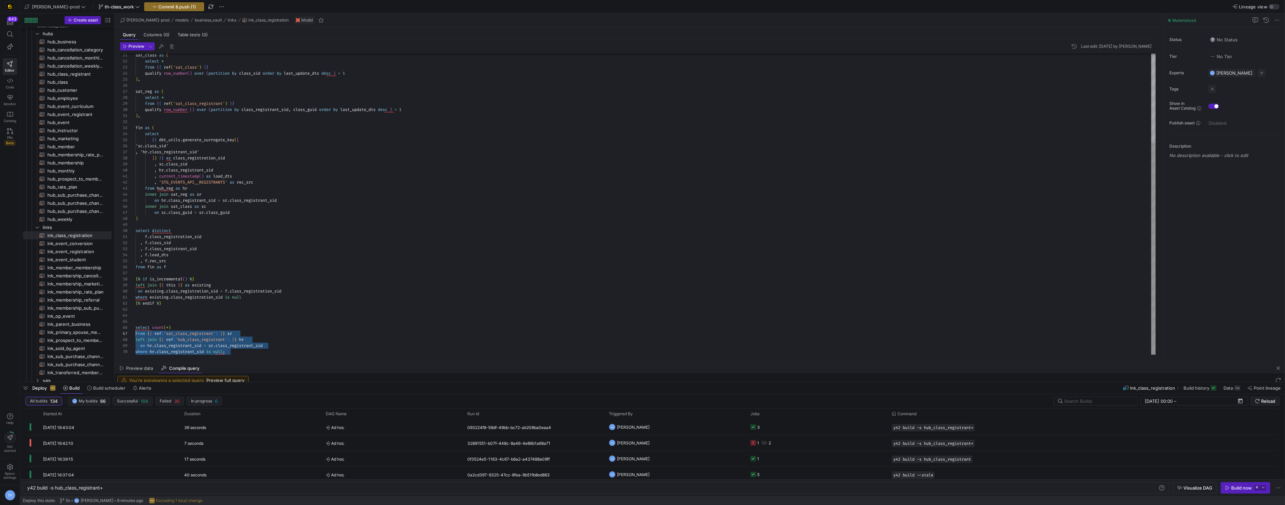
scroll to position [30, 0]
drag, startPoint x: 239, startPoint y: 352, endPoint x: 102, endPoint y: 328, distance: 139.7
click at [136, 328] on div "sat_class as ( select * from { { ref ( 'sat_class' ) } } qualify row_number ( )…" at bounding box center [646, 140] width 1021 height 429
drag, startPoint x: 220, startPoint y: 351, endPoint x: 125, endPoint y: 326, distance: 98.1
click at [136, 326] on div "sat_class as ( select * from { { ref ( 'sat_class' ) } } qualify row_number ( )…" at bounding box center [646, 140] width 1021 height 429
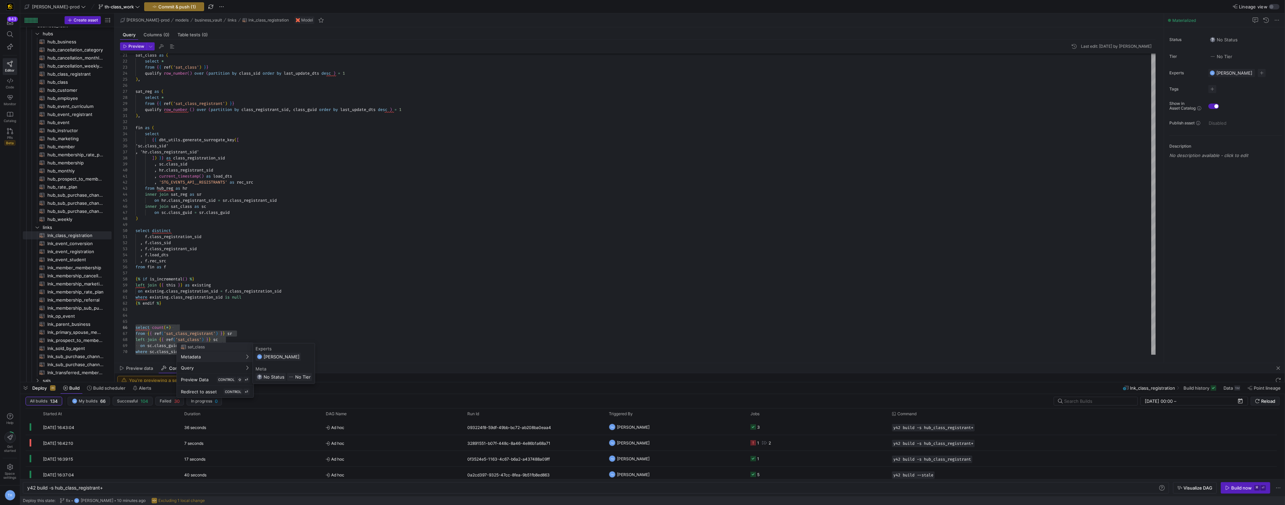
click at [145, 346] on div at bounding box center [642, 252] width 1285 height 505
click at [158, 346] on div "sat_class as ( select * from { { ref ( 'sat_class' ) } } qualify row_number ( )…" at bounding box center [646, 140] width 1021 height 429
drag, startPoint x: 209, startPoint y: 353, endPoint x: 129, endPoint y: 326, distance: 84.3
click at [136, 326] on div "sat_class as ( select * from { { ref ( 'sat_class' ) } } qualify row_number ( )…" at bounding box center [646, 140] width 1021 height 429
click at [175, 345] on span "Compile Selection" at bounding box center [184, 346] width 53 height 4
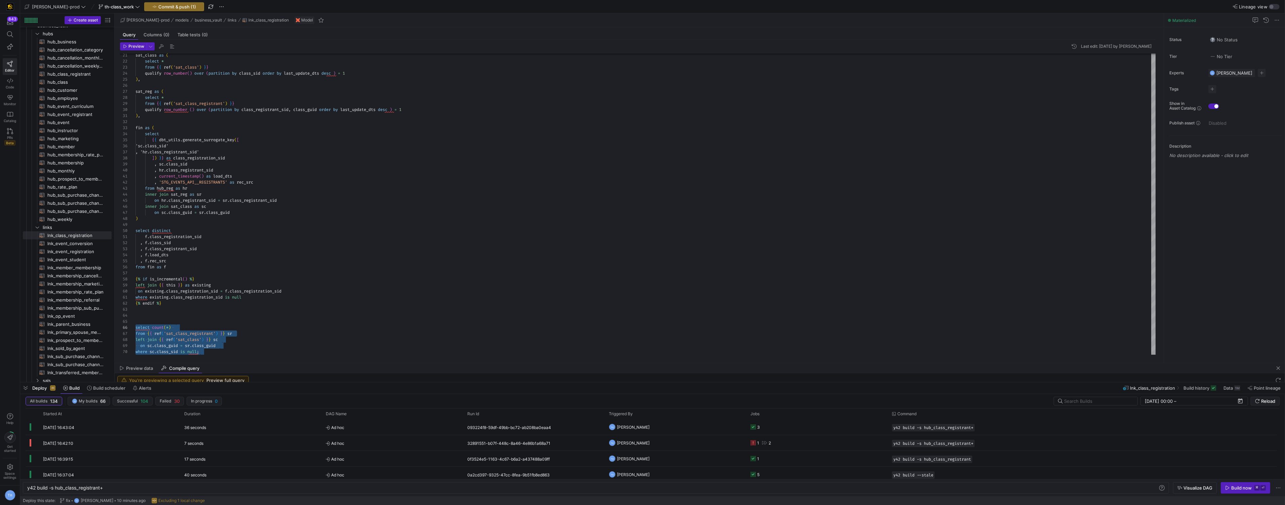
scroll to position [24, 0]
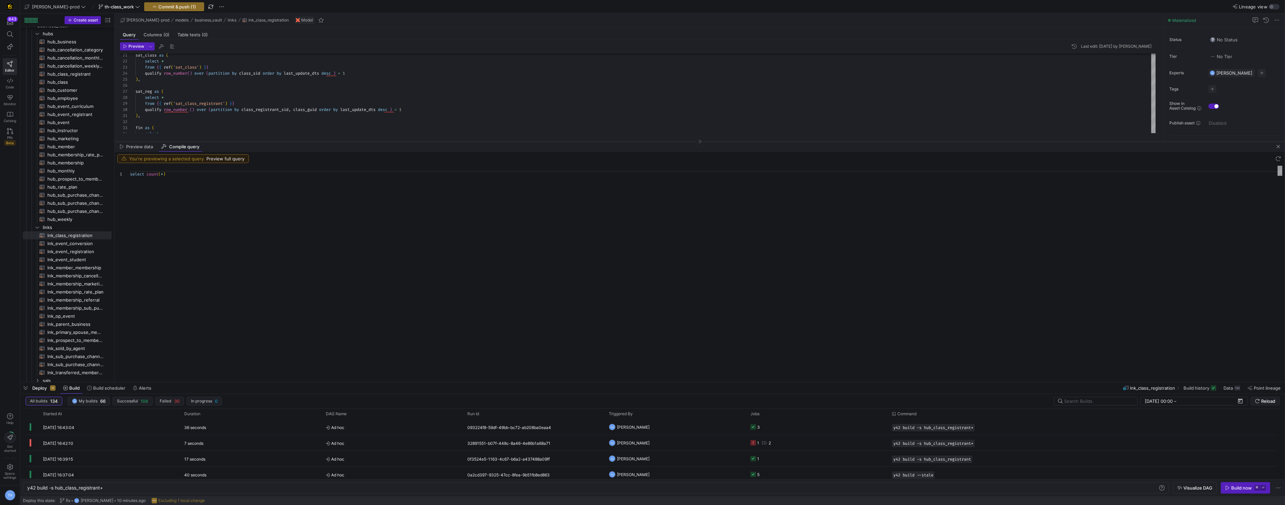
drag, startPoint x: 248, startPoint y: 363, endPoint x: 285, endPoint y: 141, distance: 224.4
click at [285, 141] on div at bounding box center [700, 141] width 1171 height 0
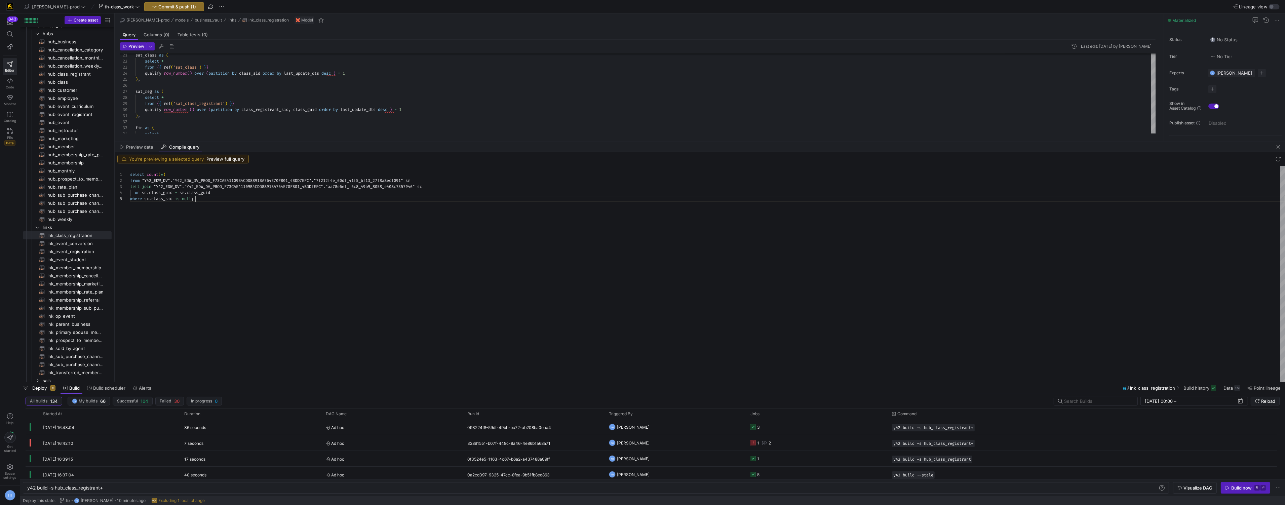
scroll to position [0, 0]
drag, startPoint x: 242, startPoint y: 226, endPoint x: 103, endPoint y: 140, distance: 164.6
click at [130, 166] on div "select count ( * ) from "Y42_EDW_DV" . "Y42_EDW_DV_PROD_F73CAE41109B4CDD8891BA7…" at bounding box center [707, 274] width 1155 height 216
click at [256, 101] on div "sat_class as ( select * from { { ref ( 'sat_class' ) } } qualify row_number ( )…" at bounding box center [646, 140] width 1021 height 429
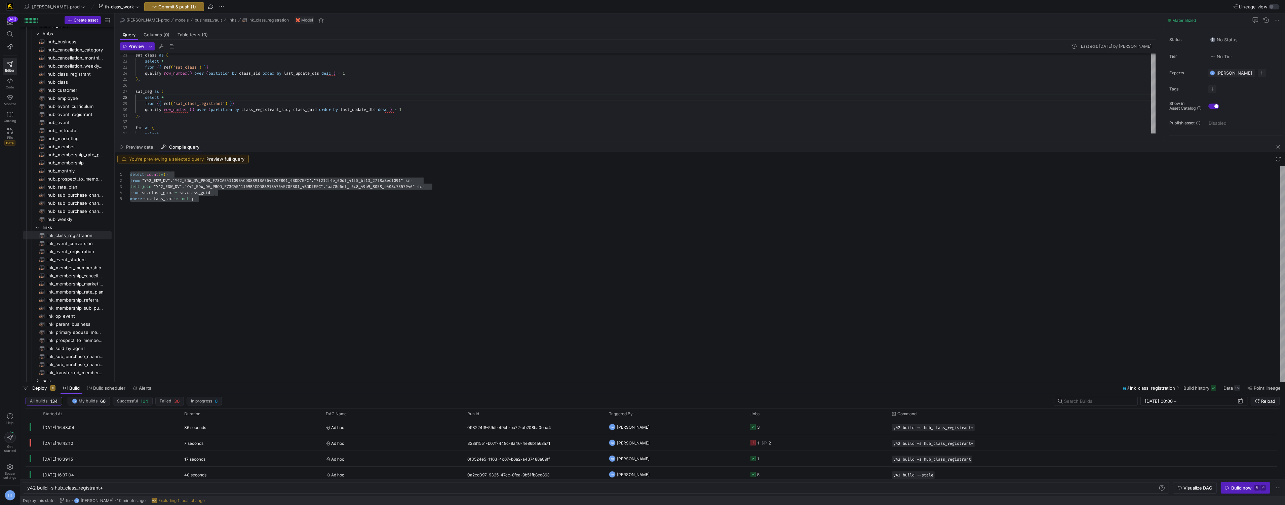
drag, startPoint x: 267, startPoint y: 153, endPoint x: 263, endPoint y: 170, distance: 17.2
click at [263, 170] on y42-sql-compiled-preview "You're previewing a selected query Preview full query 1 2 3 4 5 select count ( …" at bounding box center [700, 267] width 1171 height 230
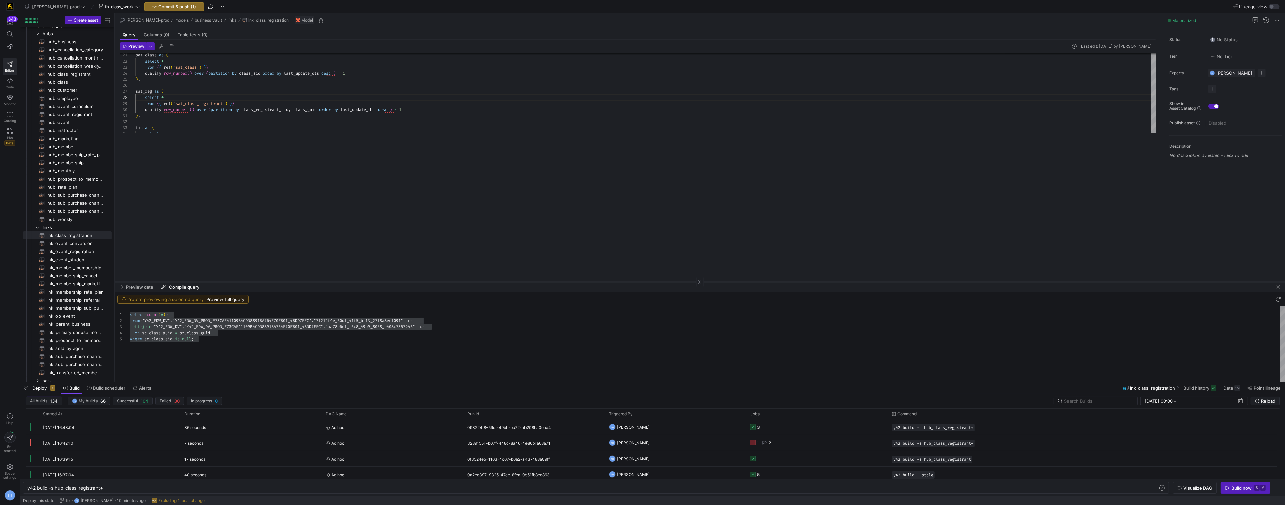
drag, startPoint x: 265, startPoint y: 141, endPoint x: 258, endPoint y: 290, distance: 148.8
click at [258, 282] on div at bounding box center [700, 282] width 1171 height 0
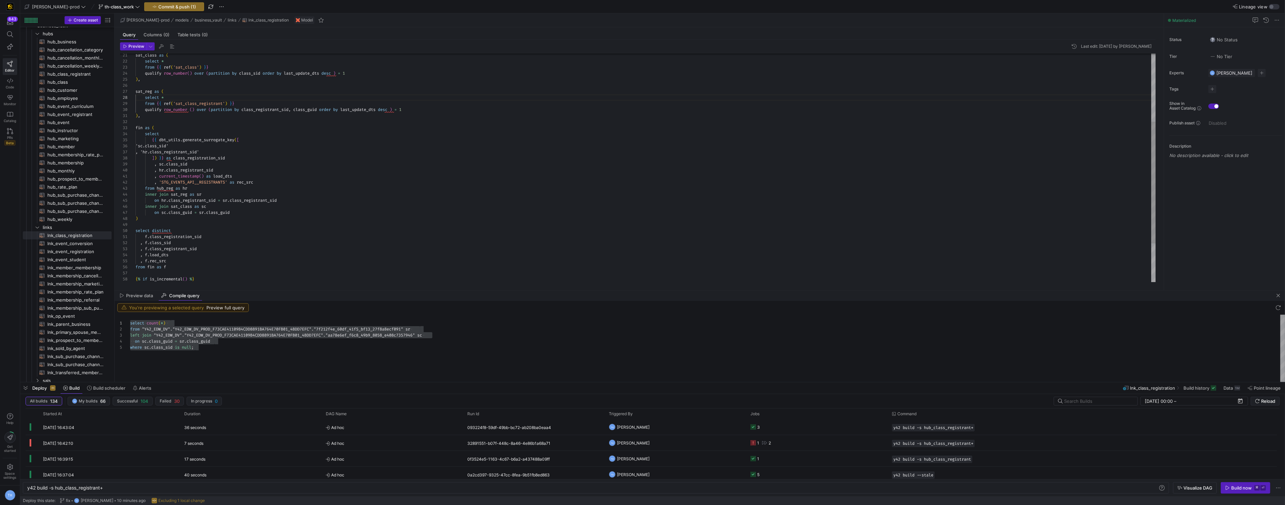
scroll to position [54, 79]
click at [253, 172] on div "sat_class as ( select * from { { ref ( 'sat_class' ) } } qualify row_number ( )…" at bounding box center [646, 140] width 1021 height 429
click at [58, 5] on span "[PERSON_NAME]-prod" at bounding box center [56, 6] width 48 height 5
click at [54, 3] on div at bounding box center [642, 252] width 1285 height 505
click at [163, 7] on span "Commit & push (1)" at bounding box center [177, 6] width 38 height 5
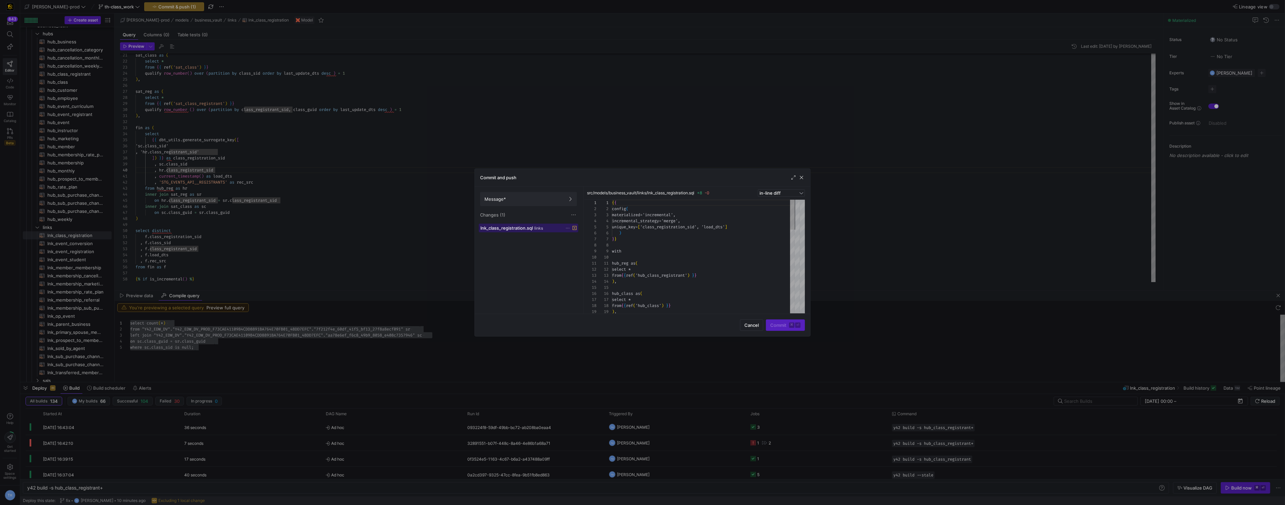
click at [564, 230] on span "lnk_class_registration.sql links" at bounding box center [529, 227] width 96 height 5
click at [553, 163] on div at bounding box center [642, 252] width 1285 height 505
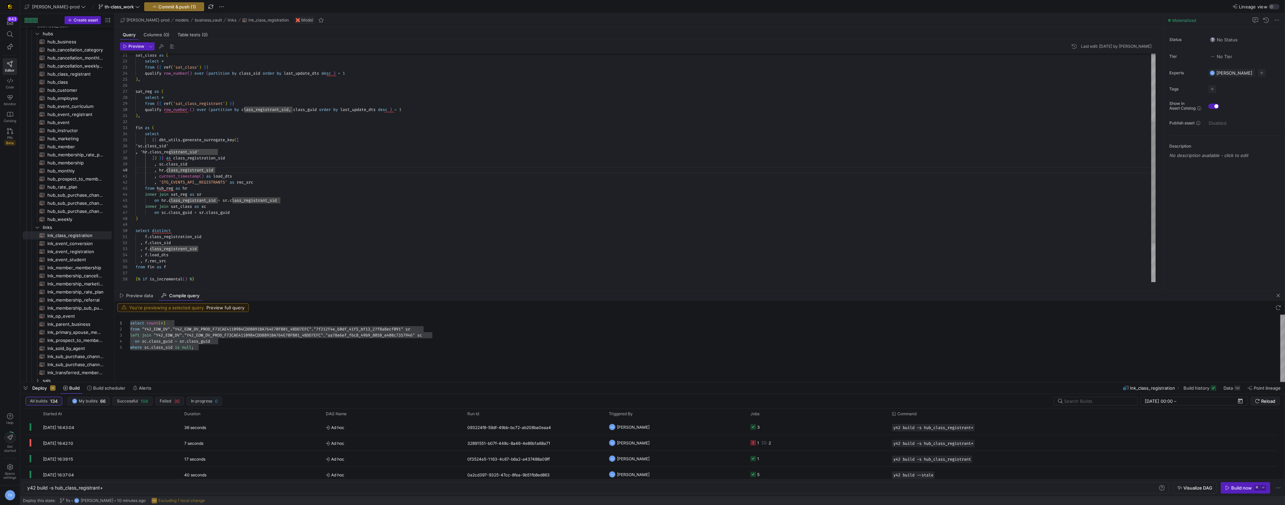
click at [553, 163] on div "sat_class as ( select * from { { ref ( 'sat_class' ) } } qualify row_number ( )…" at bounding box center [646, 140] width 1021 height 429
drag, startPoint x: 464, startPoint y: 198, endPoint x: 561, endPoint y: 18, distance: 204.6
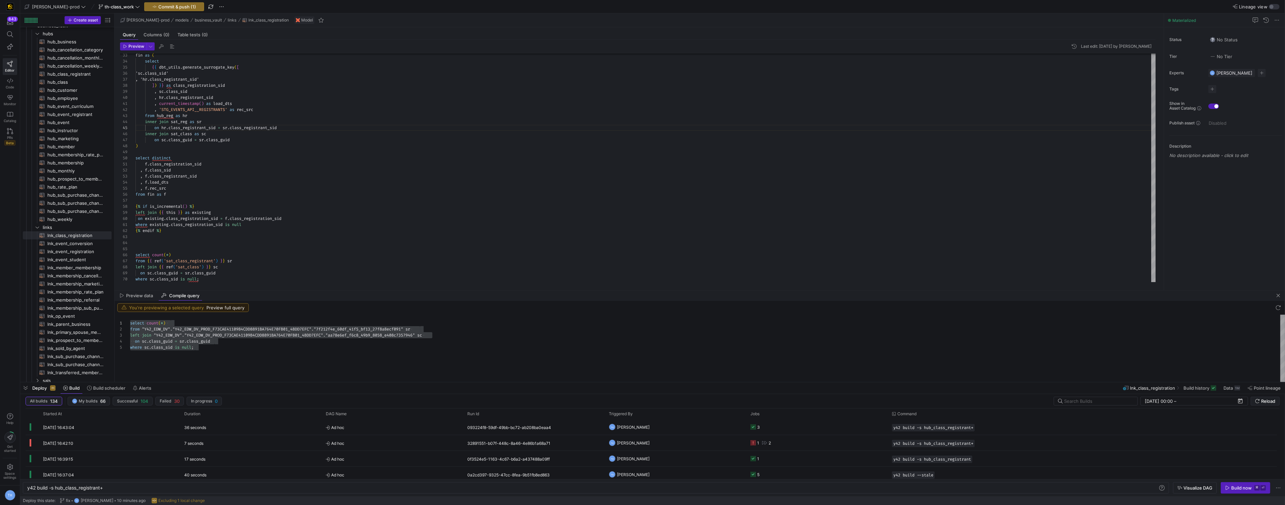
drag, startPoint x: 226, startPoint y: 283, endPoint x: 115, endPoint y: 251, distance: 115.5
click at [115, 251] on div "Preview Last edit: [DATE] by [PERSON_NAME] 33 34 35 36 37 38 39 40 41 42 43 44 …" at bounding box center [638, 162] width 1047 height 245
drag, startPoint x: 246, startPoint y: 278, endPoint x: 131, endPoint y: 249, distance: 118.1
click at [136, 249] on div "fin as ( select { { dbt_utils . generate_surrogate_key ( [ 'sc.class_sid' , 'hr…" at bounding box center [646, 67] width 1021 height 429
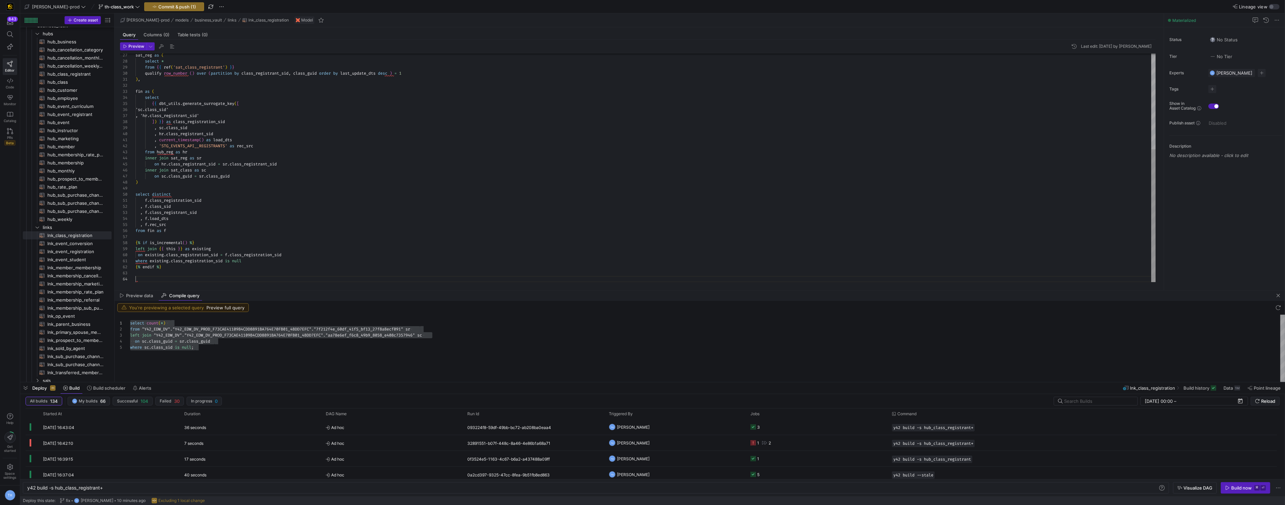
scroll to position [18, 0]
type textarea "where existing.class_registration_sid is null {% endif %}"
click at [56, 9] on span at bounding box center [55, 7] width 64 height 8
click at [64, 70] on span "y42-dd" at bounding box center [60, 68] width 67 height 5
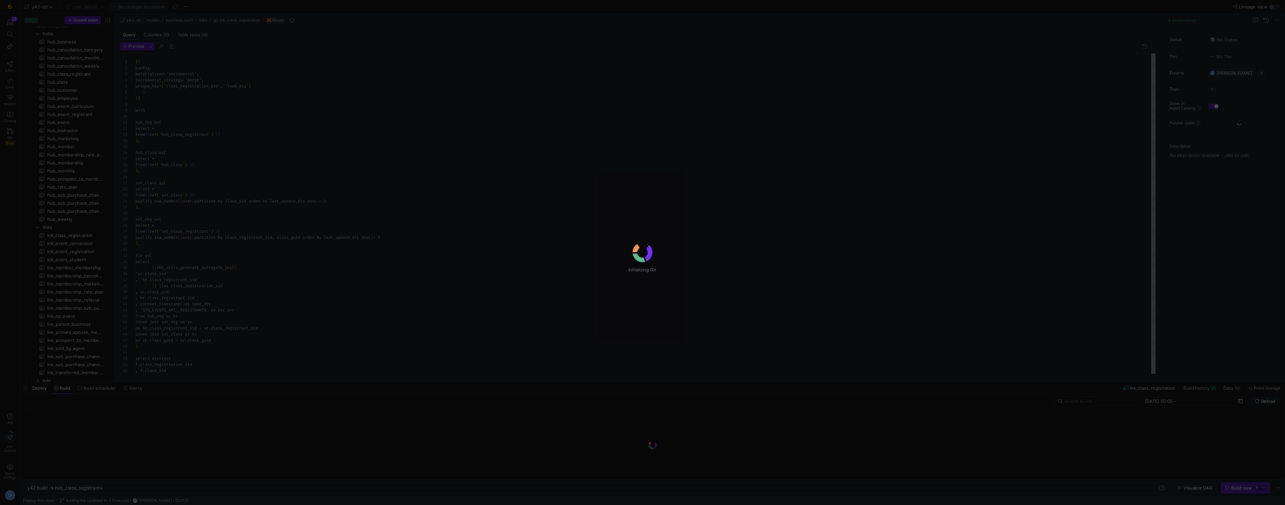
scroll to position [61, 0]
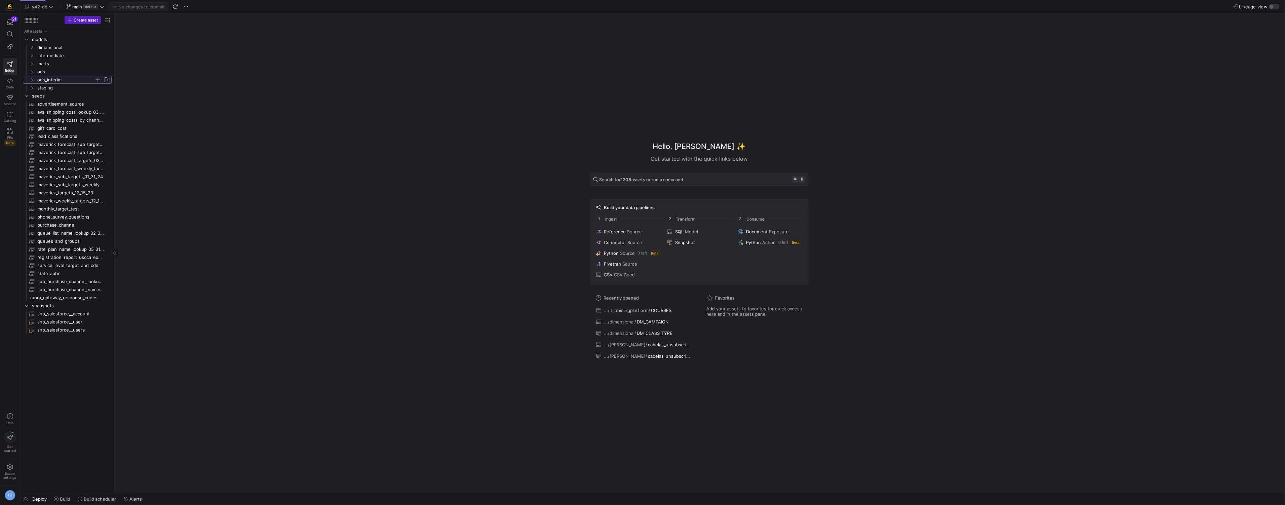
click at [53, 78] on span "ods_interim" at bounding box center [65, 80] width 57 height 8
click at [57, 97] on span "rockerbox" at bounding box center [69, 96] width 52 height 8
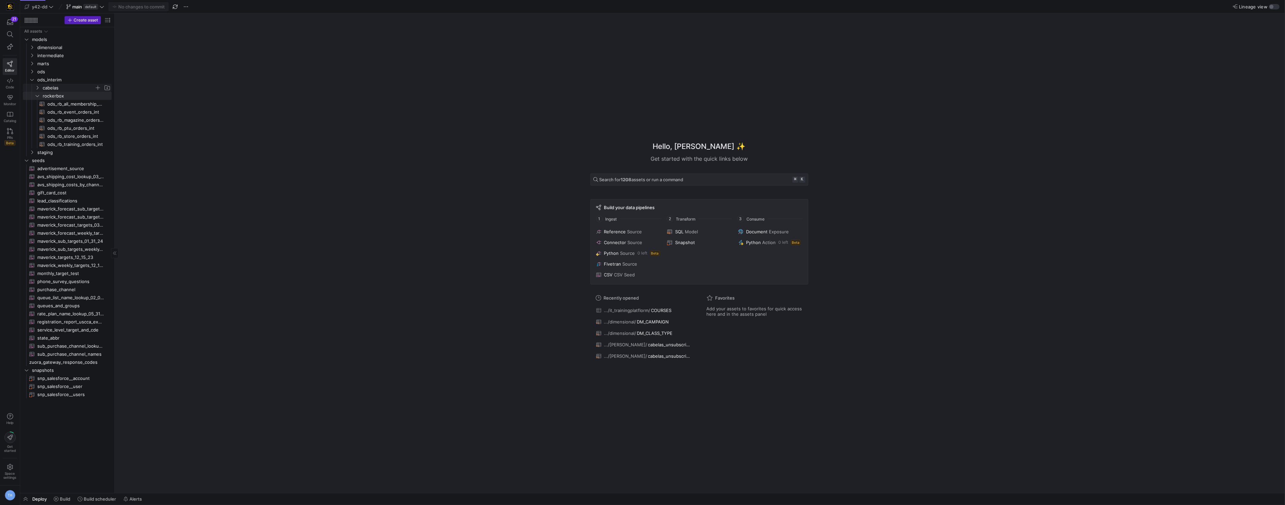
click at [59, 90] on span "cabelas" at bounding box center [69, 88] width 52 height 8
click at [83, 120] on span "cabelas_unsubscribe_int​​​​​​​​​​" at bounding box center [75, 120] width 56 height 8
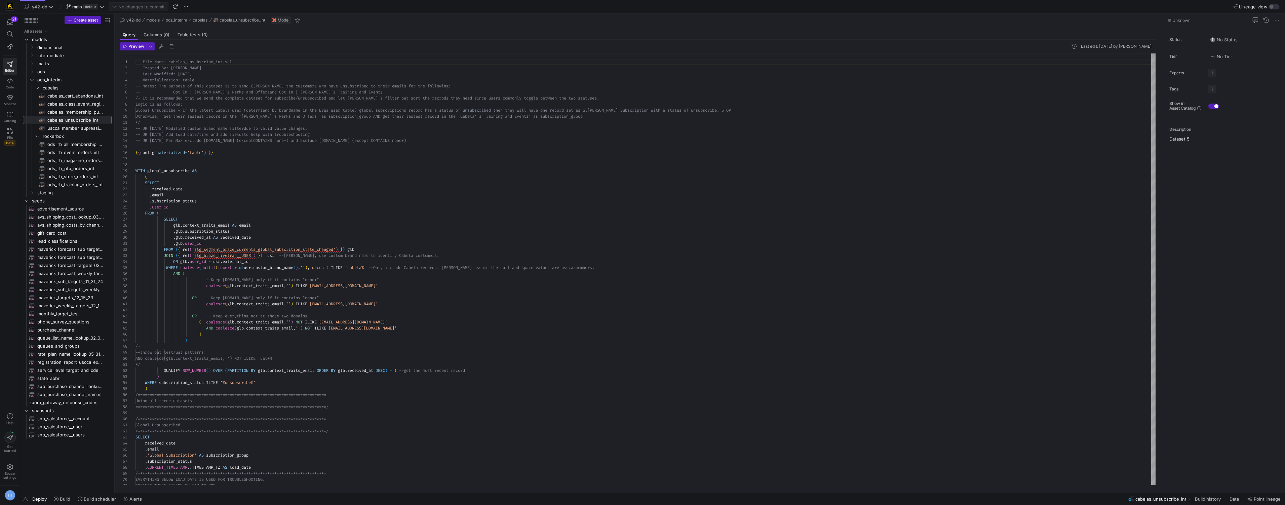
scroll to position [36, 0]
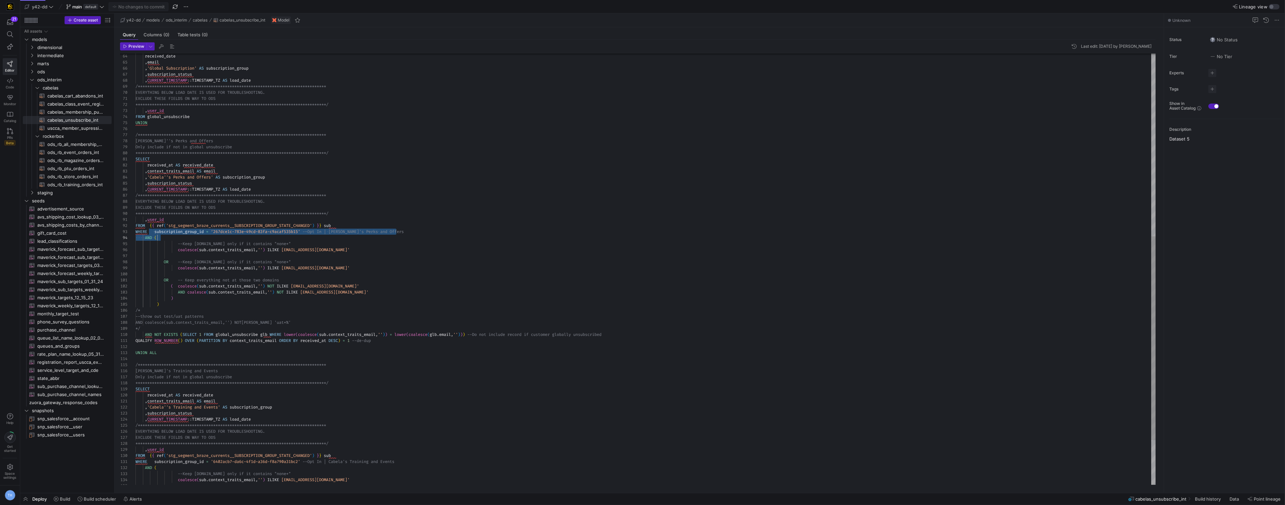
drag, startPoint x: 153, startPoint y: 233, endPoint x: 319, endPoint y: 236, distance: 166.2
click at [319, 236] on div "**********" at bounding box center [646, 122] width 1021 height 913
drag, startPoint x: 172, startPoint y: 225, endPoint x: 248, endPoint y: 224, distance: 76.0
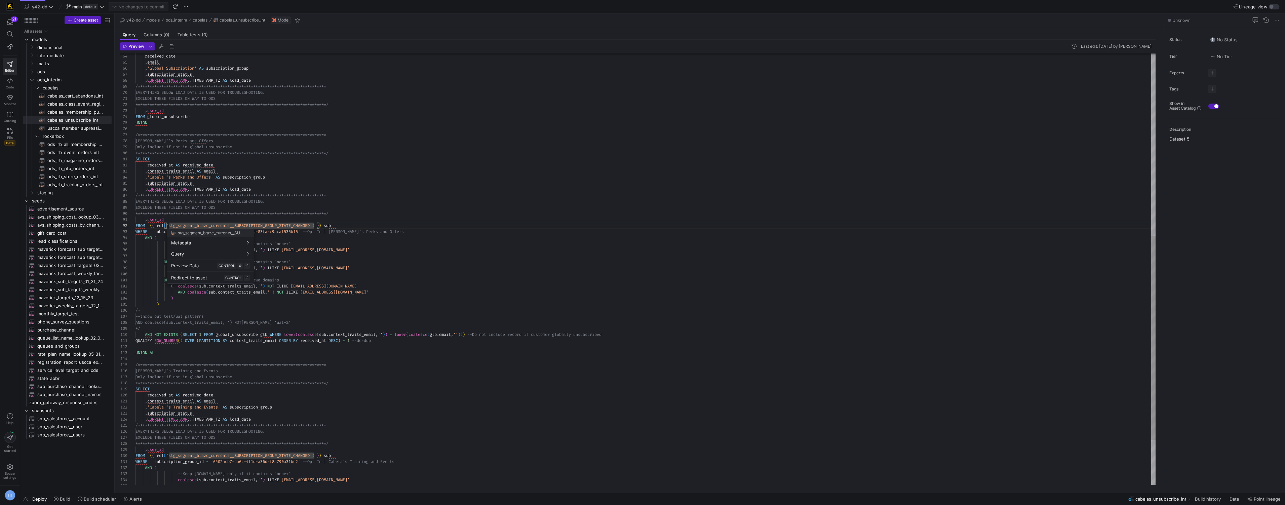
click at [248, 224] on div "**********" at bounding box center [646, 122] width 1021 height 913
click at [248, 224] on div at bounding box center [642, 252] width 1285 height 505
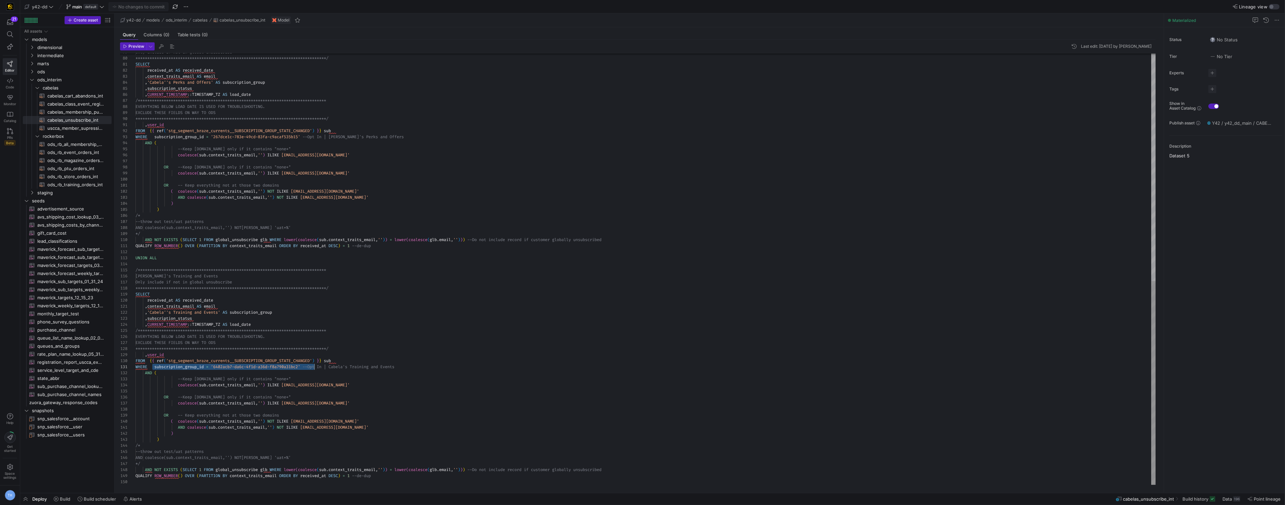
scroll to position [0, 169]
drag, startPoint x: 153, startPoint y: 367, endPoint x: 304, endPoint y: 368, distance: 151.3
click at [304, 368] on div "**********" at bounding box center [646, 28] width 1021 height 913
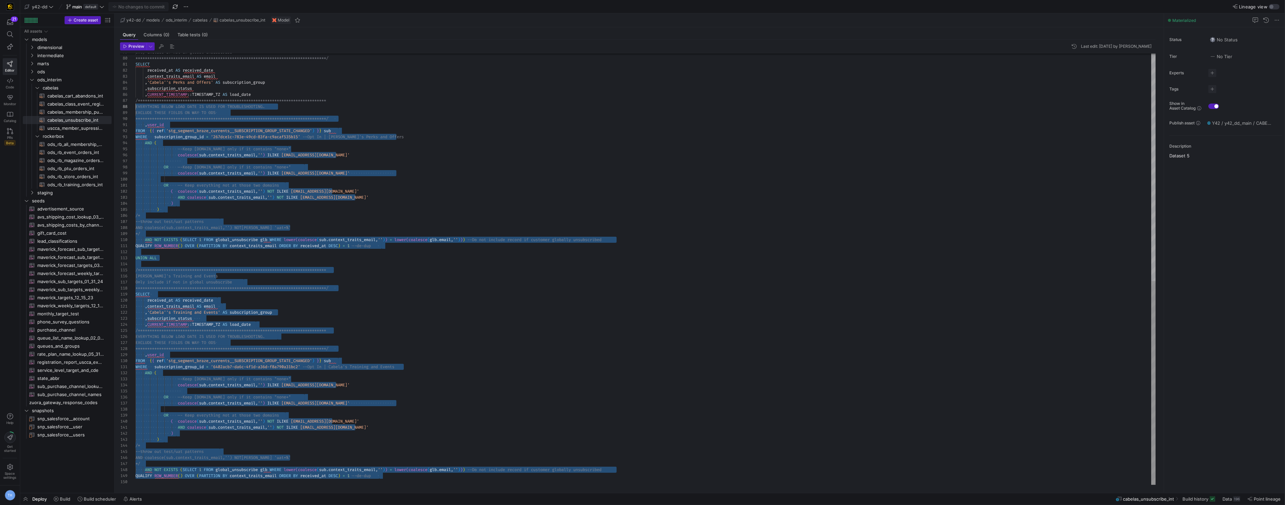
scroll to position [48, 0]
drag, startPoint x: 387, startPoint y: 475, endPoint x: 83, endPoint y: 110, distance: 475.1
click at [136, 110] on div "**********" at bounding box center [646, 28] width 1021 height 913
click at [163, 120] on div "**********" at bounding box center [646, 28] width 1021 height 913
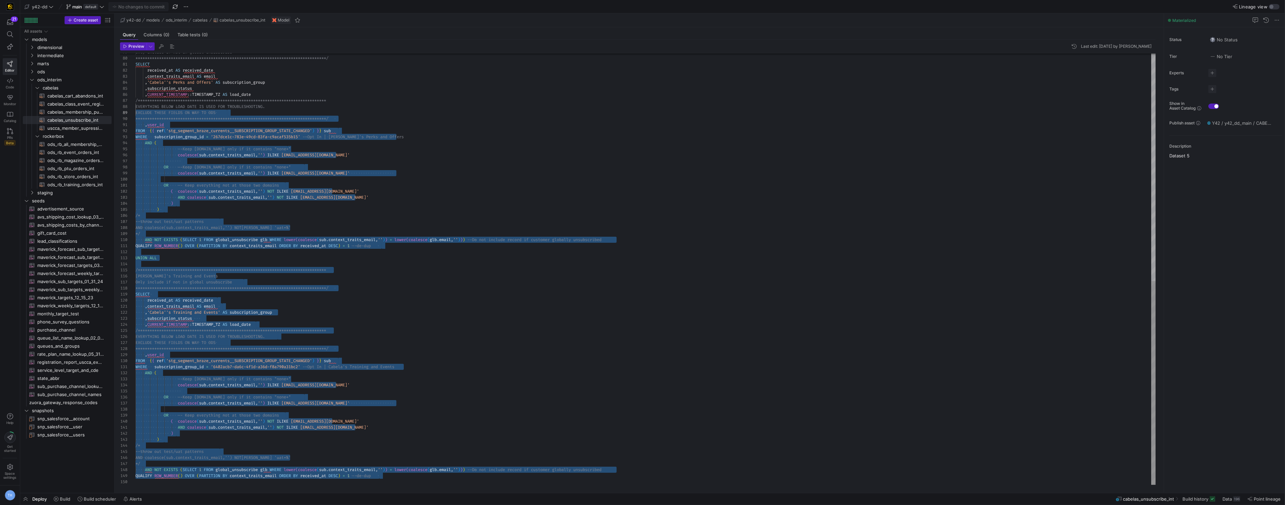
click at [136, 62] on div "**********" at bounding box center [646, 28] width 1021 height 913
drag, startPoint x: 136, startPoint y: 65, endPoint x: 410, endPoint y: 488, distance: 504.1
click at [410, 485] on div "**********" at bounding box center [646, 28] width 1021 height 913
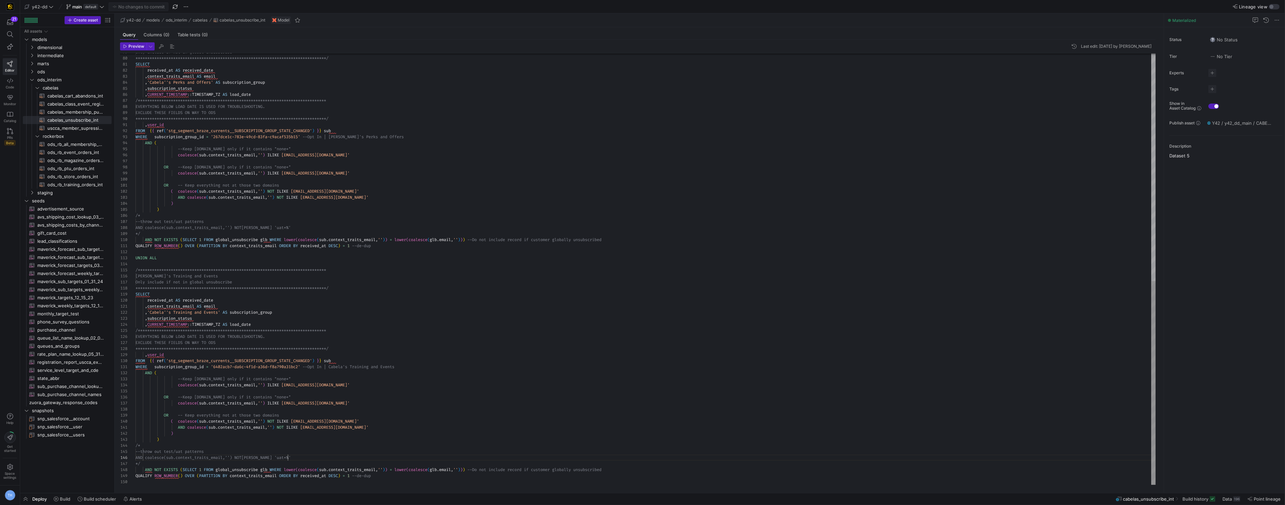
click at [402, 460] on div "**********" at bounding box center [646, 28] width 1021 height 913
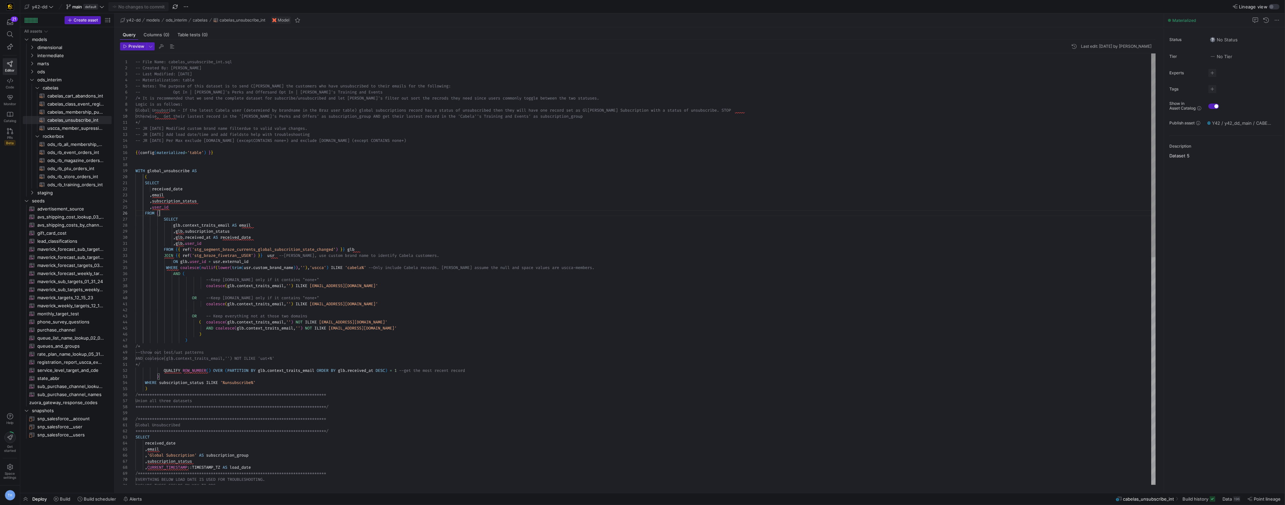
scroll to position [30, 24]
click at [226, 212] on div "**********" at bounding box center [646, 509] width 1021 height 913
drag, startPoint x: 209, startPoint y: 243, endPoint x: 187, endPoint y: 243, distance: 21.5
click at [187, 243] on div "**********" at bounding box center [646, 509] width 1021 height 913
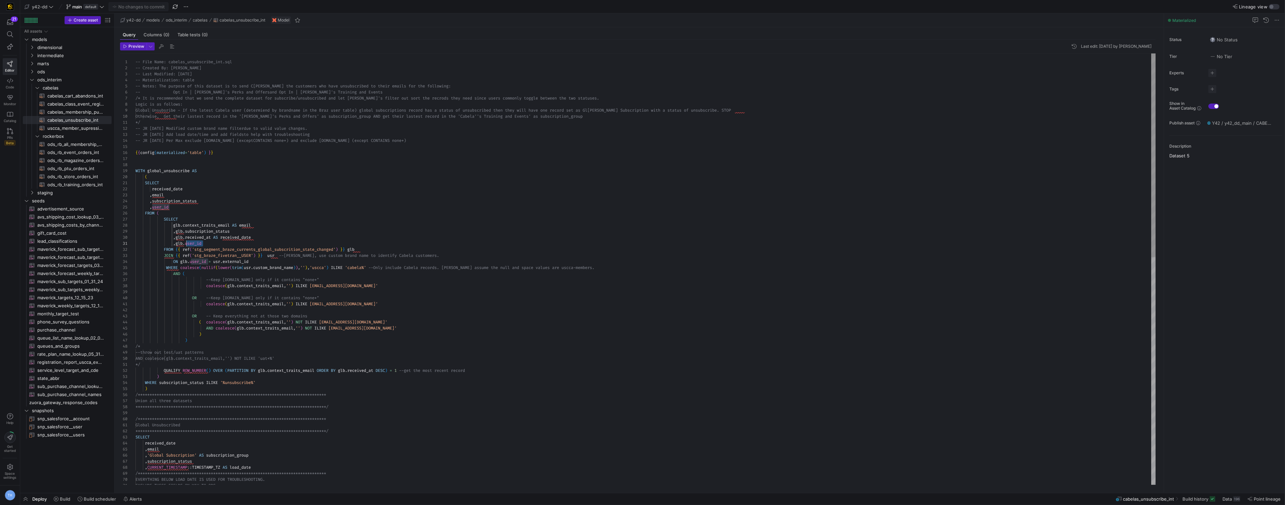
type textarea "SELECT received_date ,email ,subscription_status ,user_id FROM ( SELECT glb.con…"
click at [233, 238] on div "**********" at bounding box center [646, 509] width 1021 height 913
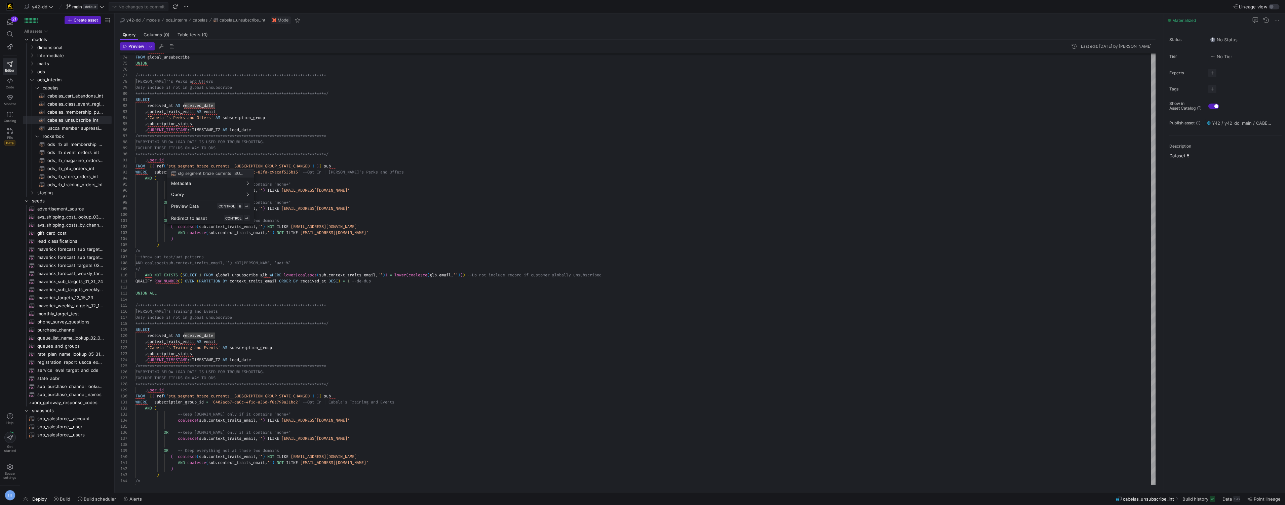
click at [290, 89] on div at bounding box center [642, 252] width 1285 height 505
click at [48, 1] on y42-top-nav "y42-dd main default No changes to commit Lineage view" at bounding box center [652, 6] width 1265 height 13
click at [48, 4] on span "y42-dd" at bounding box center [39, 6] width 29 height 5
click at [64, 68] on span "[PERSON_NAME]-prod" at bounding box center [60, 68] width 67 height 5
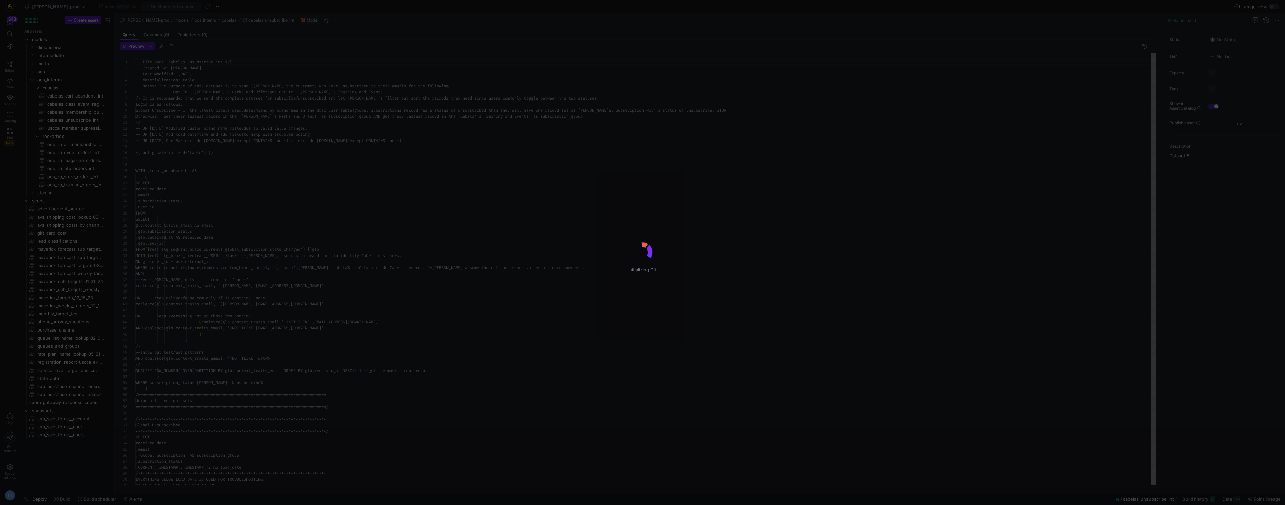
scroll to position [36, 0]
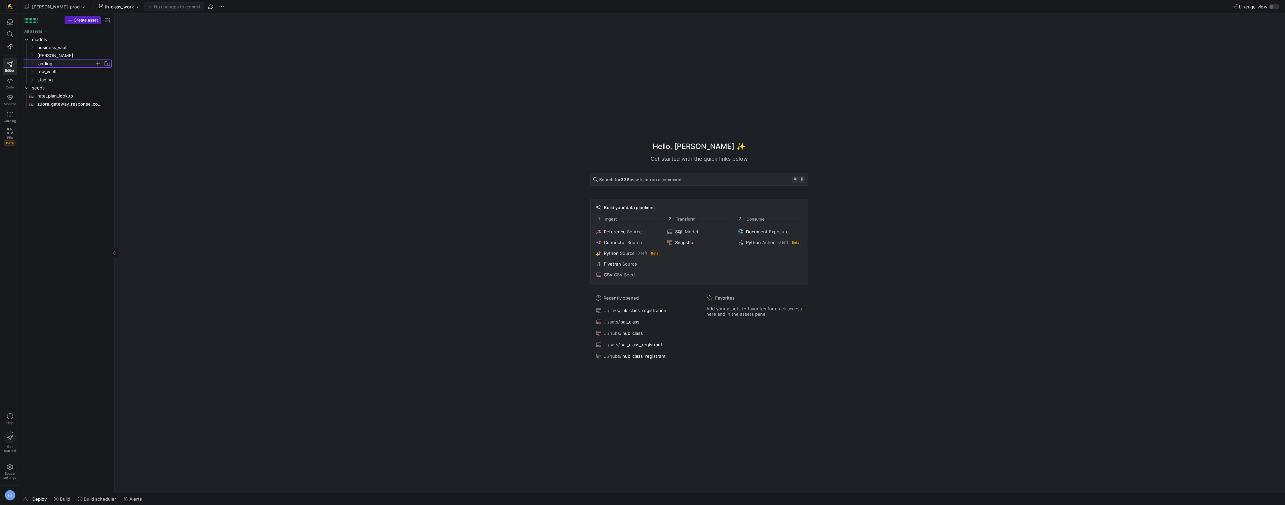
click at [67, 60] on span "landing" at bounding box center [65, 64] width 57 height 8
click at [67, 61] on span "landing" at bounding box center [65, 64] width 57 height 8
click at [63, 47] on span "business_vault" at bounding box center [65, 48] width 57 height 8
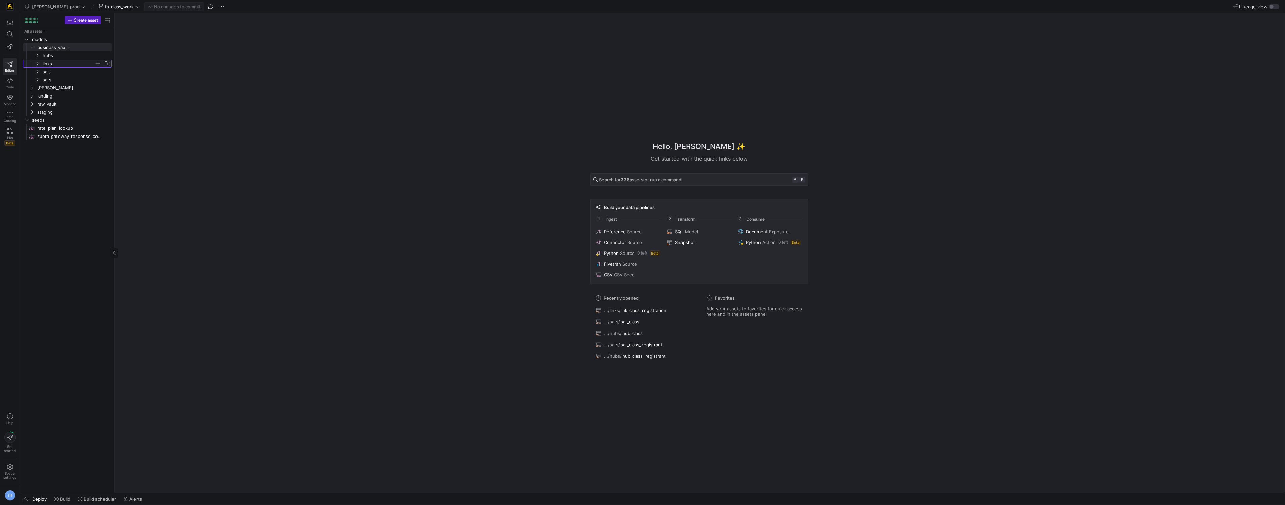
click at [64, 63] on span "links" at bounding box center [69, 64] width 52 height 8
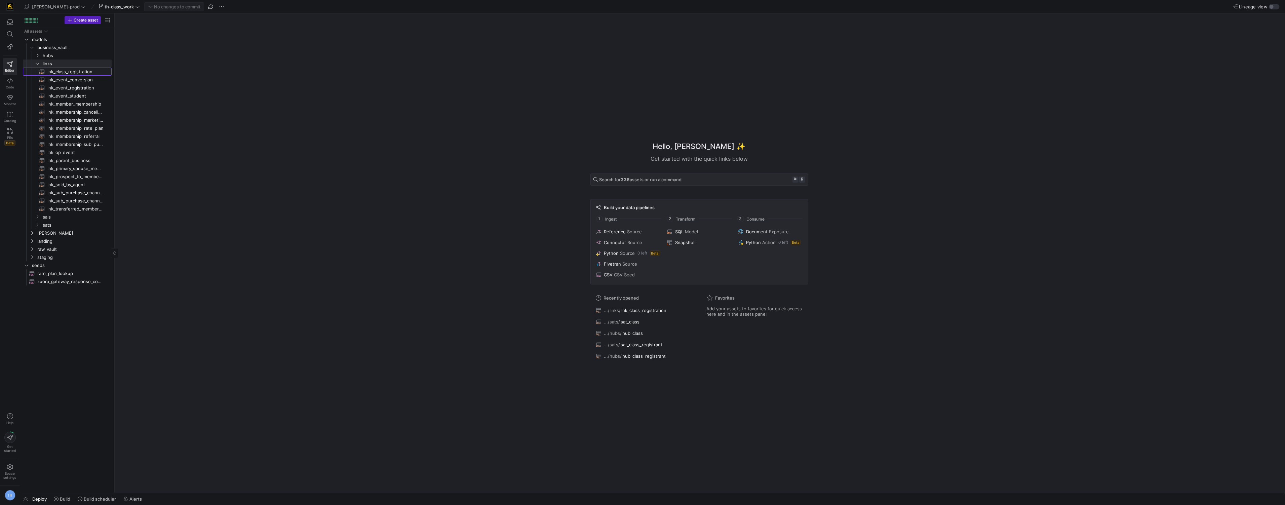
click at [66, 72] on span "lnk_class_registration​​​​​​​​​​" at bounding box center [75, 72] width 56 height 8
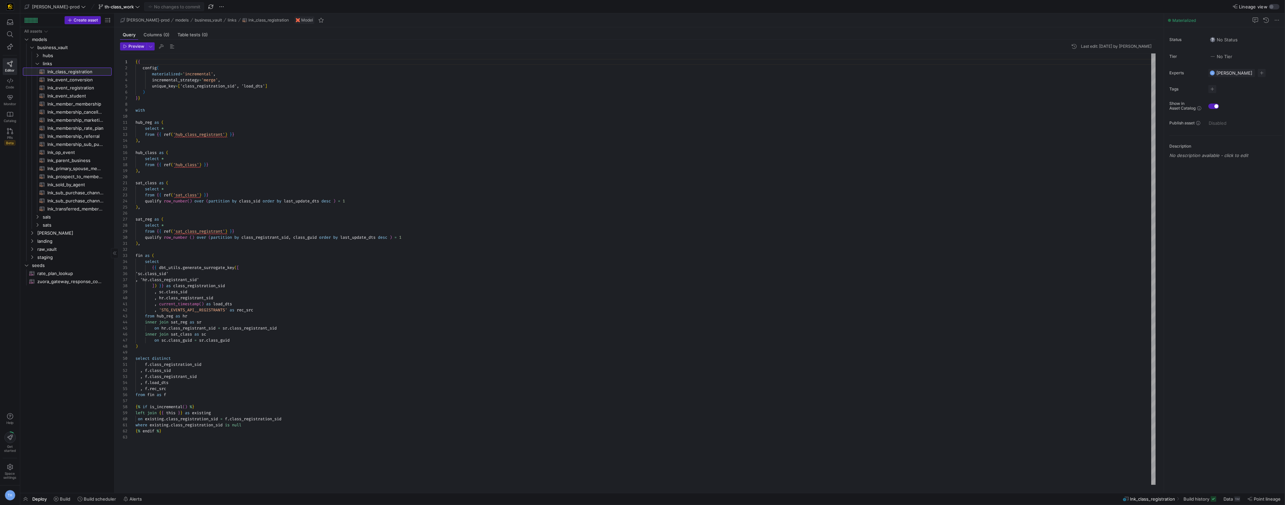
scroll to position [61, 0]
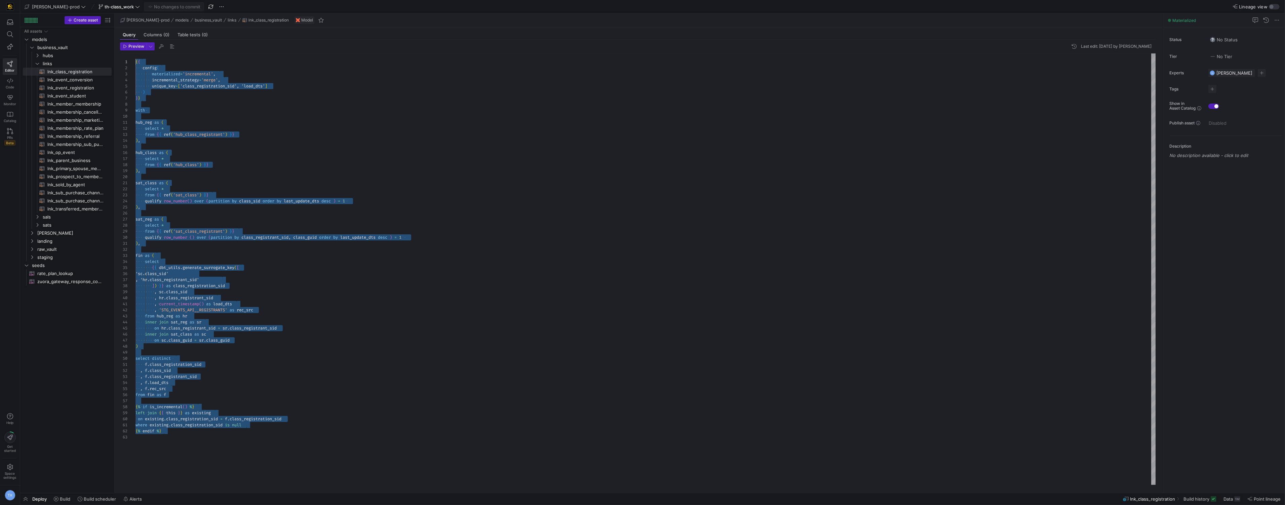
drag, startPoint x: 181, startPoint y: 435, endPoint x: 54, endPoint y: 18, distance: 436.2
click at [54, 18] on as-split "Create asset Drag here to set row groups Drag here to set column labels Group 1…" at bounding box center [652, 253] width 1265 height 480
click at [209, 128] on div "{ { config ( materialized = 'incremental' , incremental_strategy = 'merge' , un…" at bounding box center [646, 268] width 1021 height 431
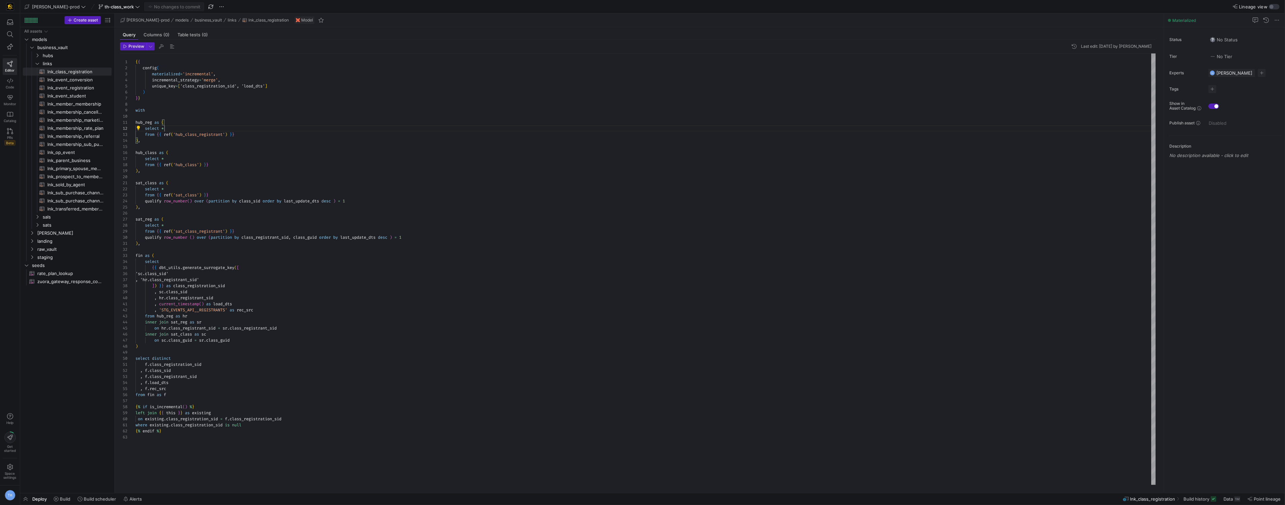
click at [215, 125] on div "{ { config ( materialized = 'incremental' , incremental_strategy = 'merge' , un…" at bounding box center [646, 268] width 1021 height 431
click at [63, 150] on span "lnk_op_event​​​​​​​​​​" at bounding box center [75, 153] width 56 height 8
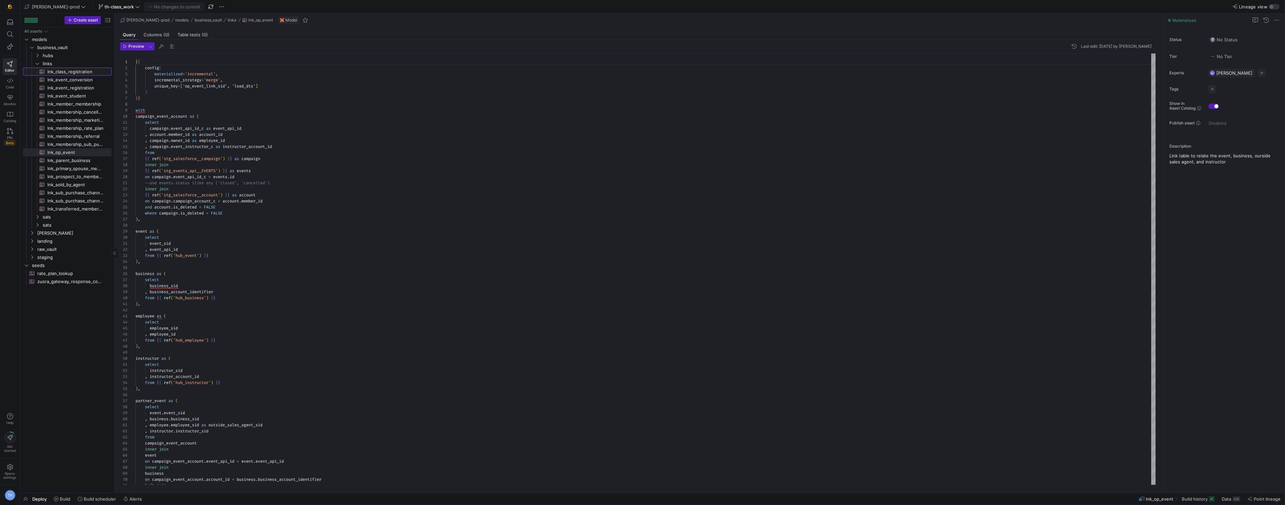
click at [77, 72] on span "lnk_class_registration​​​​​​​​​​" at bounding box center [75, 72] width 56 height 8
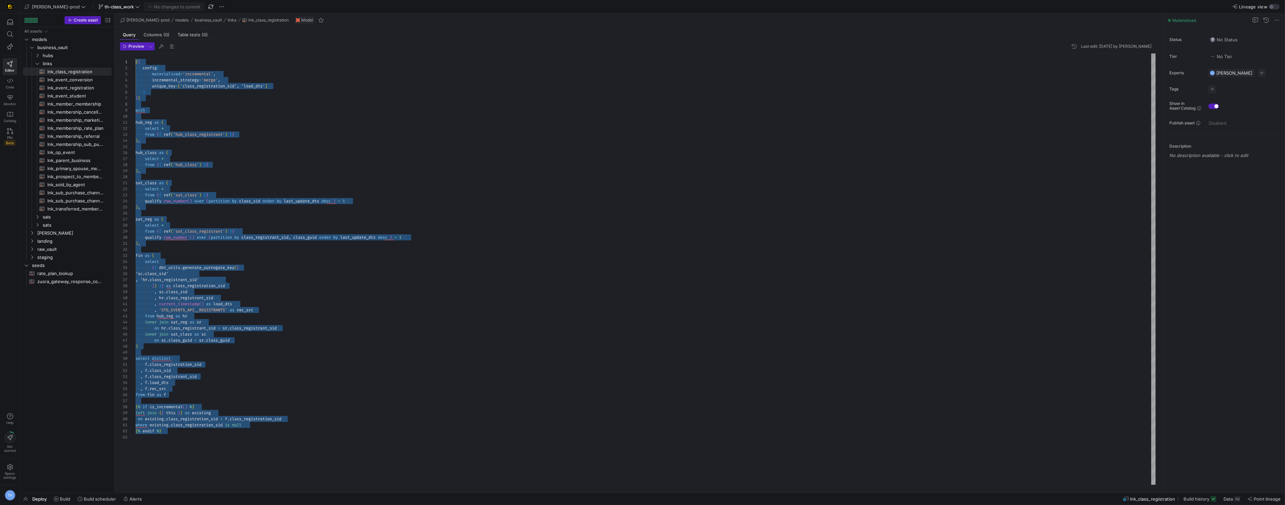
drag, startPoint x: 175, startPoint y: 441, endPoint x: 111, endPoint y: -23, distance: 468.1
click at [136, 53] on div "{ { config ( materialized = 'incremental' , incremental_strategy = 'merge' , un…" at bounding box center [646, 268] width 1021 height 431
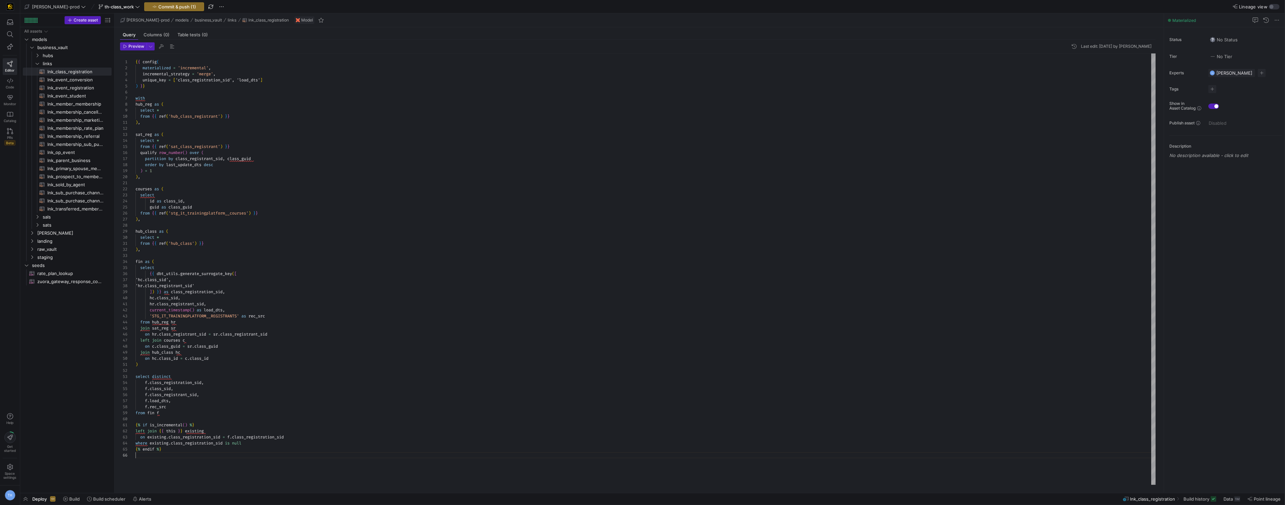
click at [161, 102] on div "{ { config ( materialized = 'incremental' , incremental_strategy = 'merge' , un…" at bounding box center [646, 268] width 1021 height 431
click at [157, 99] on div "{ { config ( materialized = 'incremental' , incremental_strategy = 'merge' , un…" at bounding box center [646, 268] width 1021 height 431
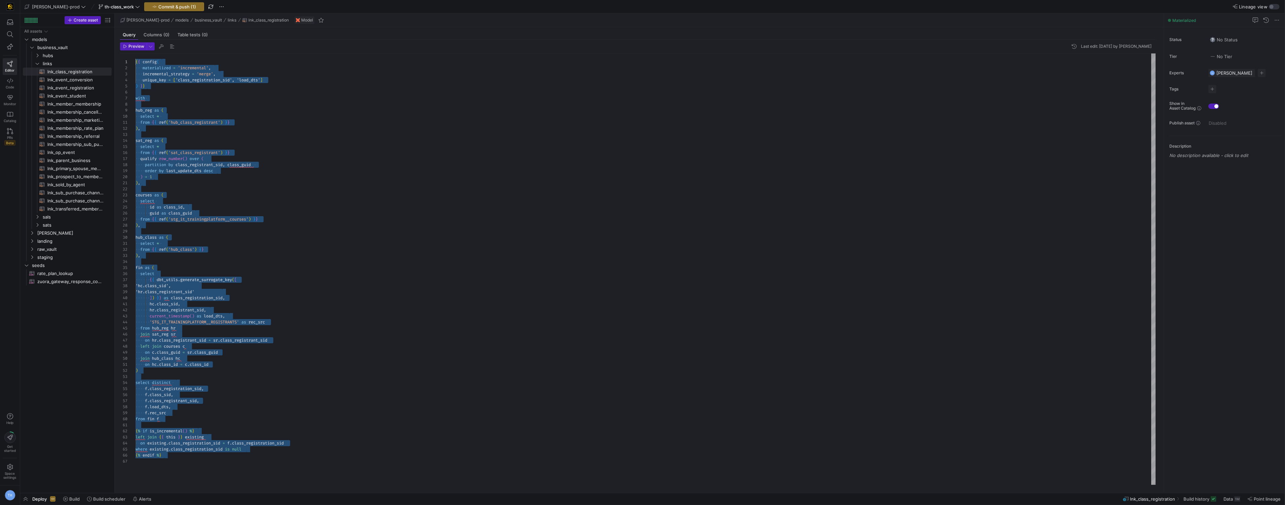
drag, startPoint x: 282, startPoint y: 477, endPoint x: 278, endPoint y: 48, distance: 428.5
click at [278, 53] on div "{ { config ( materialized = 'incremental' , incremental_strategy = 'merge' , un…" at bounding box center [646, 268] width 1021 height 431
type textarea "), courses as ( select id as class_id, guid as class_guid from {{ ref('stg_it_t…"
click at [311, 203] on div "{ { config ( materialized = 'incremental' , incremental_strategy = 'merge' , un…" at bounding box center [646, 268] width 1021 height 431
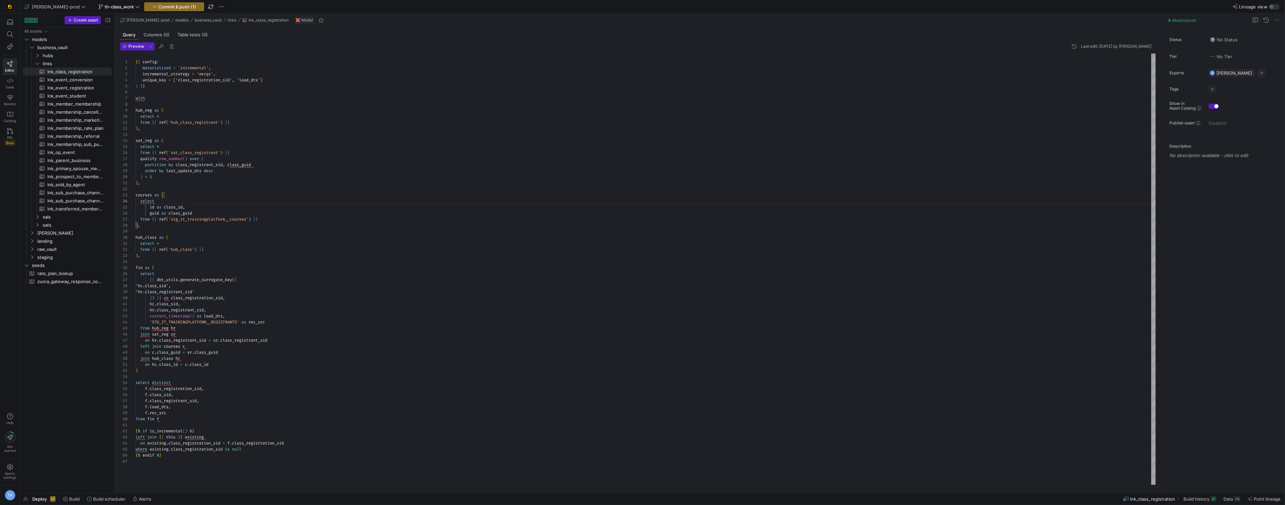
scroll to position [24, 51]
click at [207, 210] on div "{ { config ( materialized = 'incremental' , incremental_strategy = 'merge' , un…" at bounding box center [646, 268] width 1021 height 431
click at [170, 7] on span "Commit & push (1)" at bounding box center [177, 6] width 38 height 5
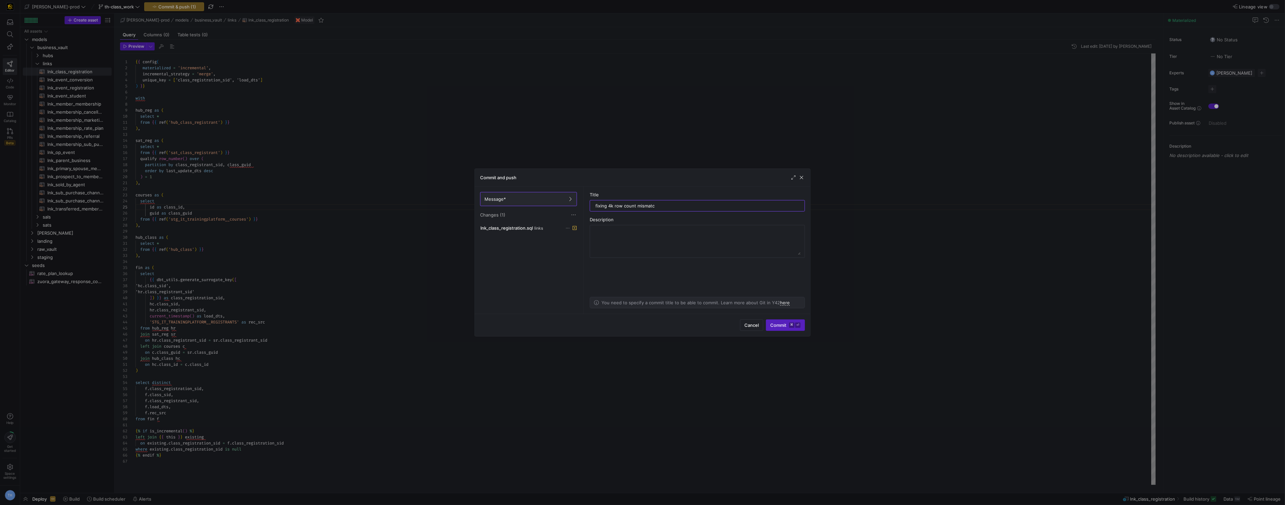
type input "fixing 4k row count mismatch"
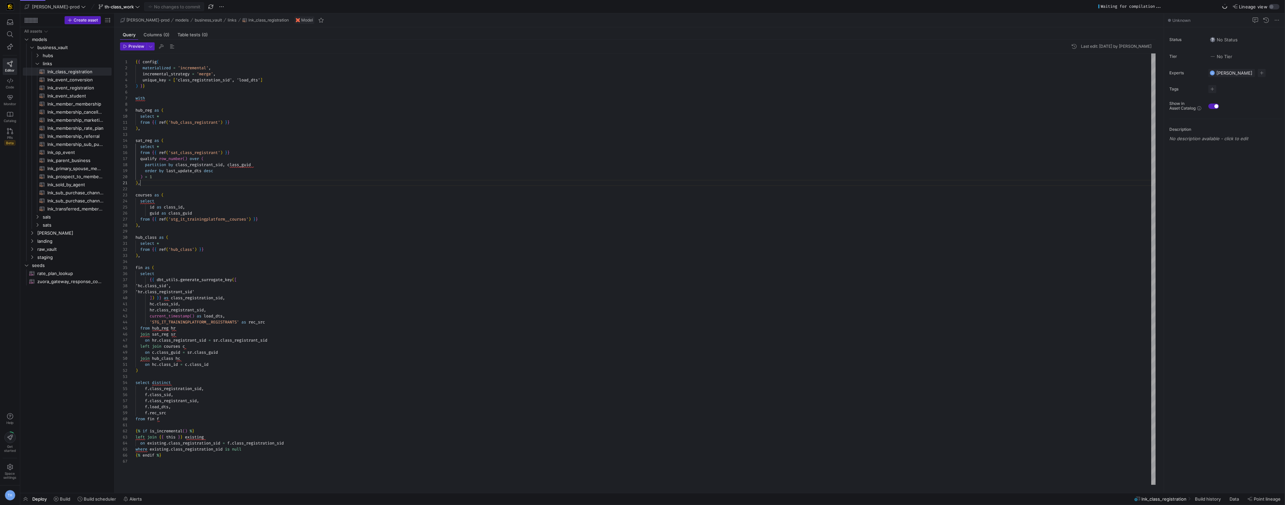
scroll to position [0, 5]
click at [216, 184] on div "{ { config ( materialized = 'incremental' , incremental_strategy = 'merge' , un…" at bounding box center [646, 268] width 1021 height 431
click at [65, 501] on span "Build" at bounding box center [65, 498] width 10 height 5
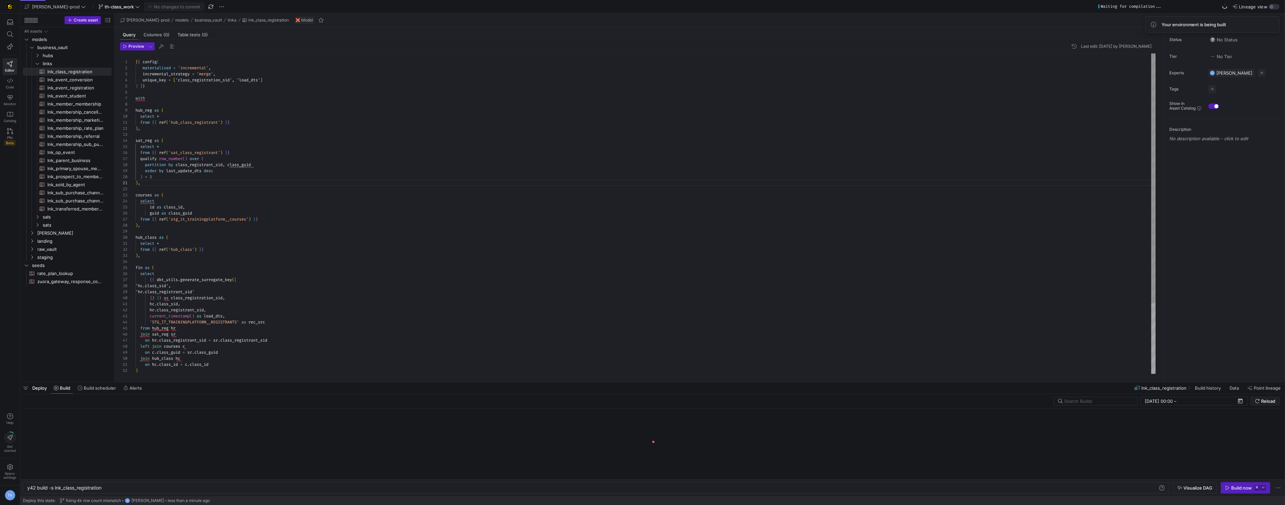
scroll to position [0, 75]
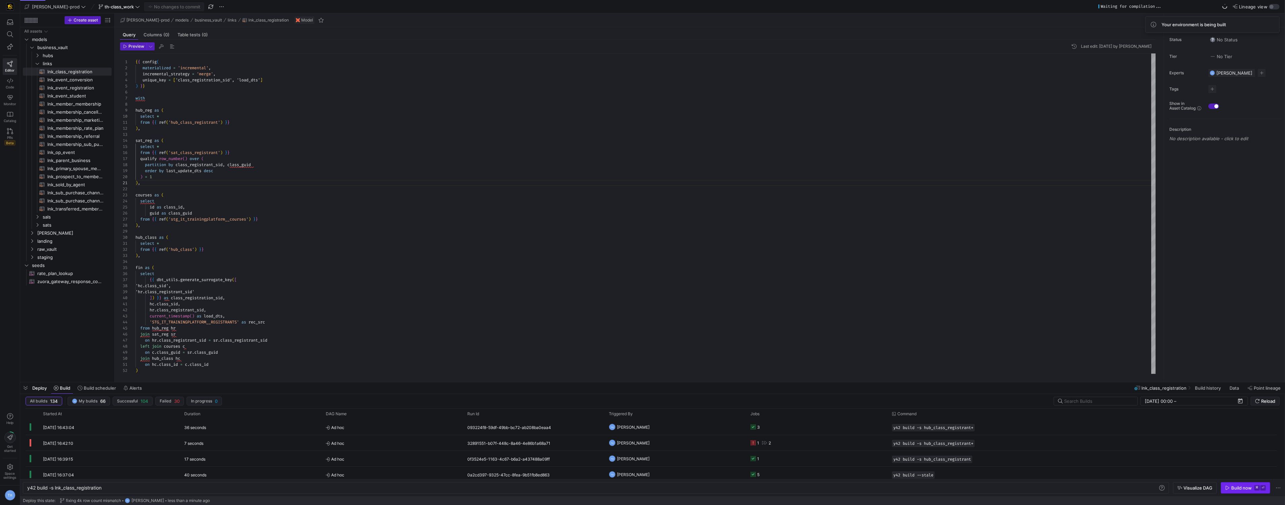
click at [1241, 486] on div "Build now" at bounding box center [1242, 487] width 21 height 5
click at [813, 424] on y42-job-status-cell-renderer "1" at bounding box center [818, 427] width 134 height 15
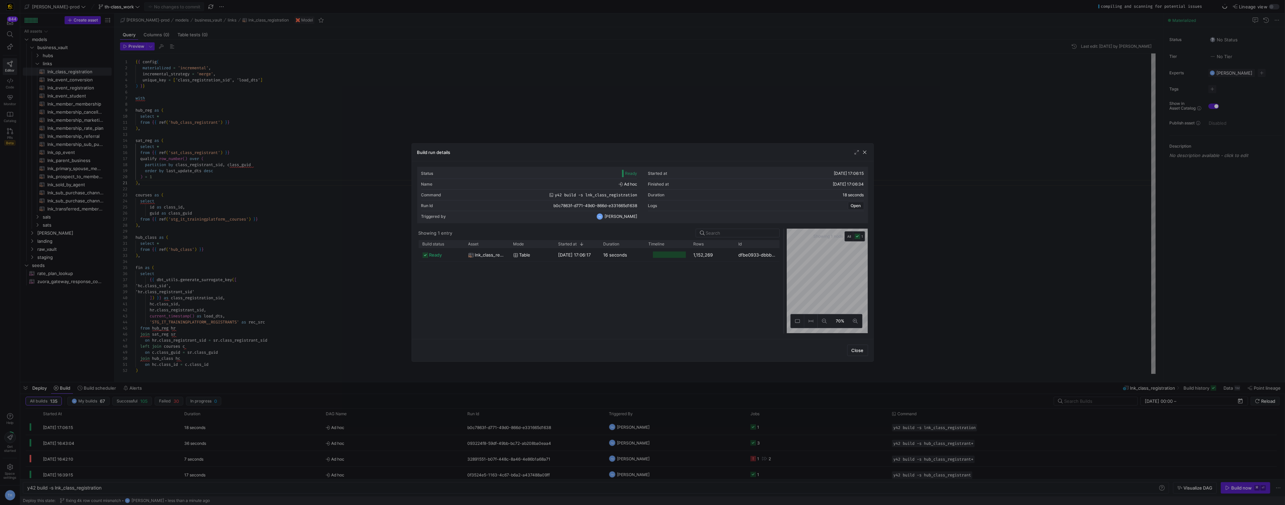
drag, startPoint x: 643, startPoint y: 256, endPoint x: 784, endPoint y: 258, distance: 141.3
click at [784, 258] on div at bounding box center [784, 281] width 3 height 105
click at [708, 88] on div at bounding box center [642, 252] width 1285 height 505
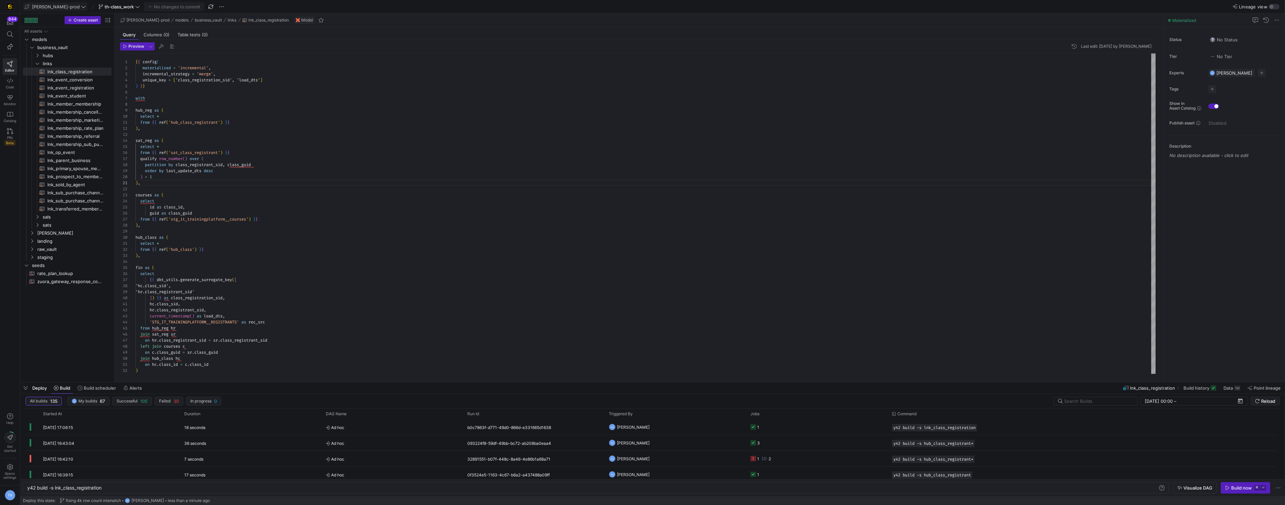
click at [48, 6] on span "[PERSON_NAME]-prod" at bounding box center [56, 6] width 48 height 5
click at [55, 71] on span "y42-dd" at bounding box center [60, 68] width 67 height 5
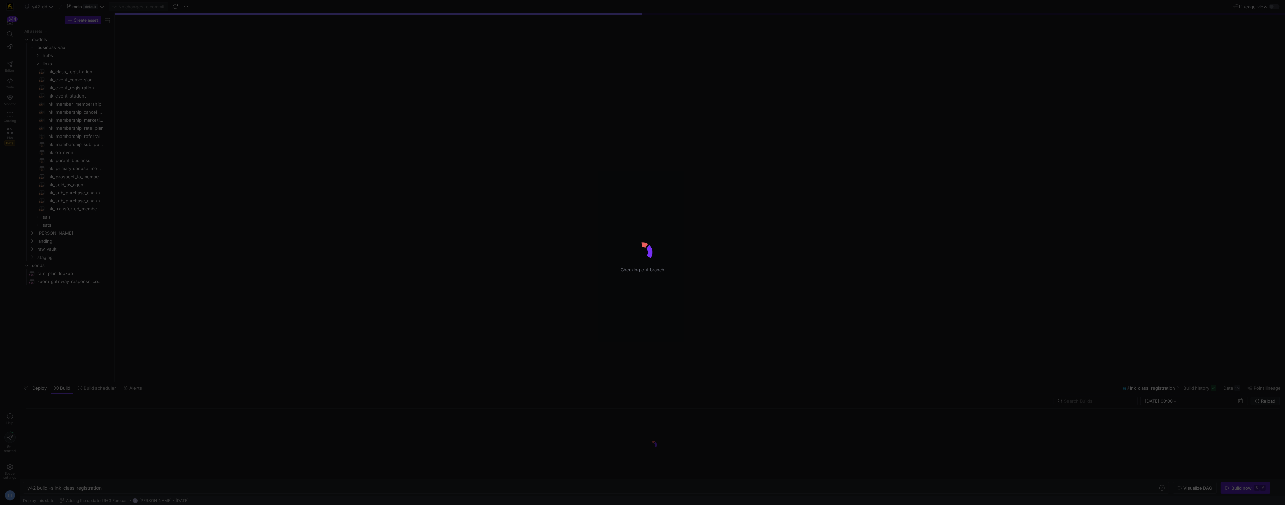
type textarea "y42 build"
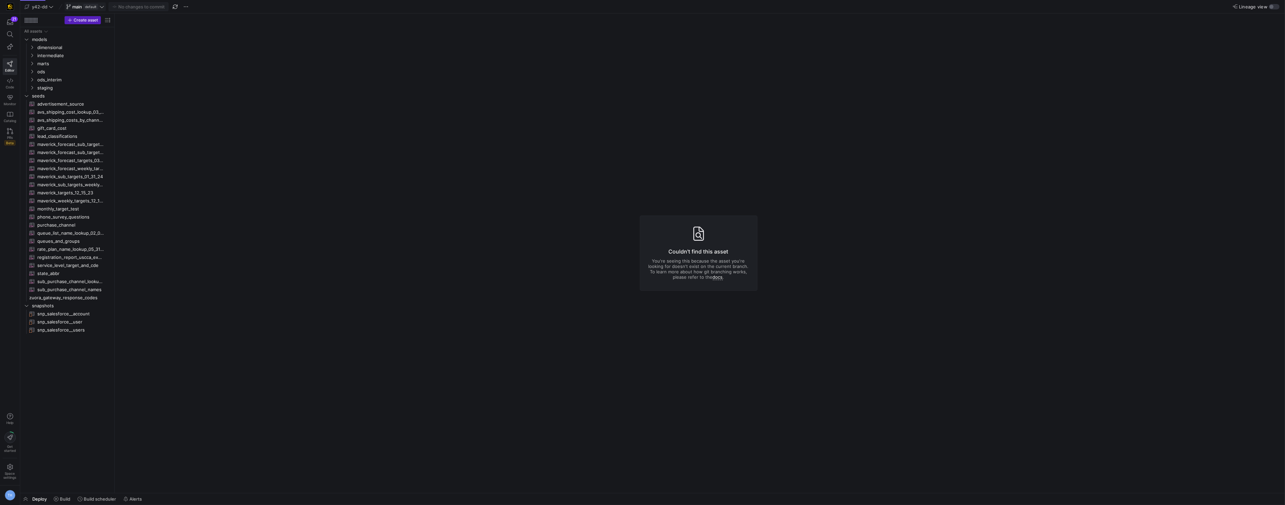
click at [99, 5] on span "main default" at bounding box center [85, 6] width 38 height 5
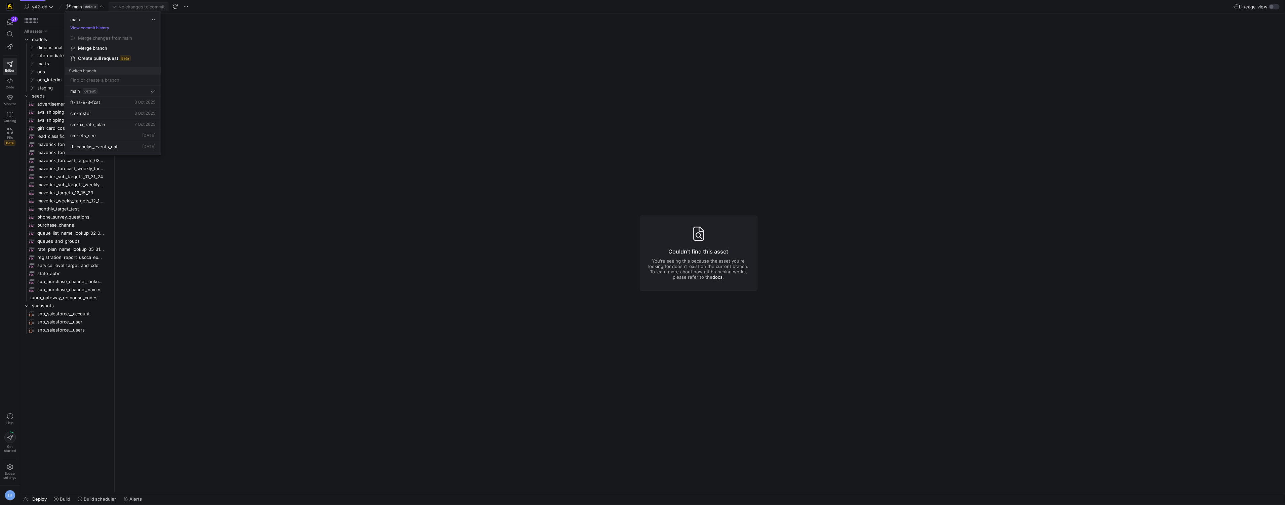
click at [241, 95] on div at bounding box center [642, 252] width 1285 height 505
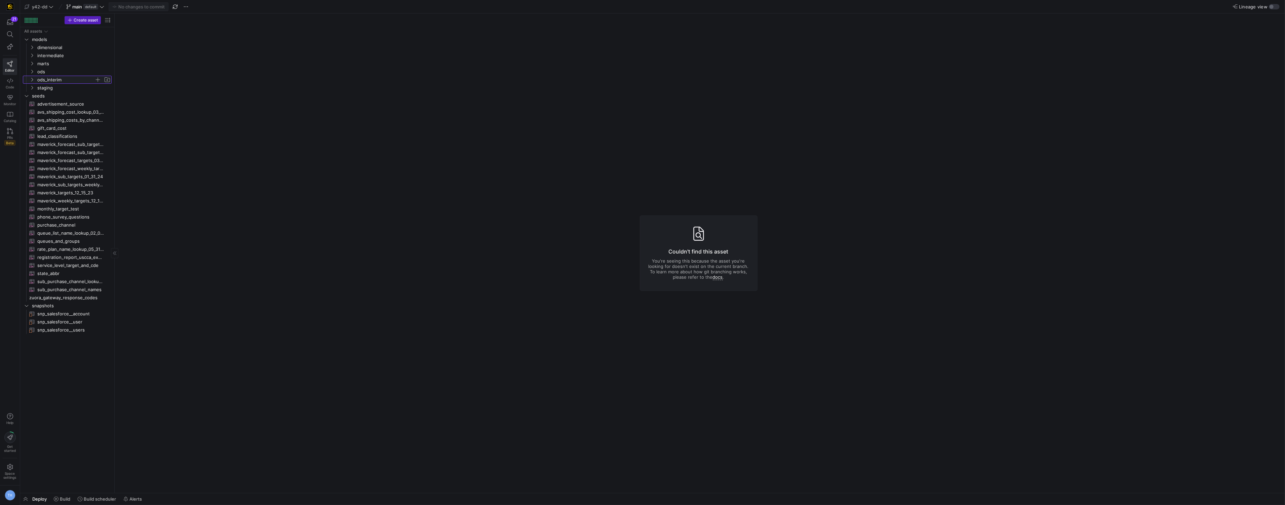
click at [66, 79] on span "ods_interim" at bounding box center [65, 80] width 57 height 8
click at [65, 97] on span "rockerbox" at bounding box center [69, 96] width 52 height 8
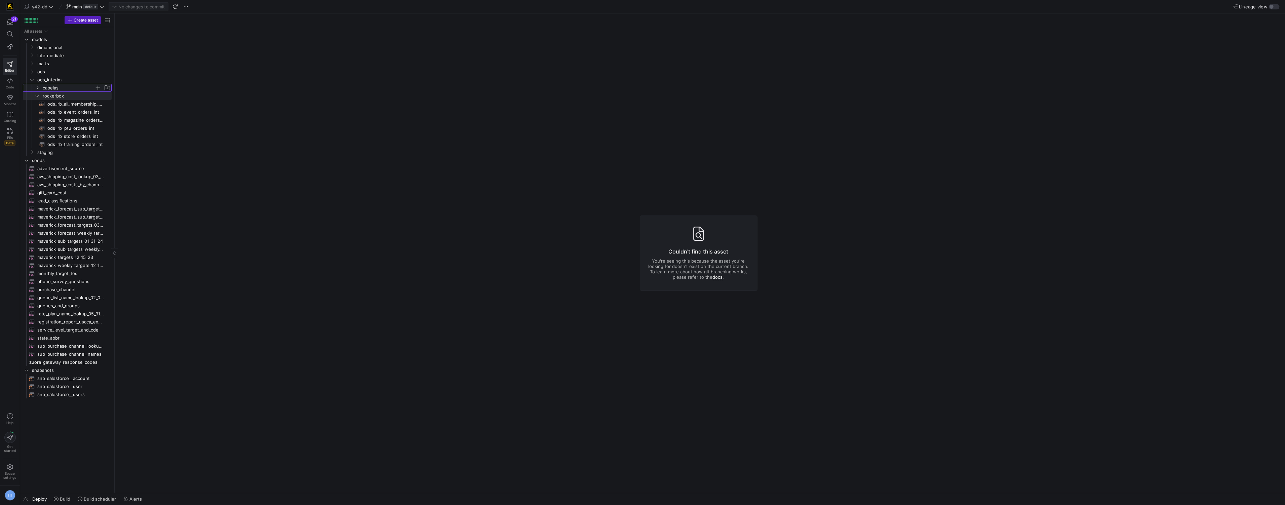
click at [65, 90] on span "cabelas" at bounding box center [69, 88] width 52 height 8
click at [72, 120] on span "cabelas_unsubscribe_int​​​​​​​​​​" at bounding box center [75, 120] width 56 height 8
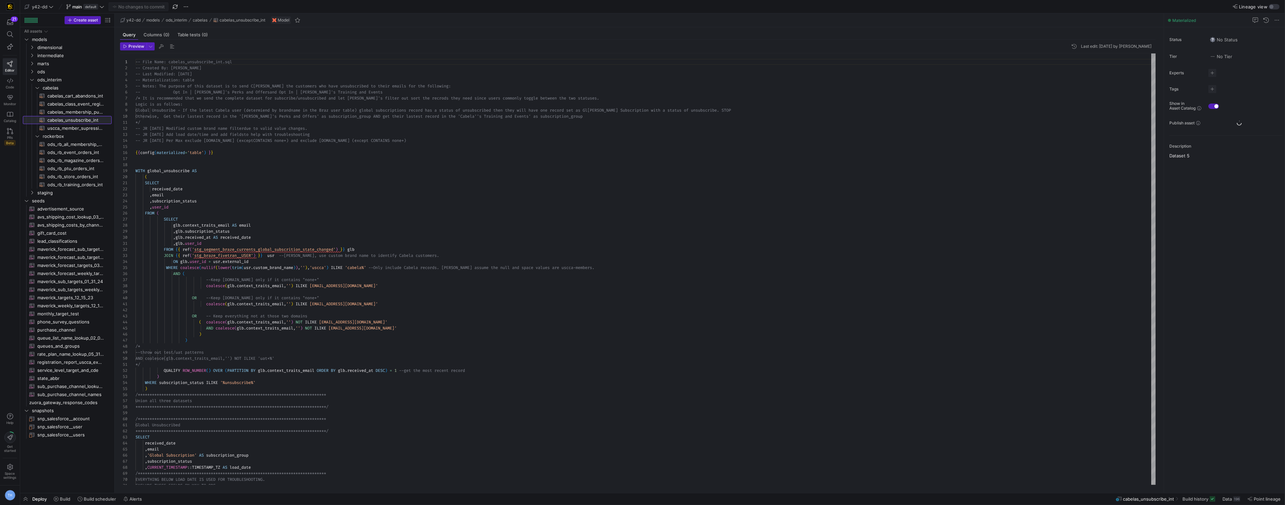
scroll to position [36, 0]
